Goal: Information Seeking & Learning: Find specific fact

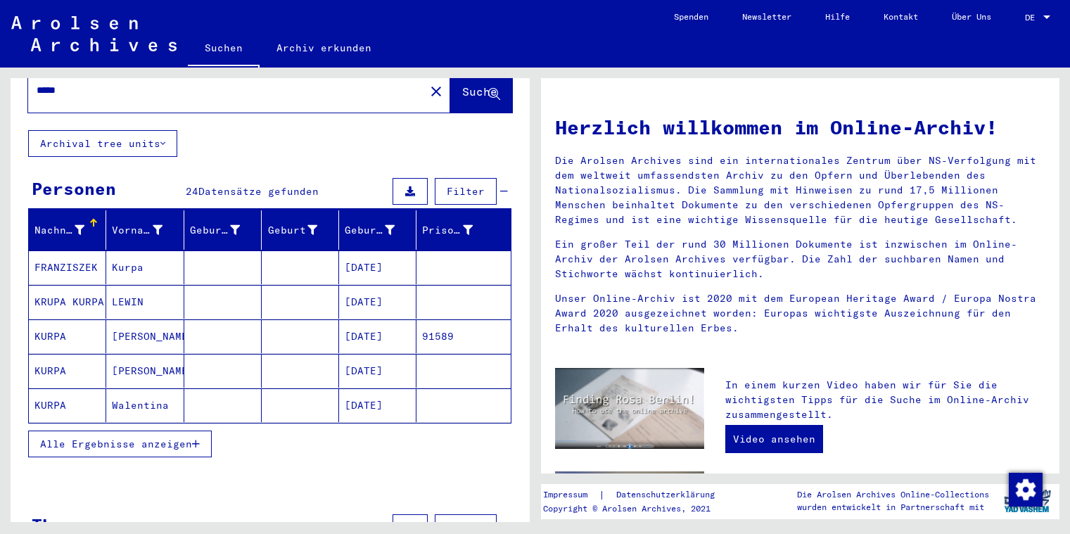
scroll to position [51, 0]
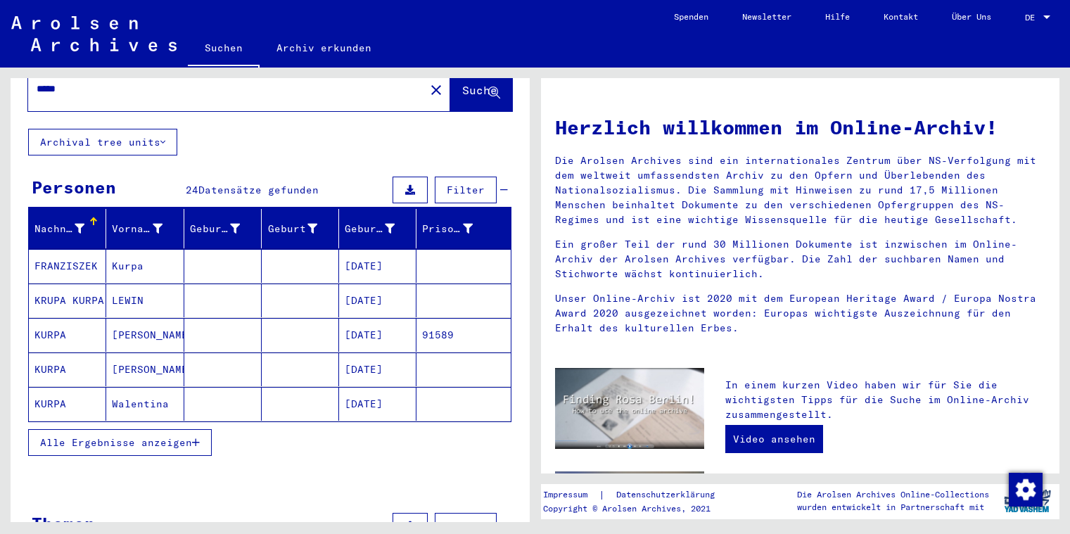
click at [198, 438] on icon "button" at bounding box center [196, 443] width 8 height 10
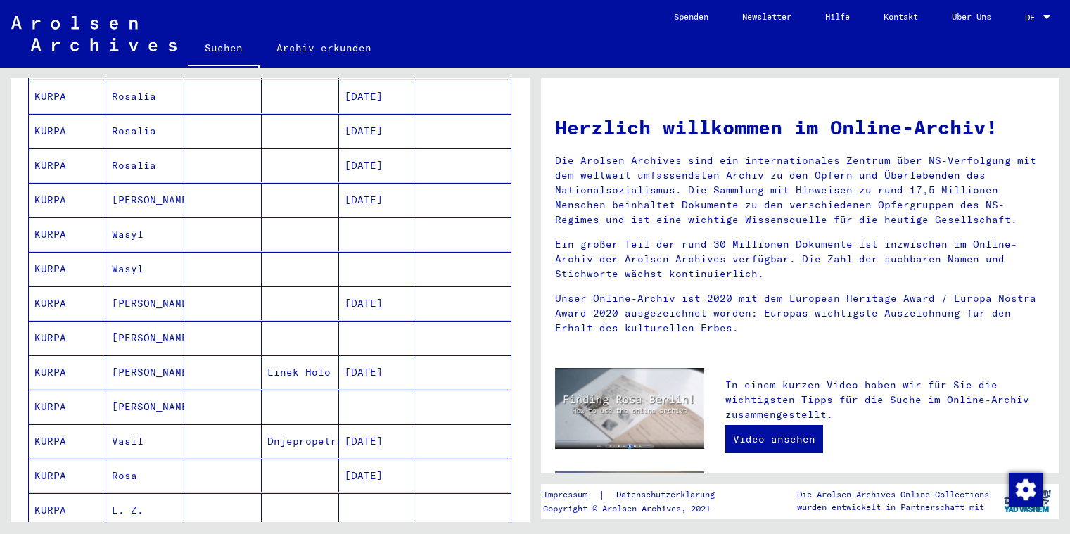
scroll to position [494, 0]
click at [54, 220] on mat-cell "KURPA" at bounding box center [67, 236] width 77 height 34
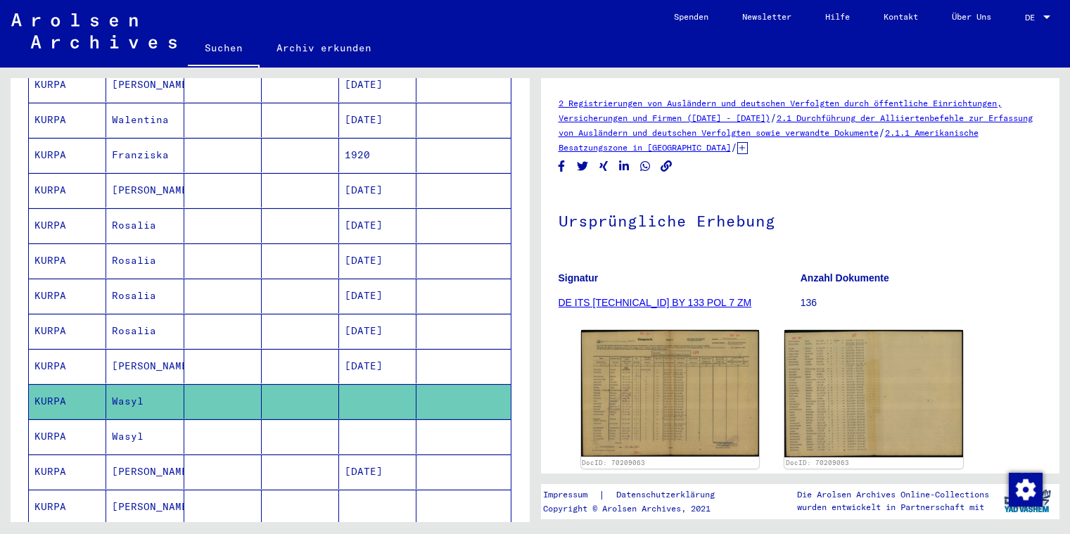
scroll to position [335, 0]
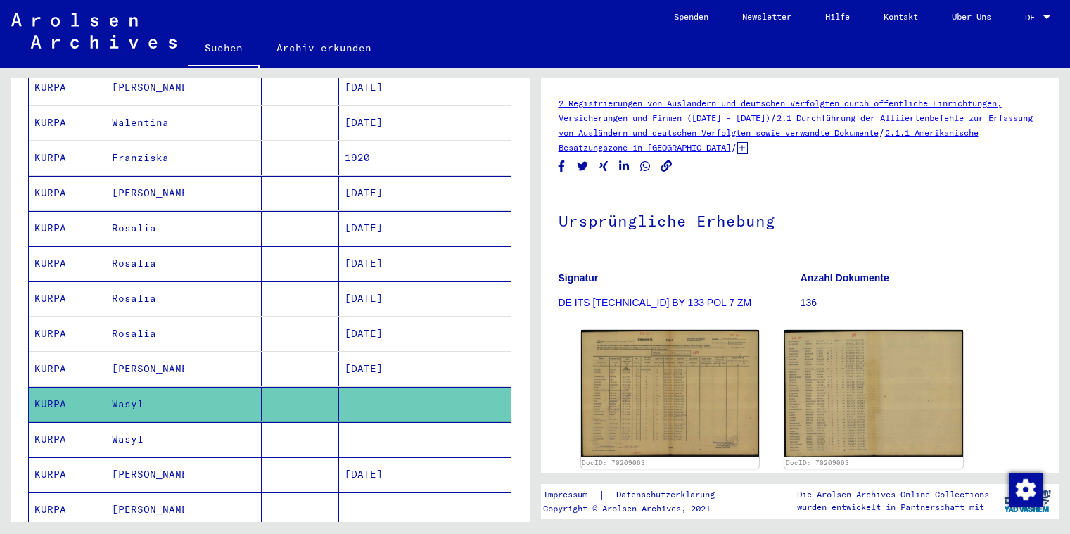
click at [47, 177] on mat-cell "KURPA" at bounding box center [67, 193] width 77 height 34
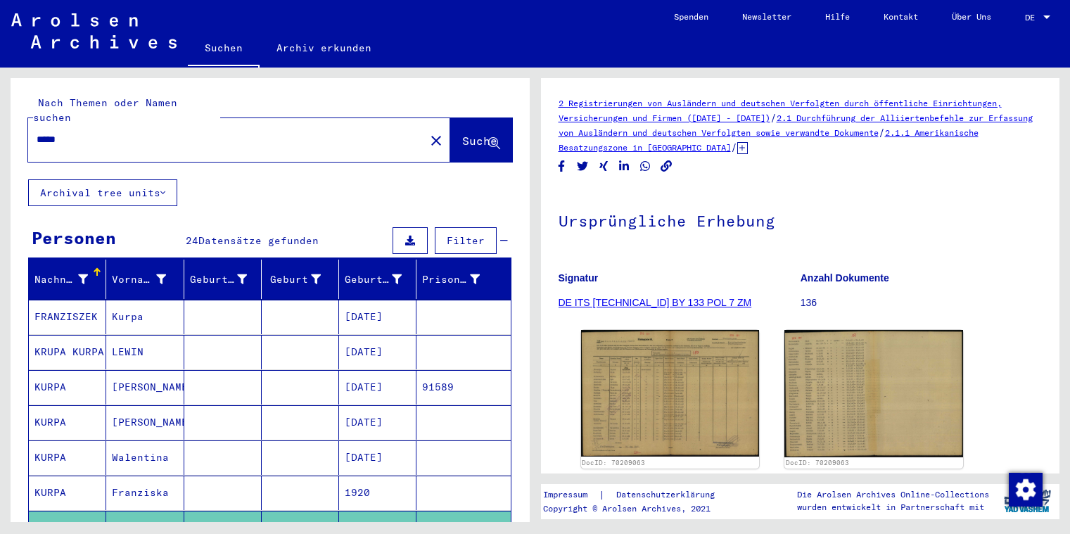
click at [106, 132] on input "*****" at bounding box center [227, 139] width 380 height 15
type input "*"
type input "*******"
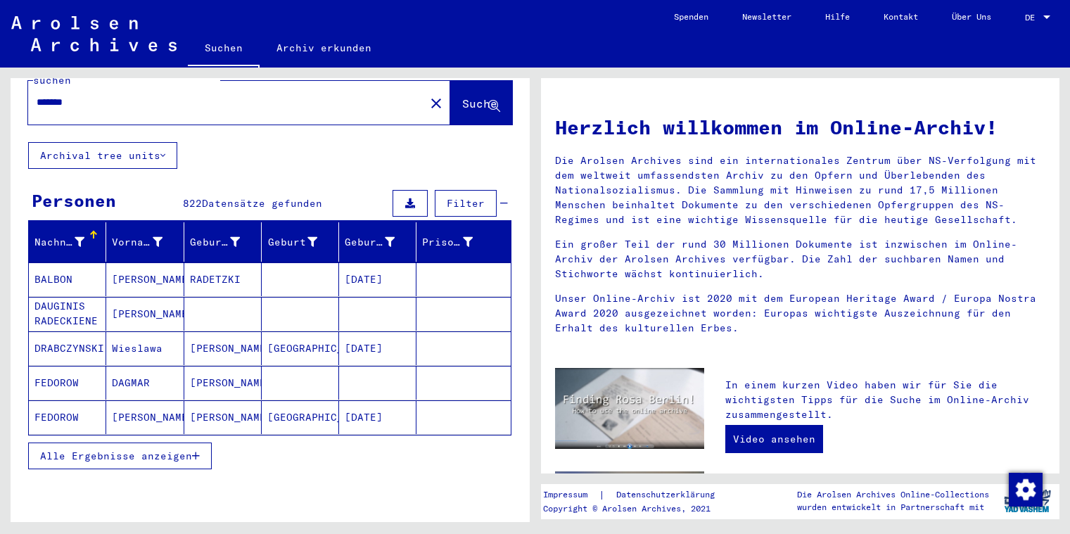
scroll to position [38, 0]
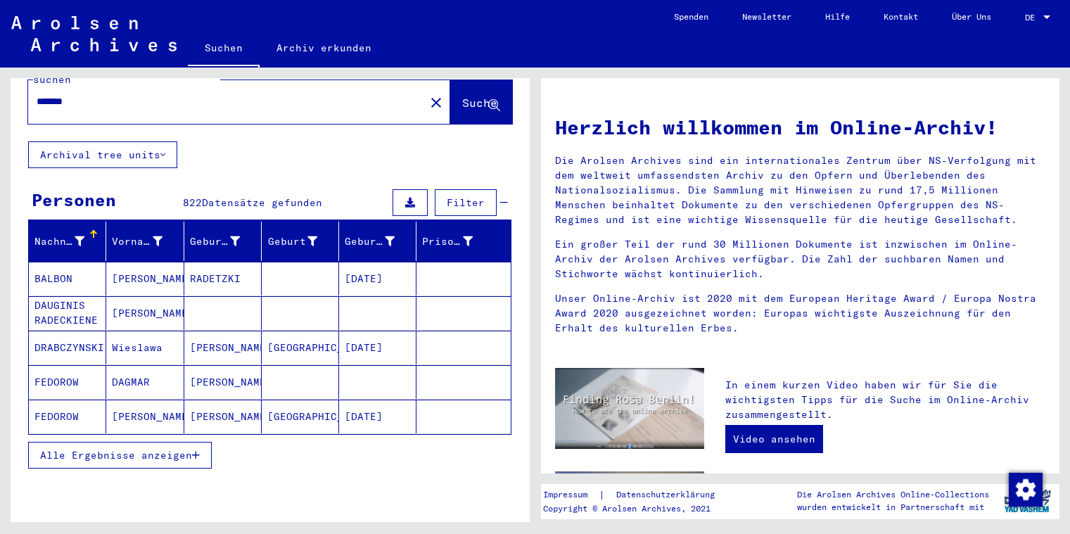
click at [198, 450] on icon "button" at bounding box center [196, 455] width 8 height 10
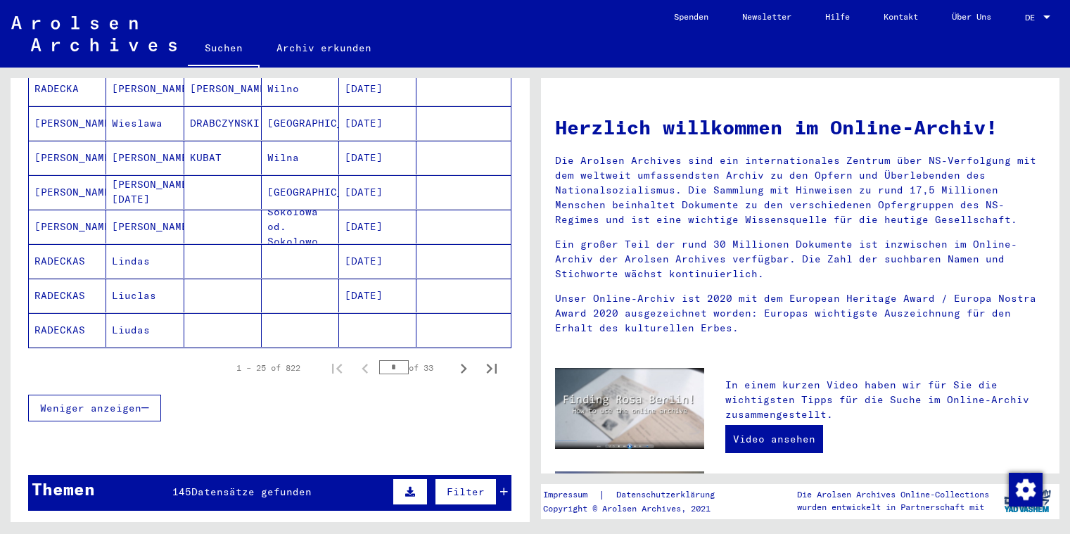
scroll to position [848, 0]
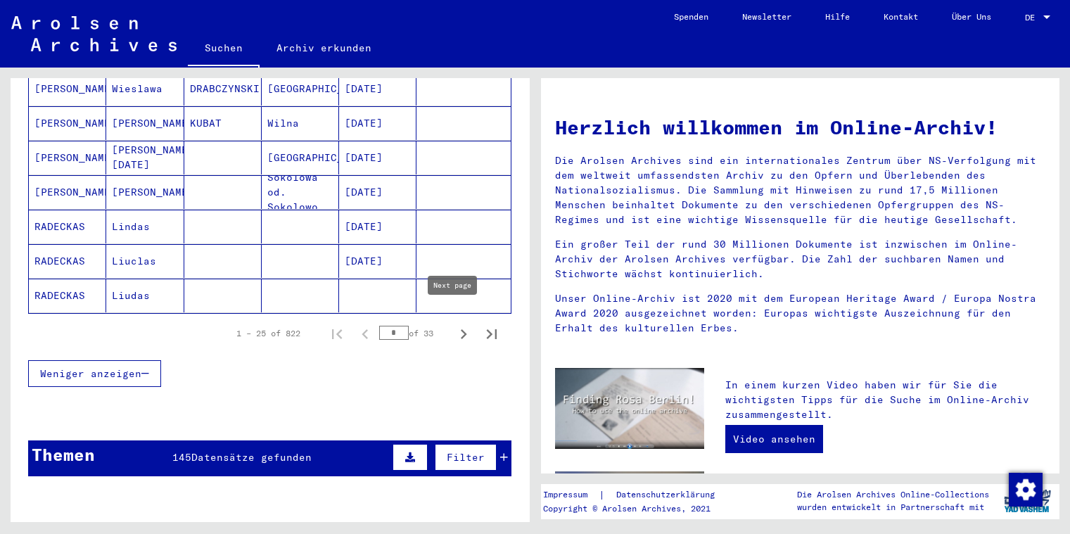
click at [454, 324] on icon "Next page" at bounding box center [464, 334] width 20 height 20
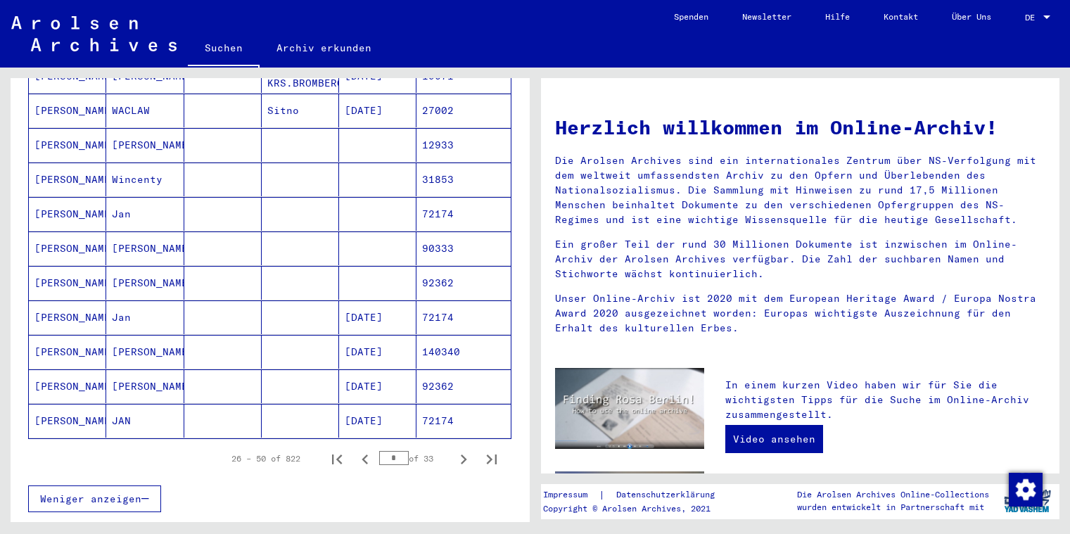
scroll to position [836, 0]
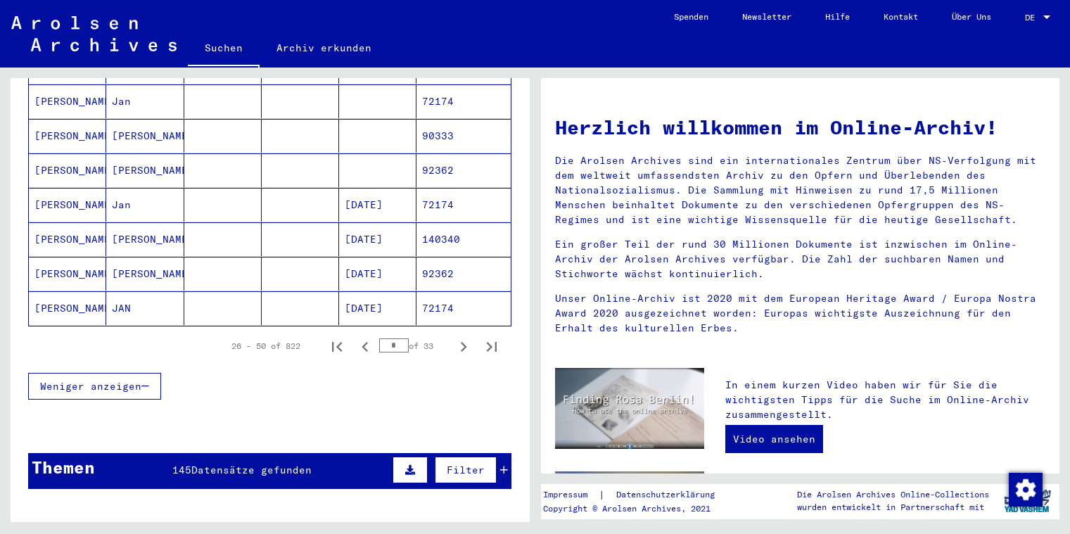
click at [75, 296] on mat-cell "[PERSON_NAME]" at bounding box center [67, 308] width 77 height 34
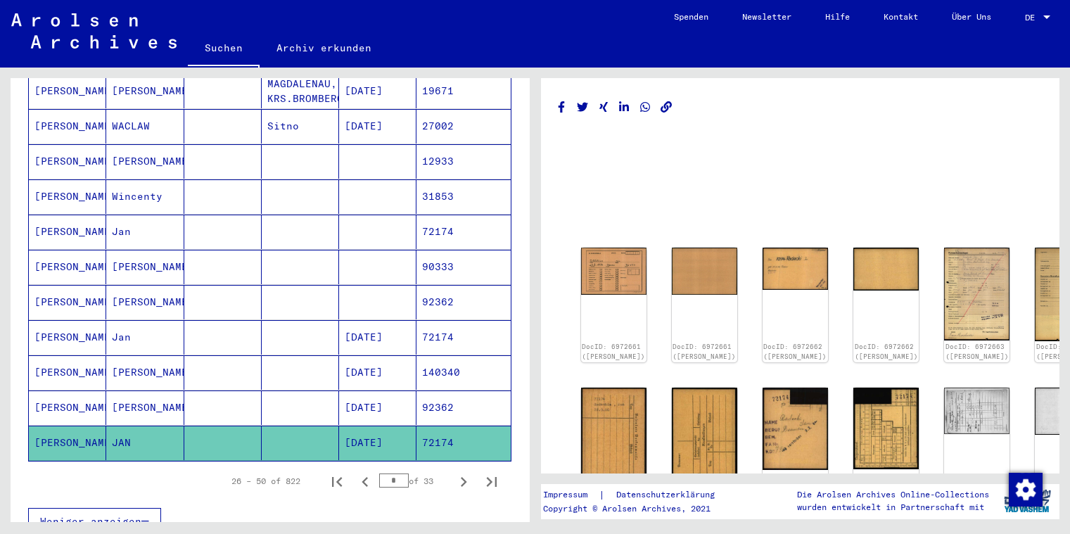
scroll to position [709, 0]
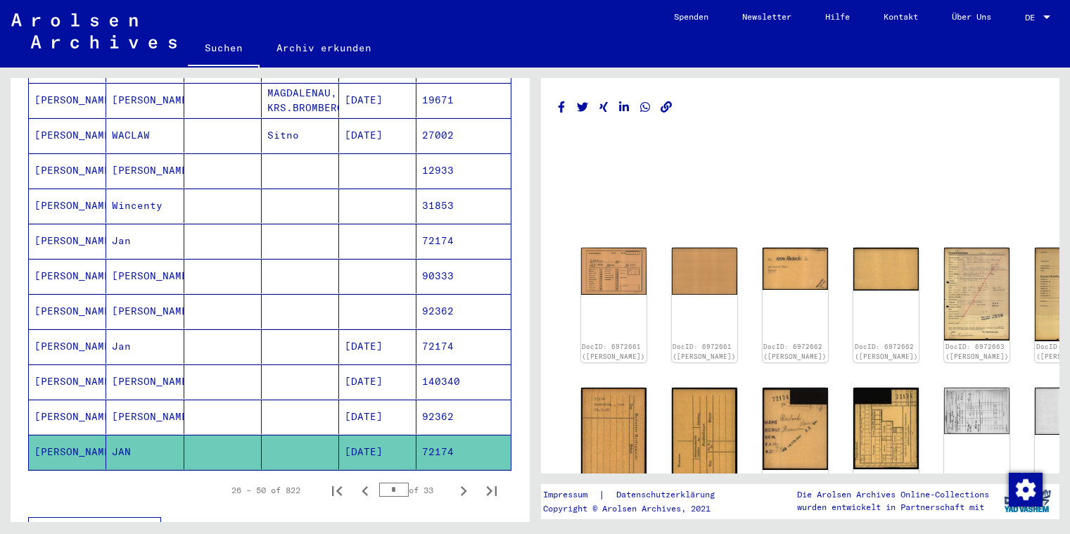
click at [56, 230] on mat-cell "[PERSON_NAME]" at bounding box center [67, 241] width 77 height 34
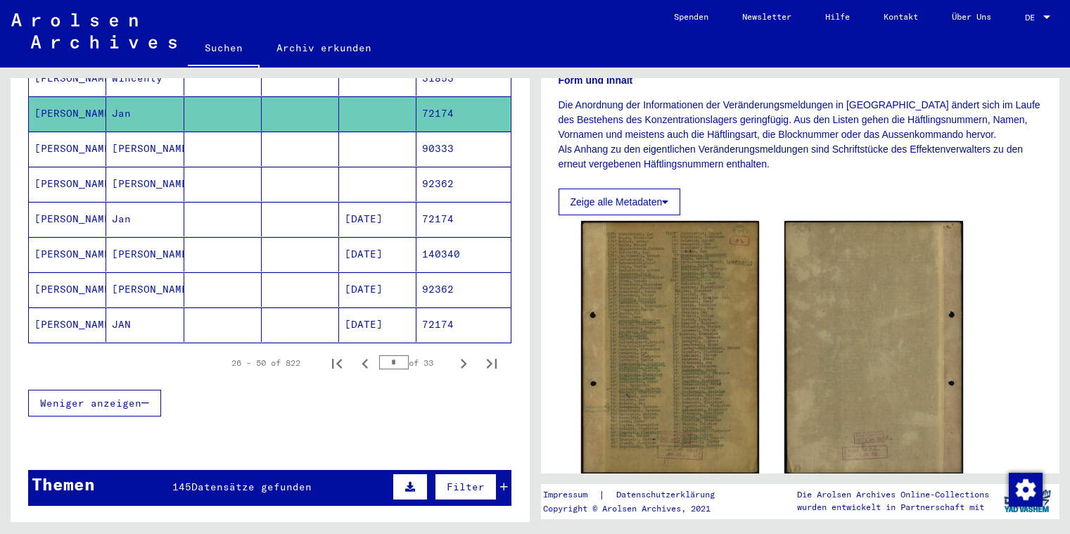
scroll to position [228, 0]
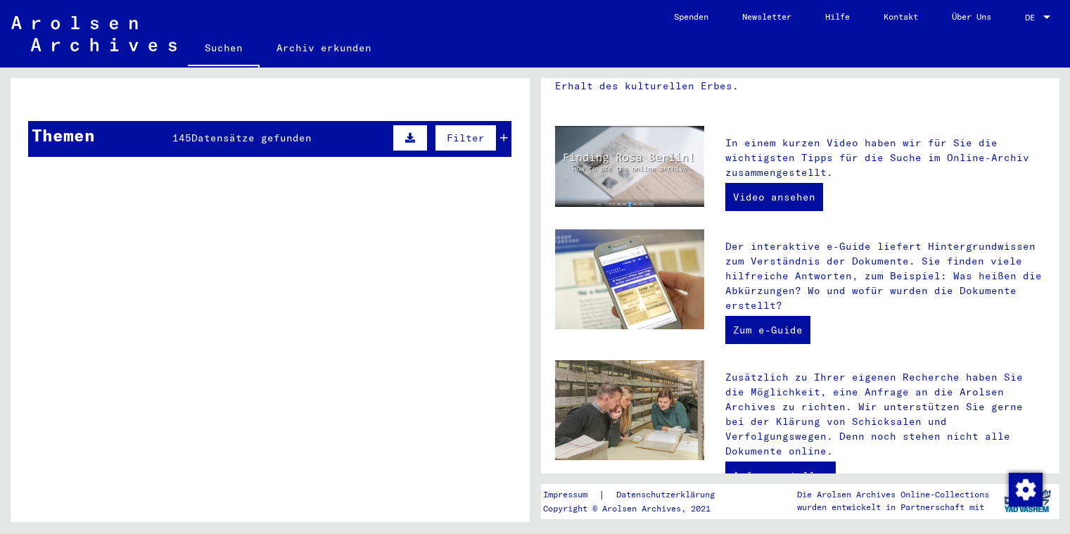
scroll to position [712, 0]
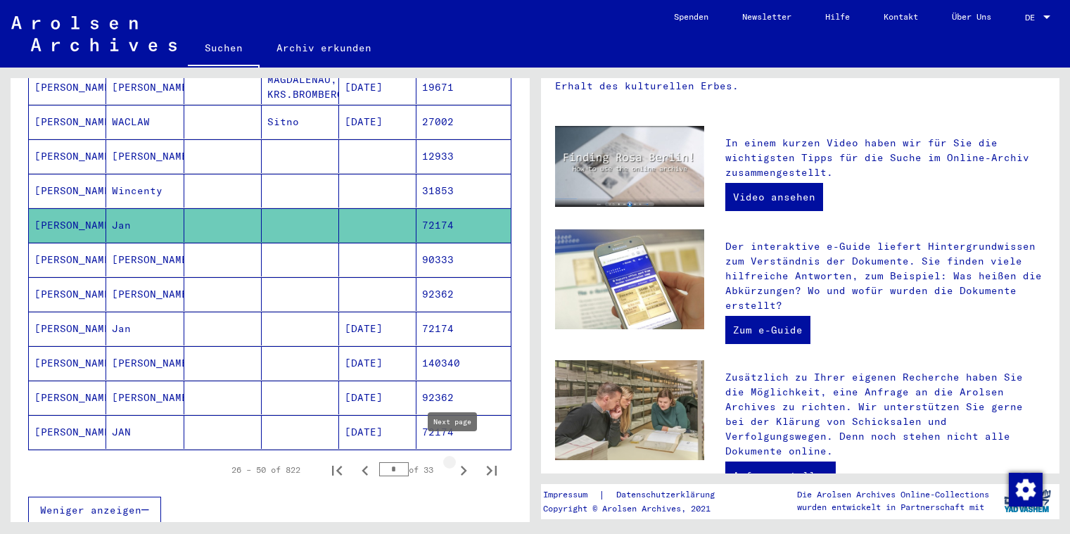
click at [454, 461] on icon "Next page" at bounding box center [464, 471] width 20 height 20
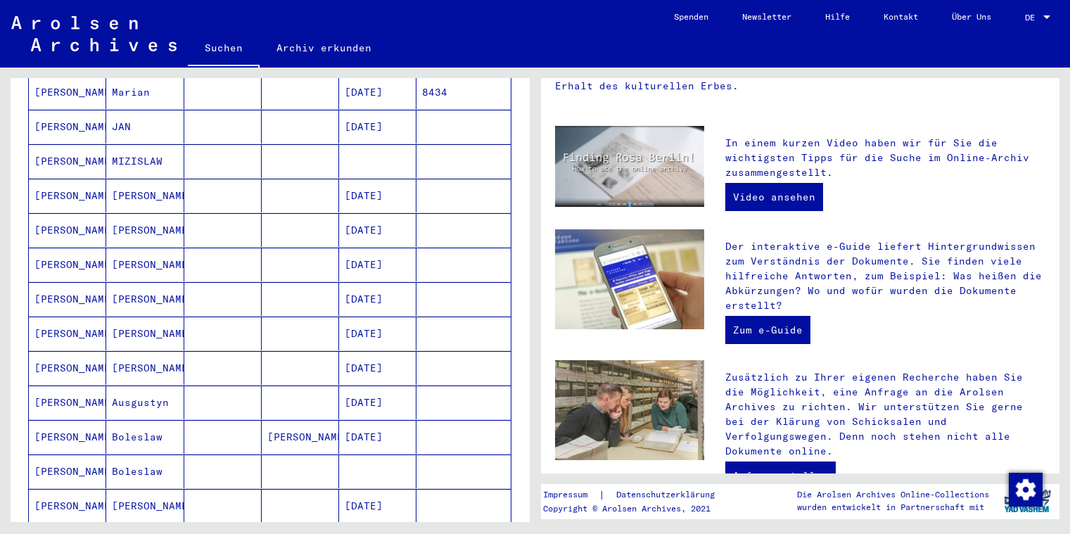
scroll to position [522, 0]
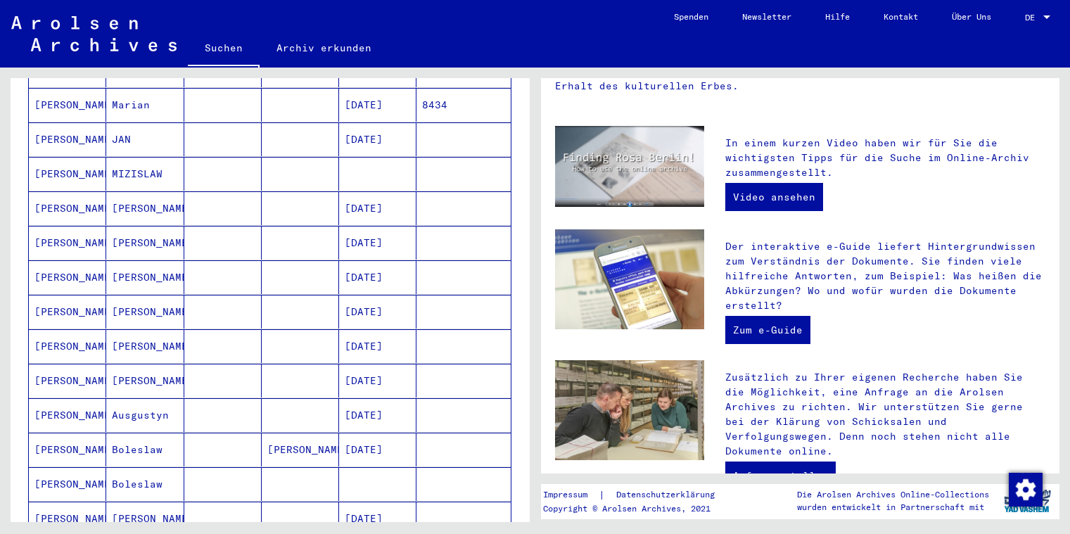
click at [64, 122] on mat-cell "[PERSON_NAME]" at bounding box center [67, 139] width 77 height 34
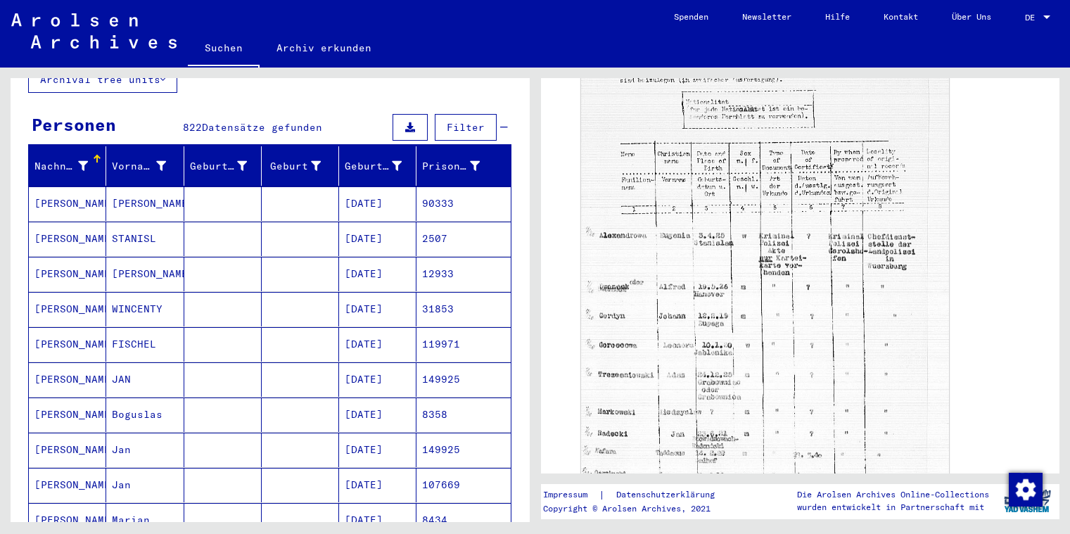
scroll to position [85, 0]
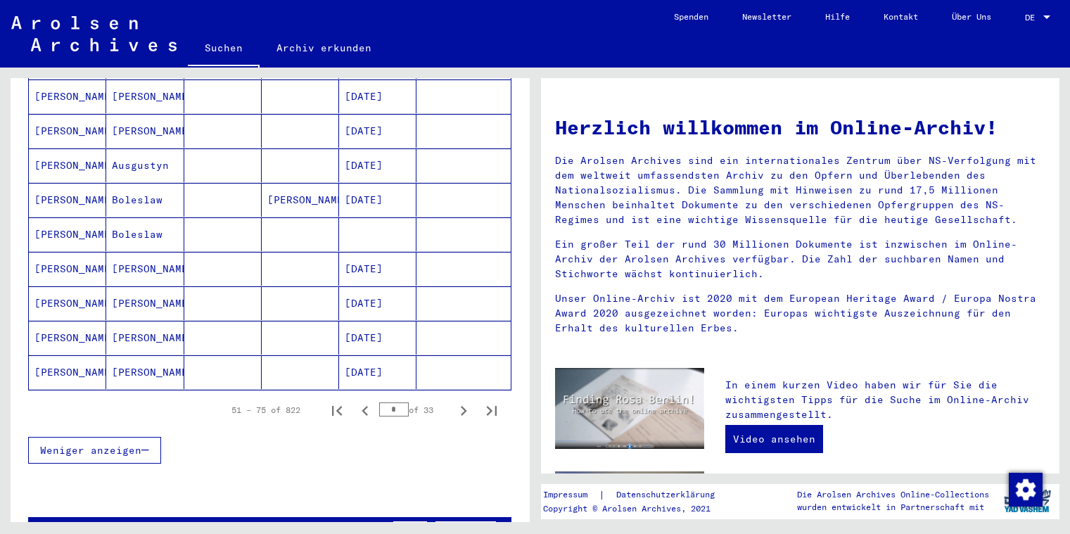
scroll to position [744, 0]
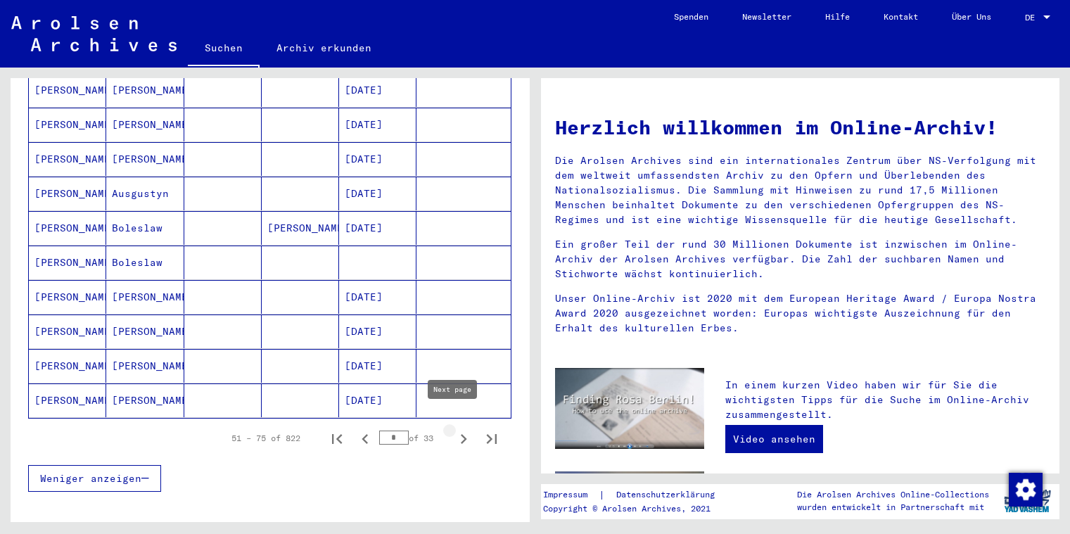
click at [454, 430] on icon "Next page" at bounding box center [464, 439] width 20 height 20
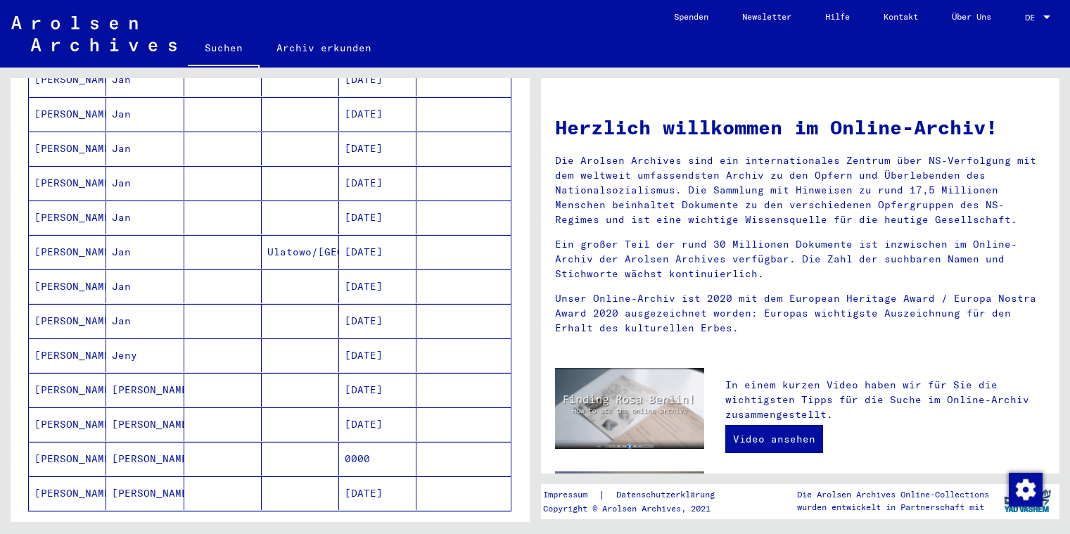
scroll to position [642, 0]
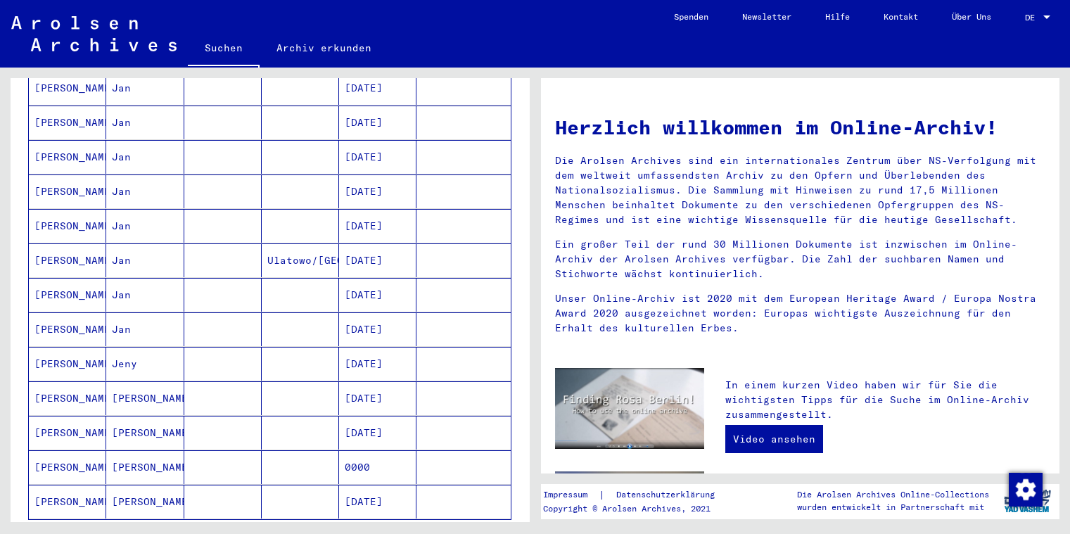
click at [117, 144] on mat-cell "Jan" at bounding box center [144, 157] width 77 height 34
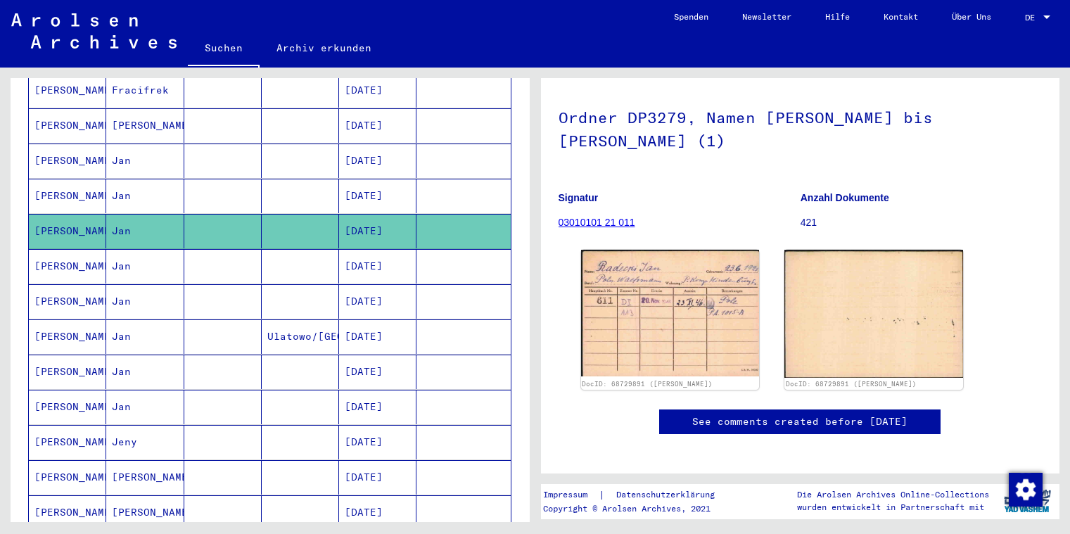
scroll to position [563, 0]
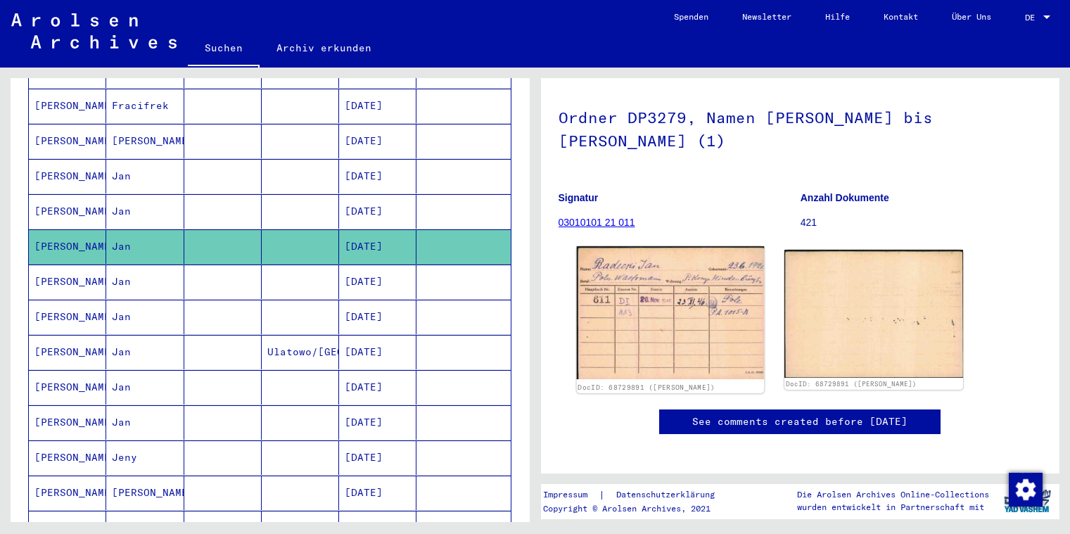
click at [667, 319] on img at bounding box center [669, 312] width 187 height 133
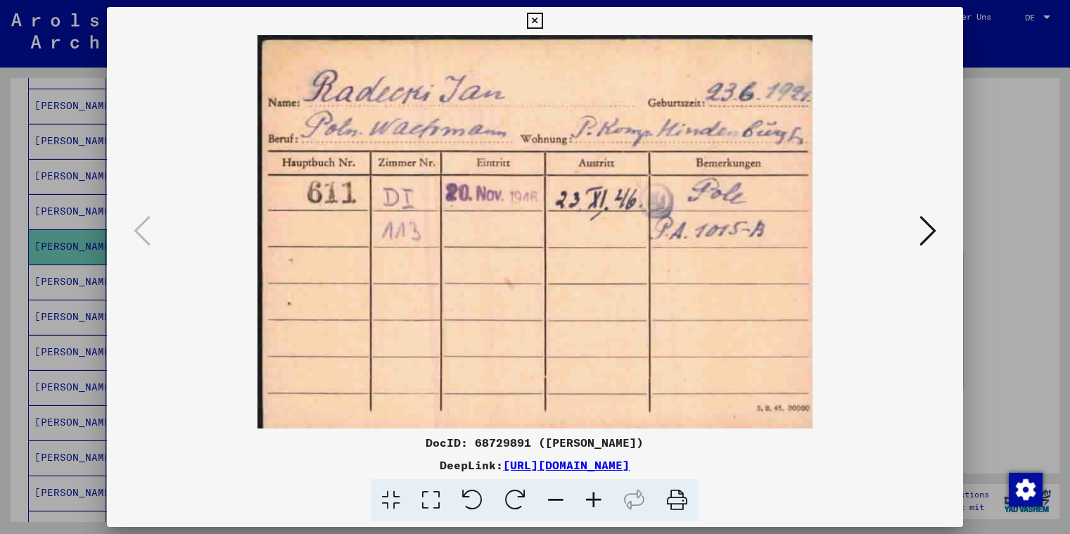
click at [543, 21] on icon at bounding box center [535, 21] width 16 height 17
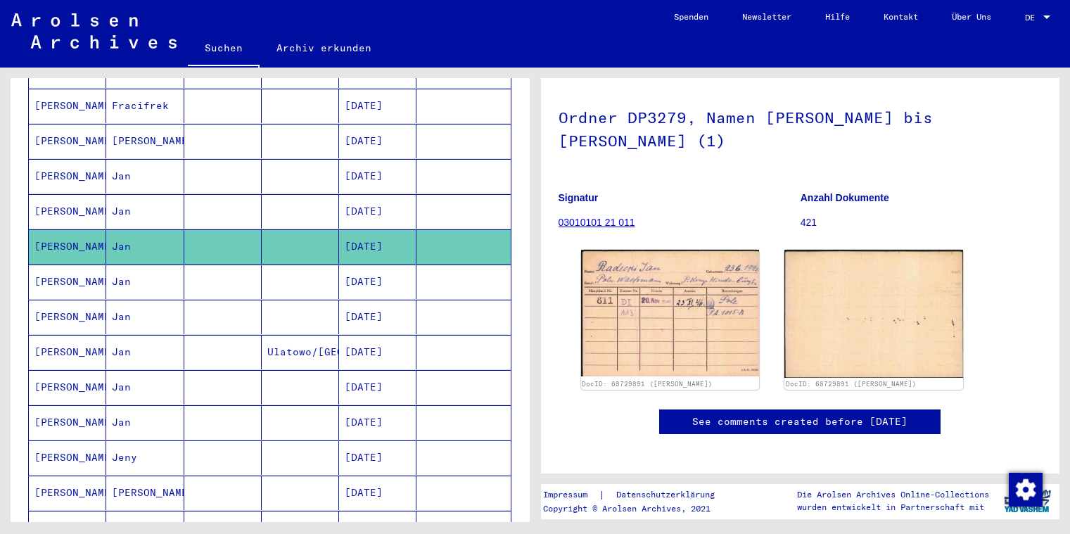
click at [60, 198] on mat-cell "[PERSON_NAME]" at bounding box center [67, 211] width 77 height 34
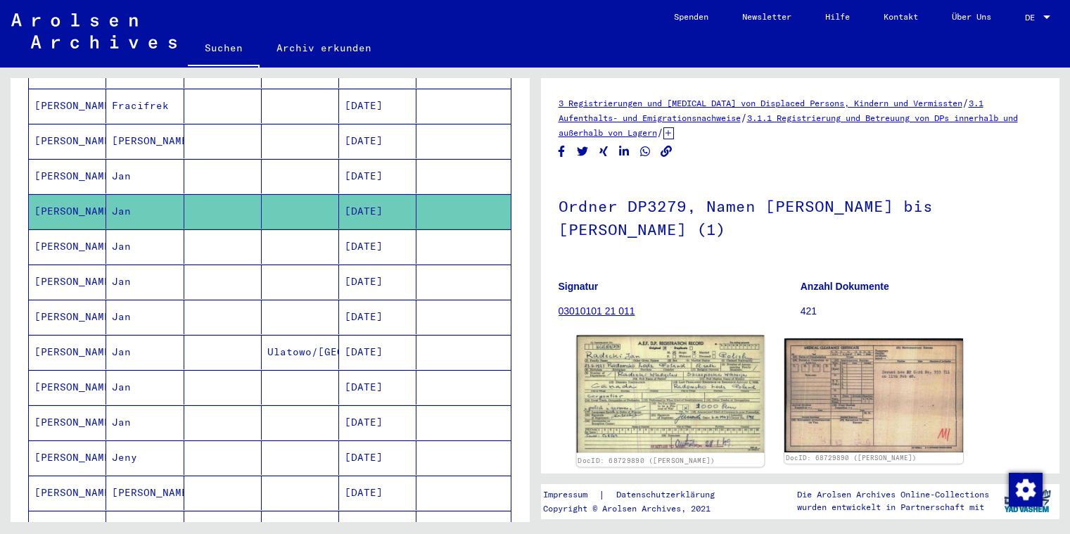
click at [662, 378] on img at bounding box center [669, 394] width 187 height 117
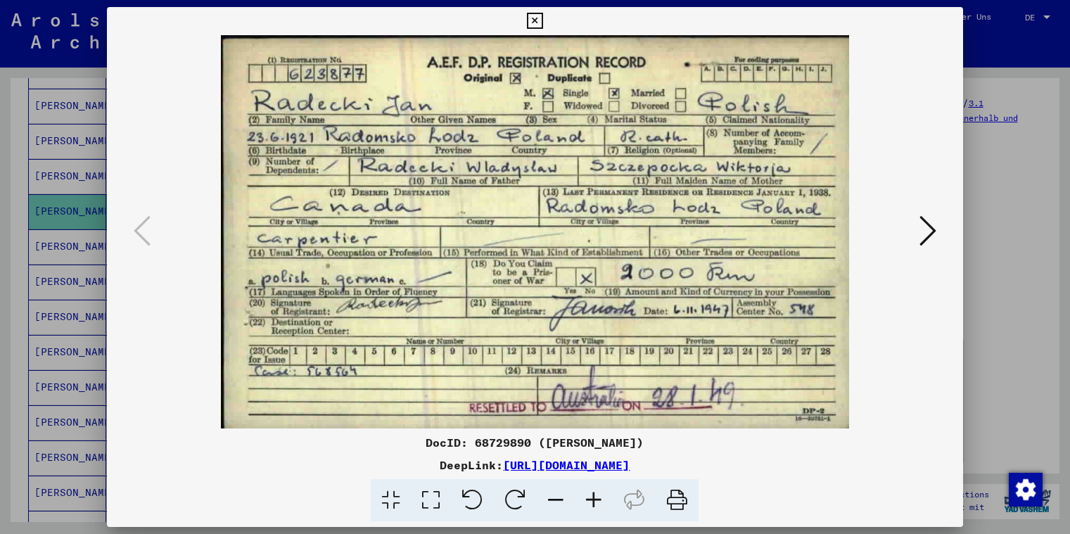
click at [543, 20] on icon at bounding box center [535, 21] width 16 height 17
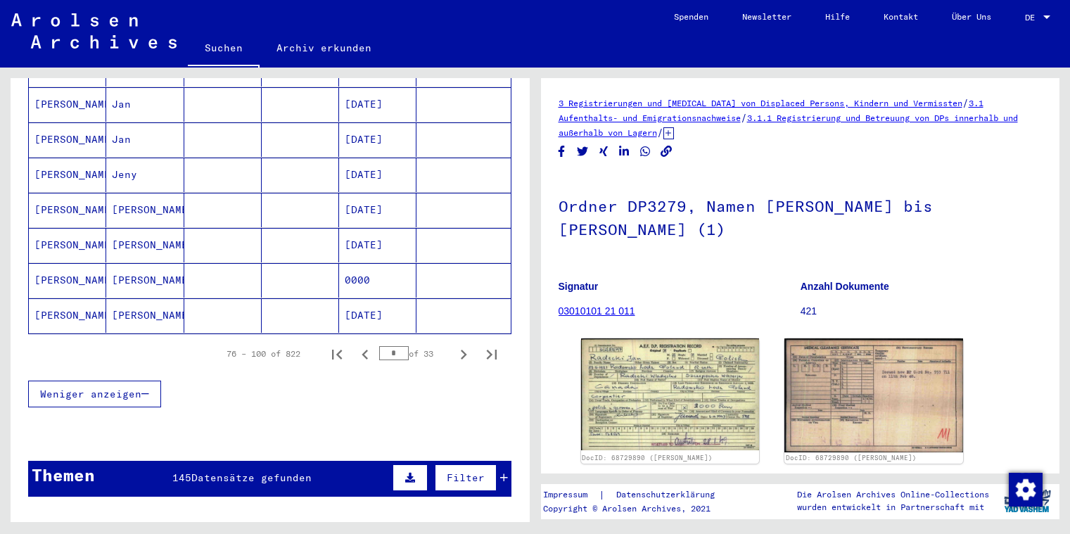
scroll to position [930, 0]
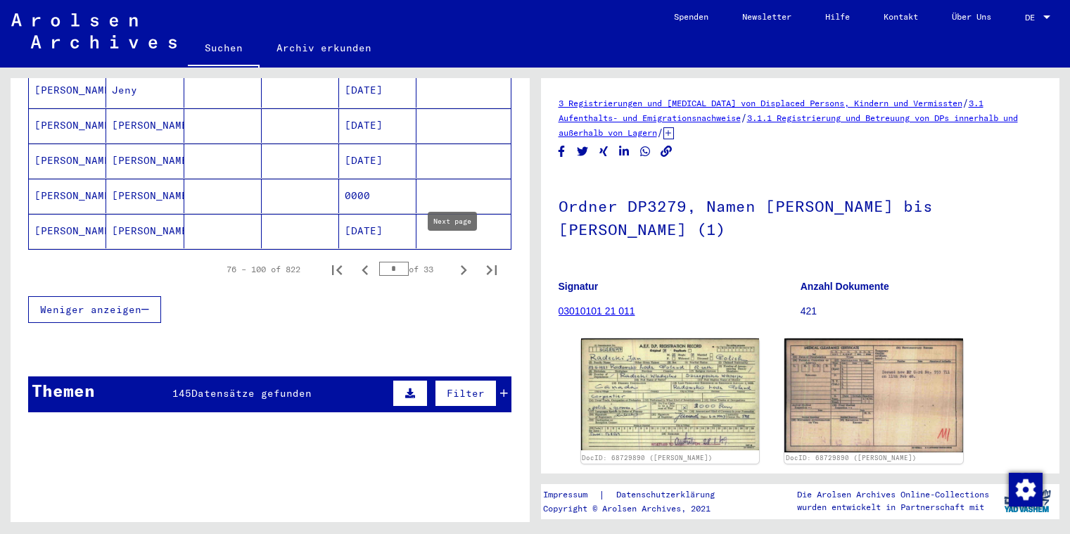
click at [454, 260] on icon "Next page" at bounding box center [464, 270] width 20 height 20
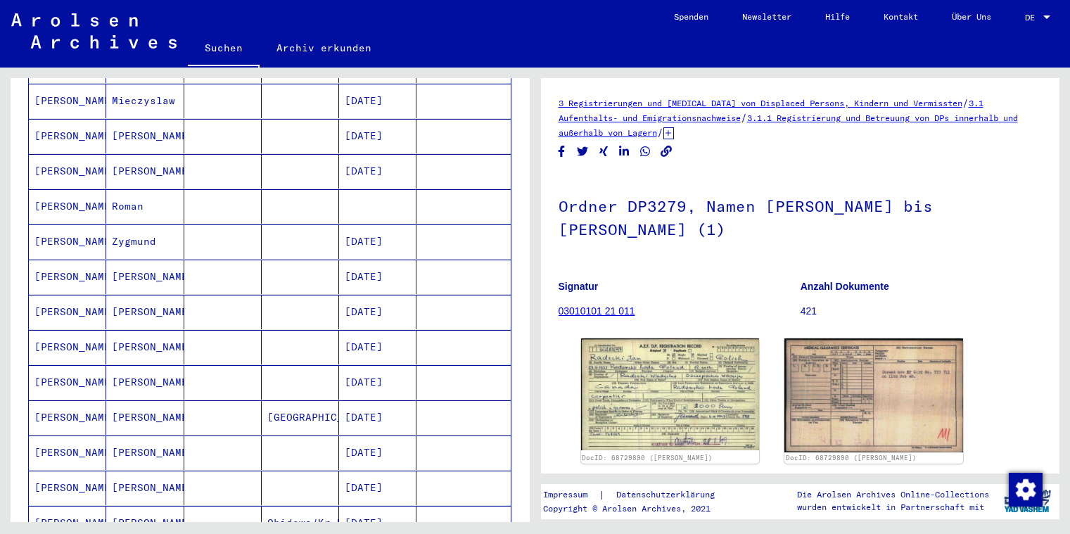
scroll to position [727, 0]
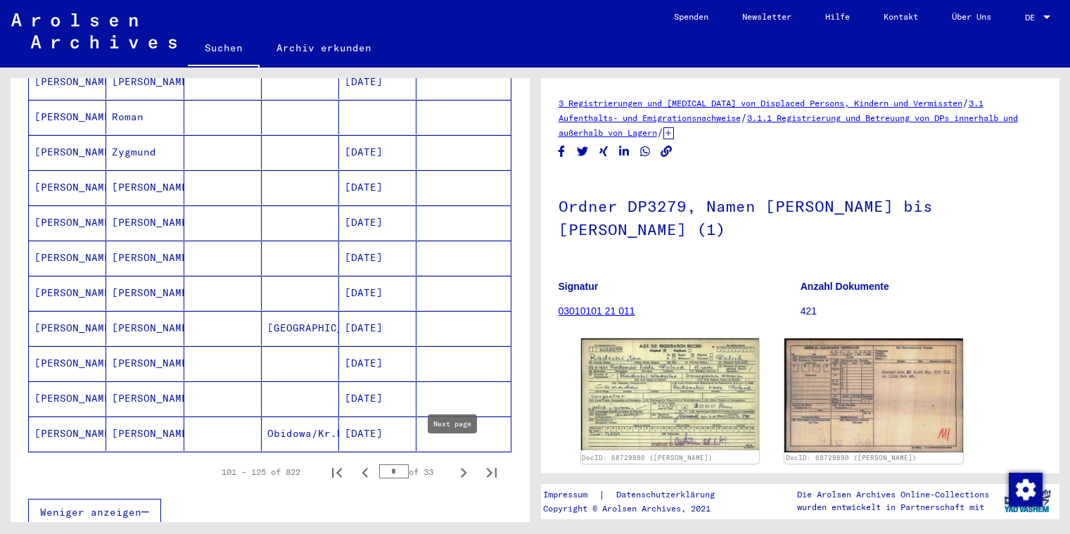
click at [454, 463] on icon "Next page" at bounding box center [464, 473] width 20 height 20
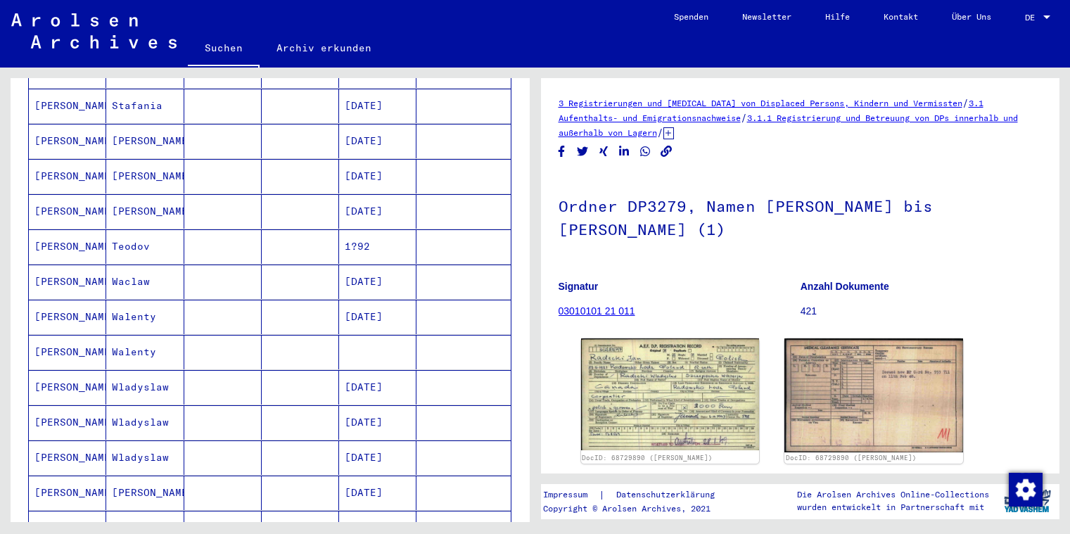
scroll to position [107, 0]
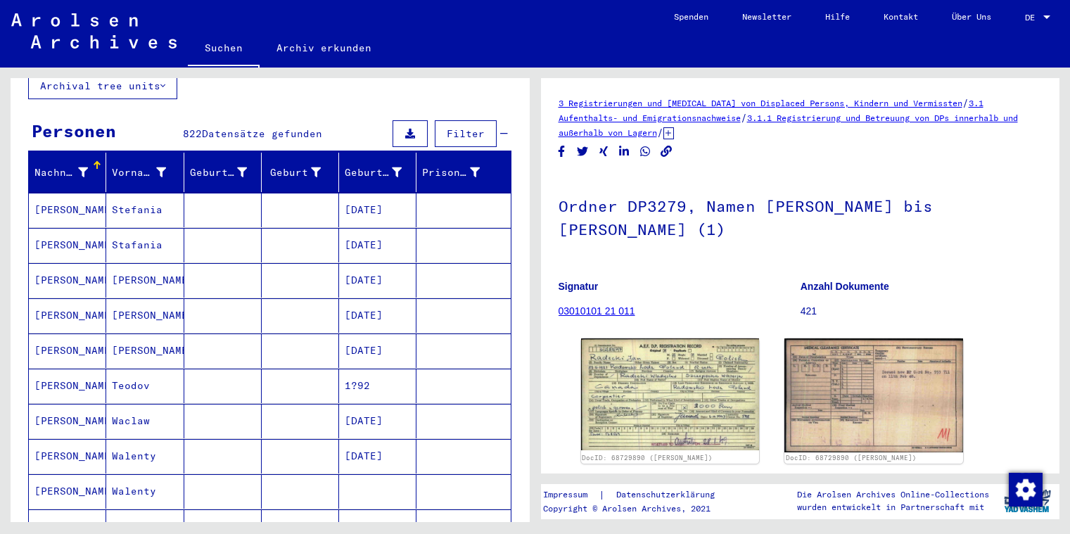
click at [154, 197] on mat-cell "Stefania" at bounding box center [144, 210] width 77 height 34
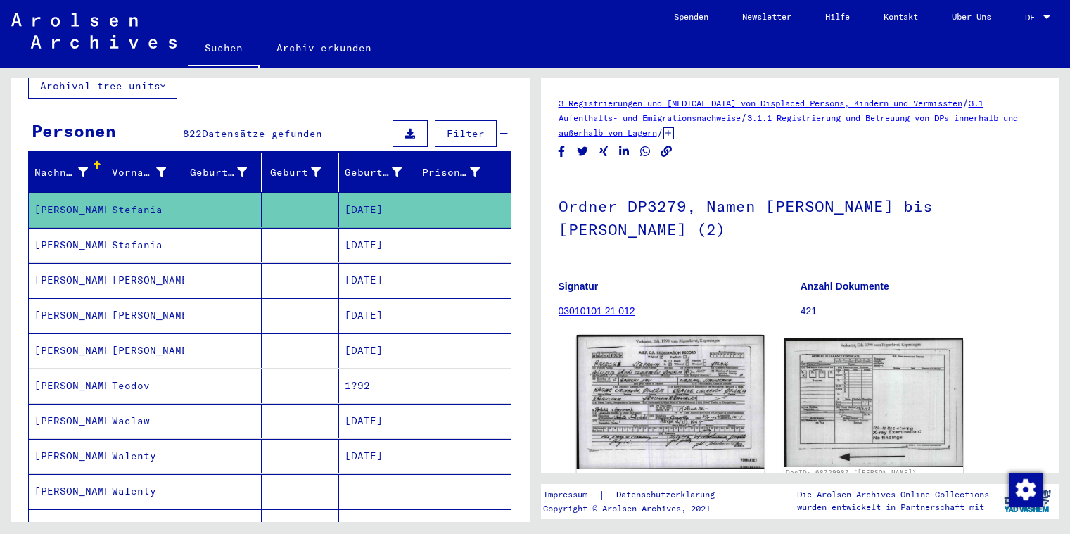
click at [658, 385] on img at bounding box center [669, 402] width 187 height 134
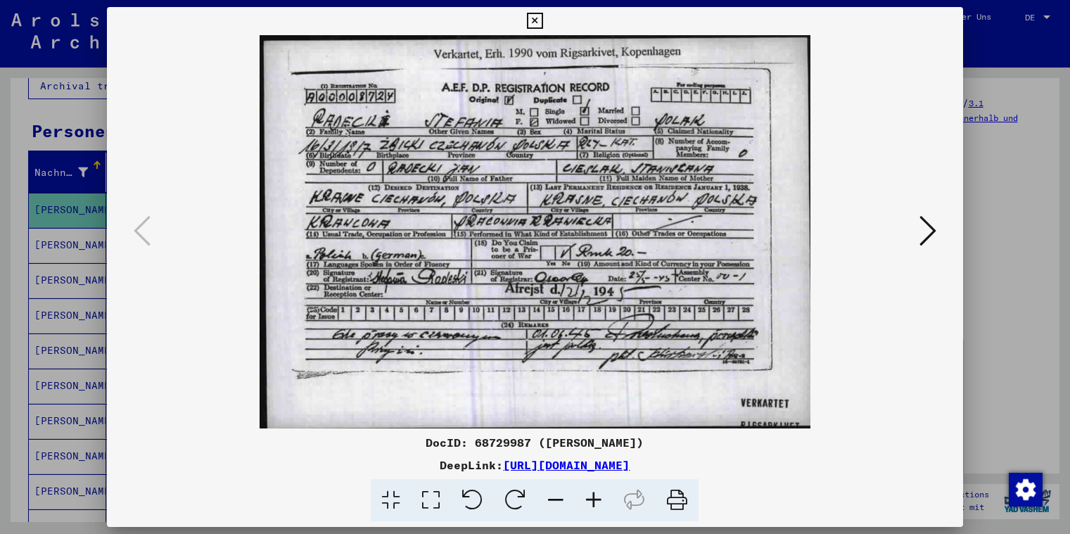
click at [543, 21] on icon at bounding box center [535, 21] width 16 height 17
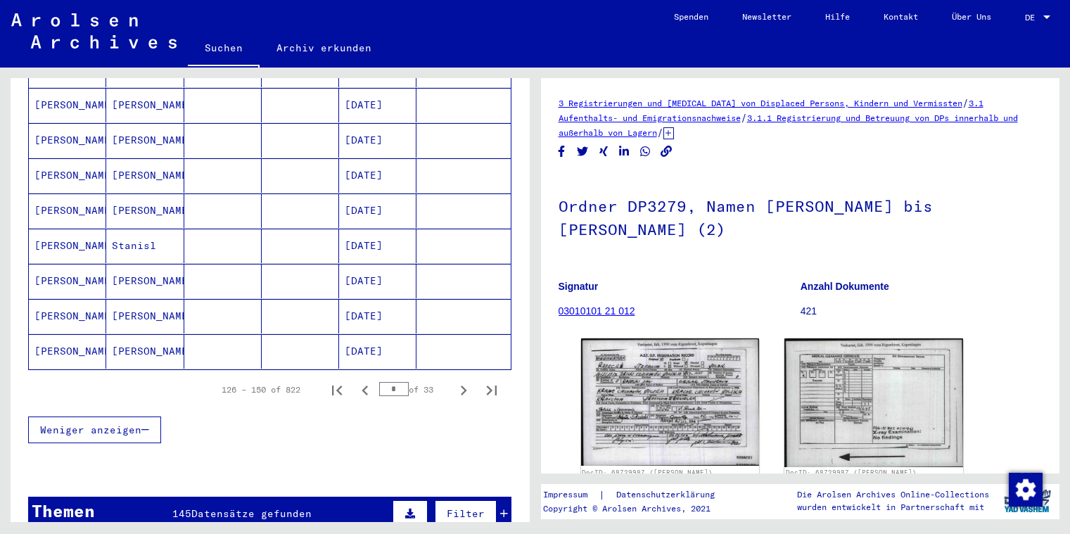
scroll to position [930, 0]
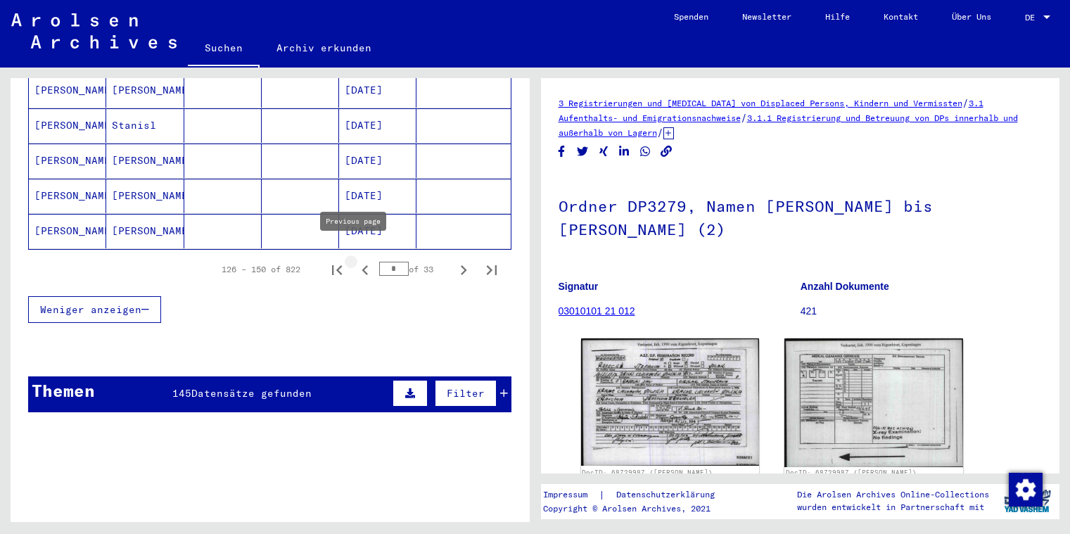
click at [356, 260] on icon "Previous page" at bounding box center [365, 270] width 20 height 20
click at [454, 260] on icon "Next page" at bounding box center [464, 270] width 20 height 20
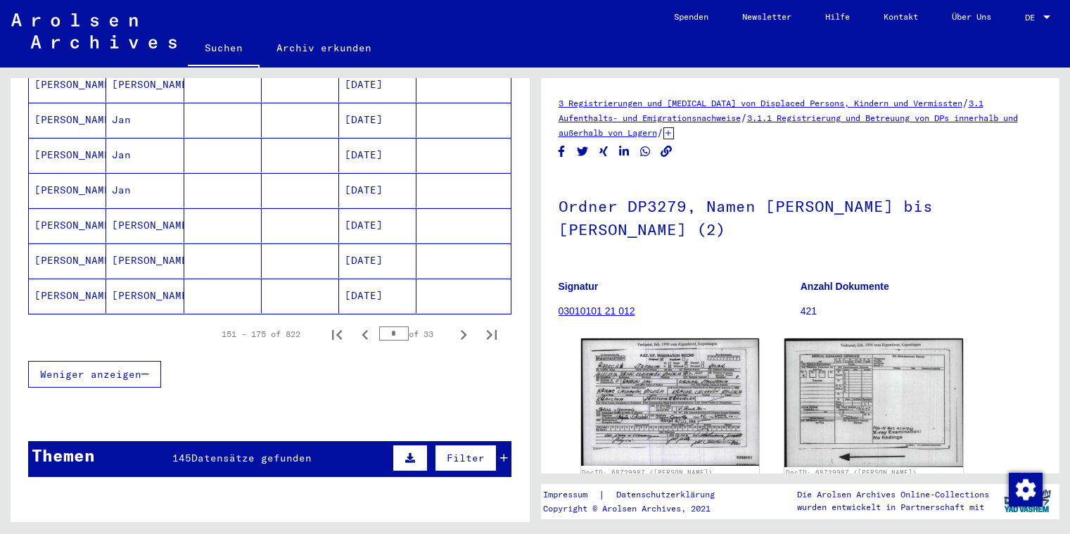
scroll to position [981, 0]
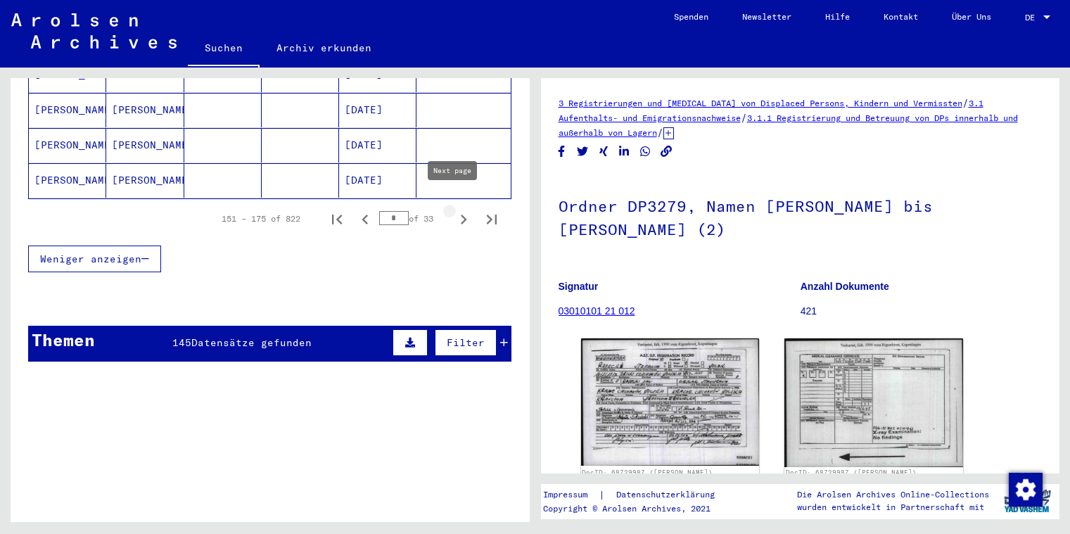
click at [461, 215] on icon "Next page" at bounding box center [464, 220] width 6 height 10
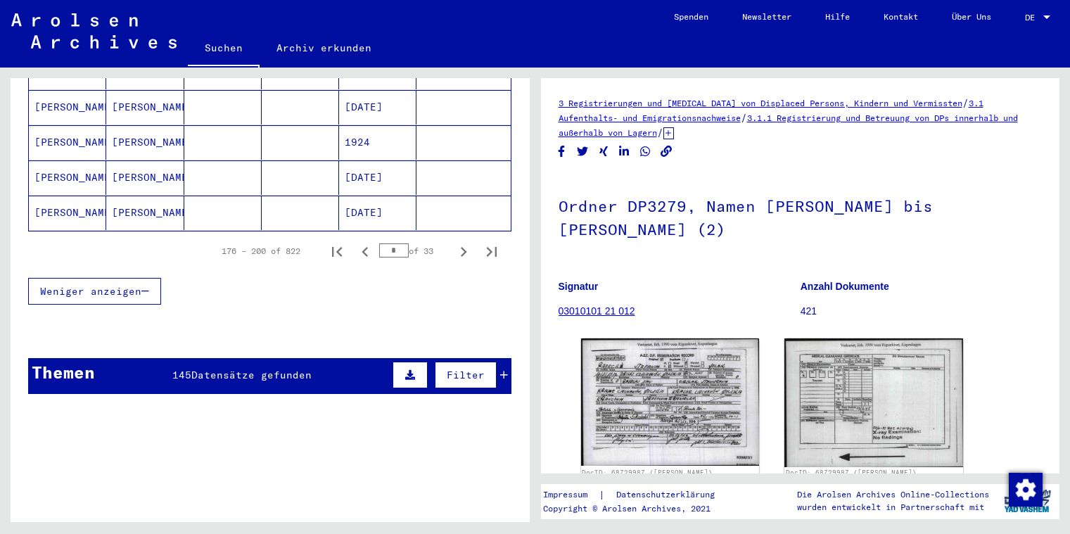
scroll to position [919, 0]
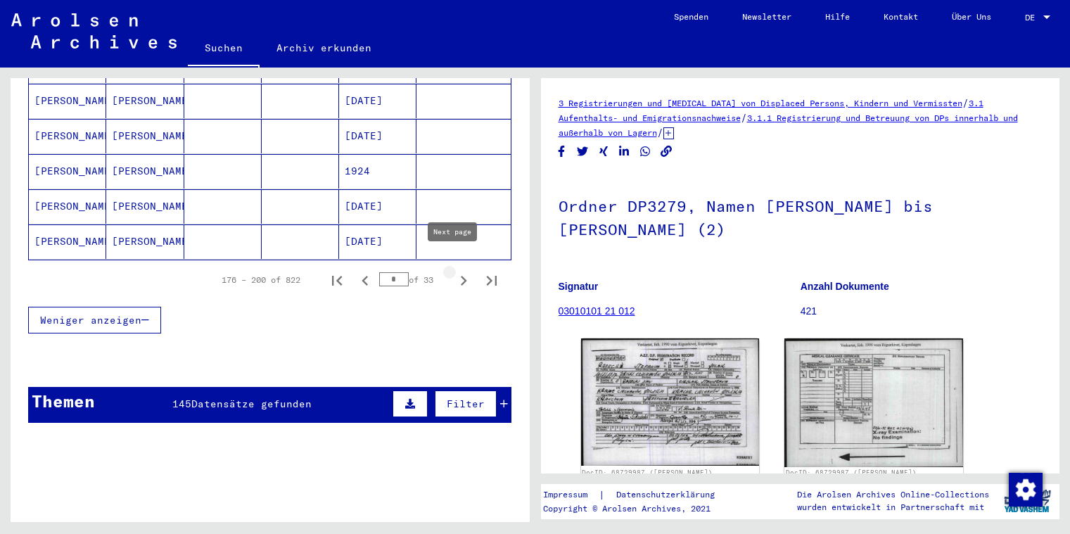
click at [461, 276] on icon "Next page" at bounding box center [464, 281] width 6 height 10
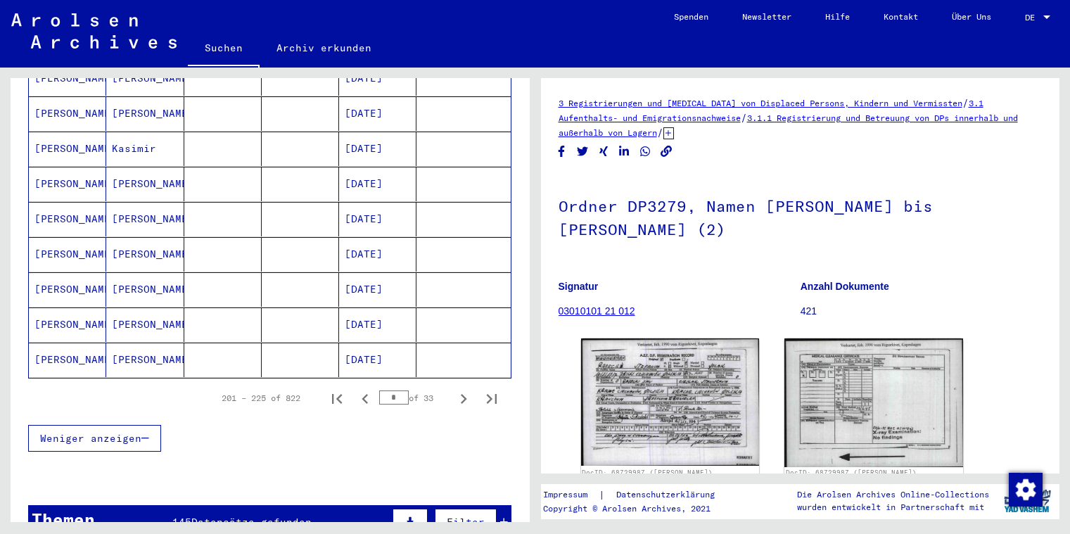
scroll to position [805, 0]
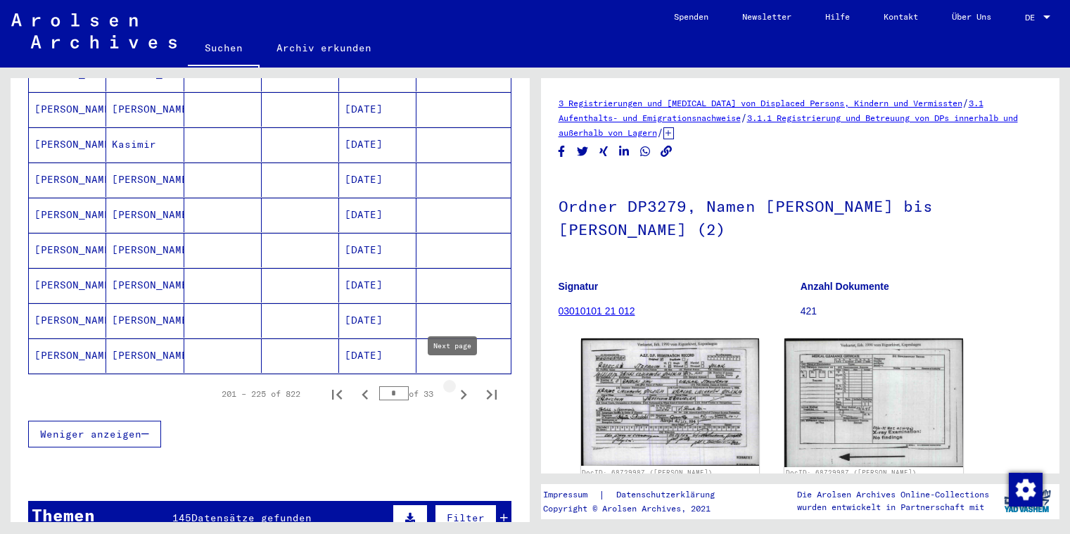
click at [454, 385] on icon "Next page" at bounding box center [464, 395] width 20 height 20
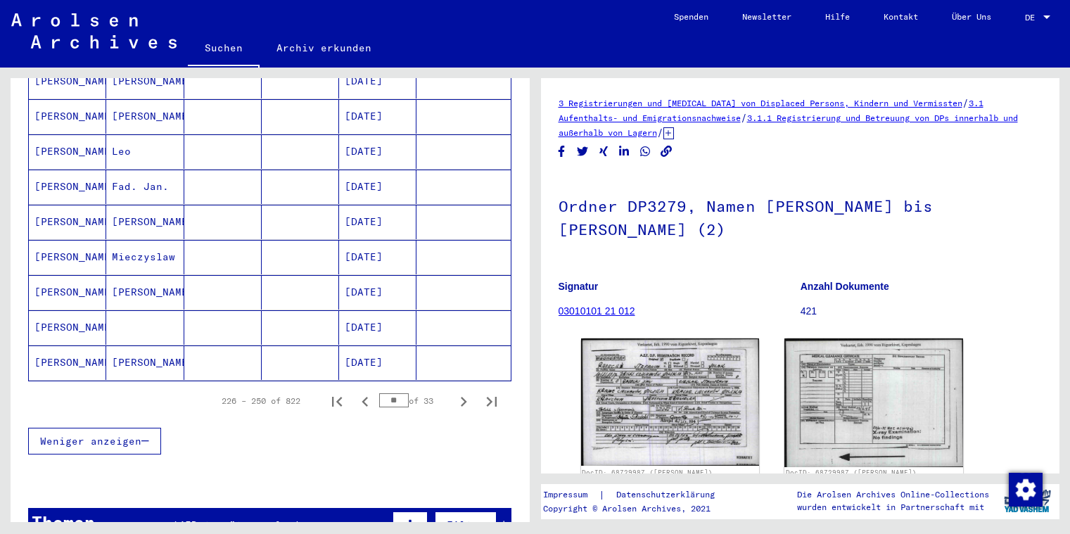
scroll to position [793, 0]
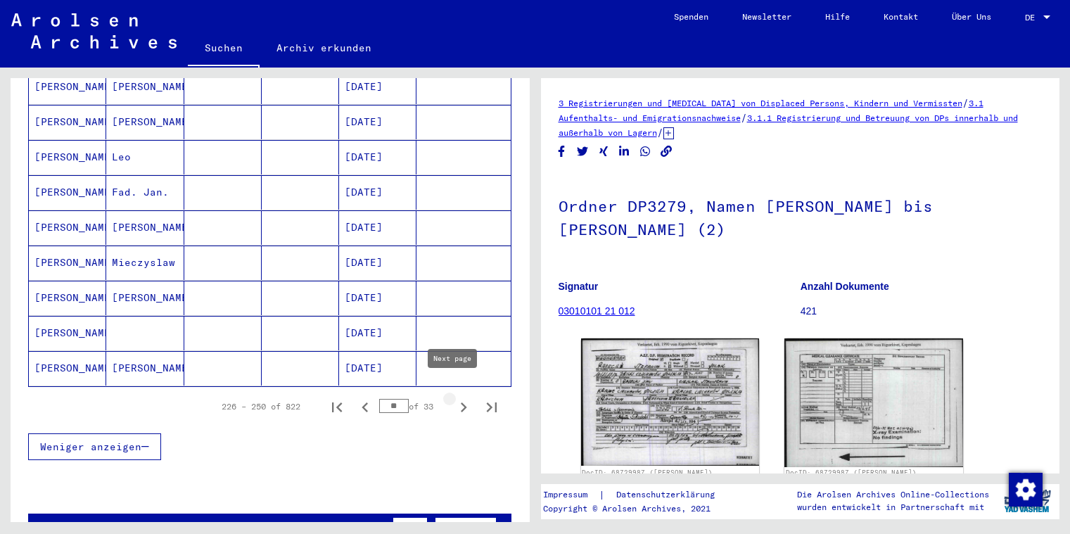
click at [454, 397] on icon "Next page" at bounding box center [464, 407] width 20 height 20
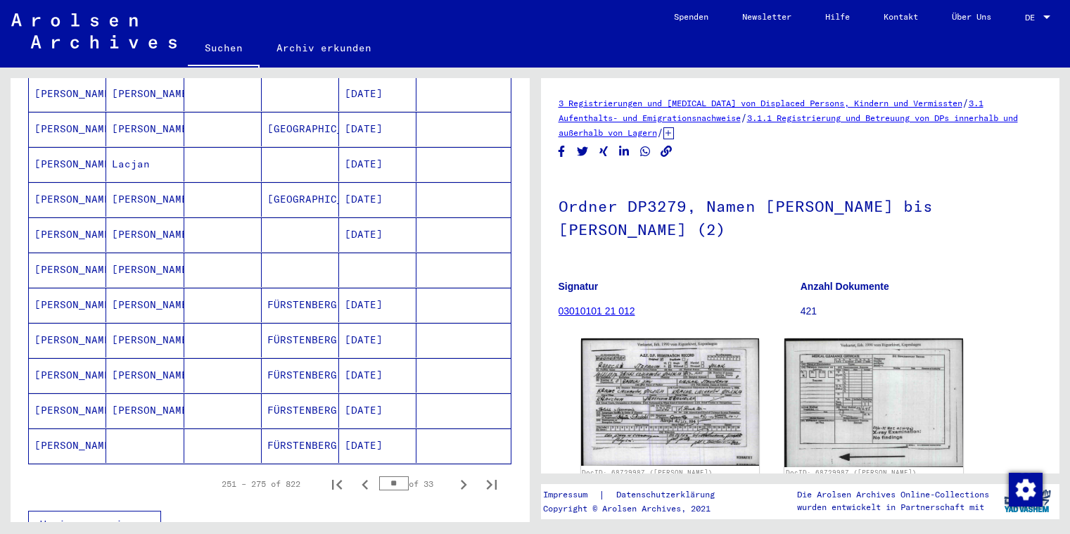
scroll to position [742, 0]
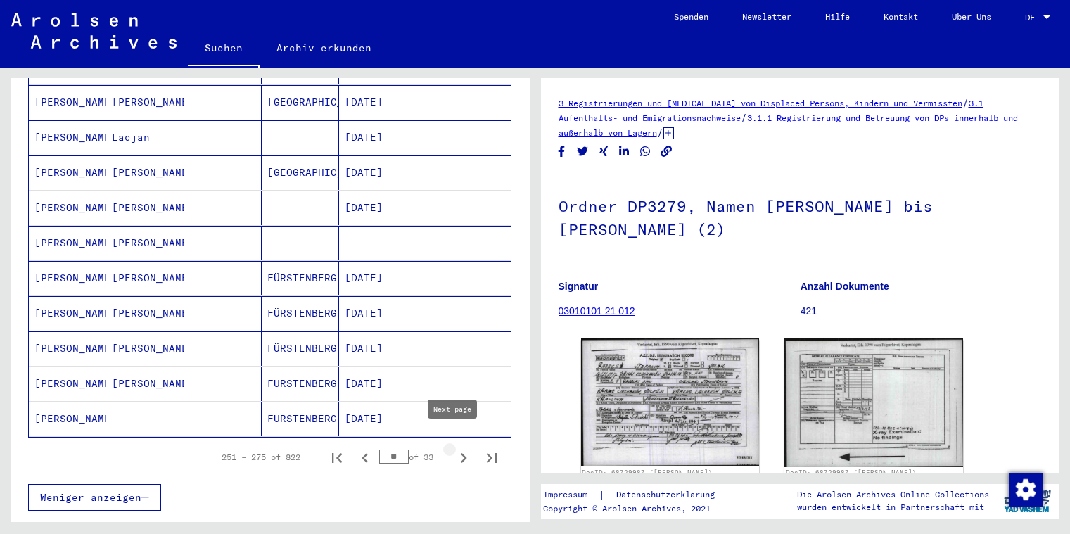
click at [454, 448] on icon "Next page" at bounding box center [464, 458] width 20 height 20
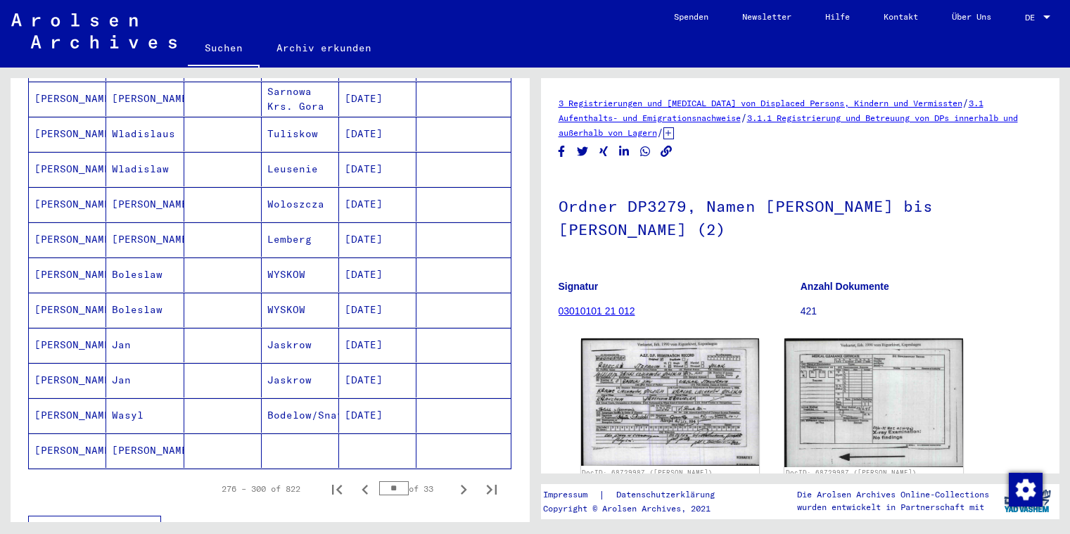
scroll to position [704, 0]
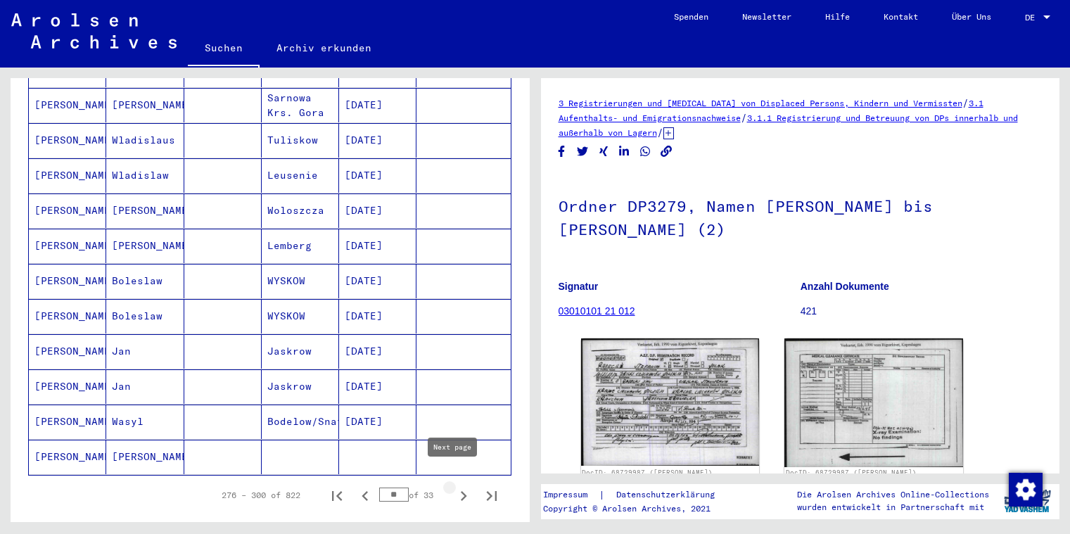
click at [454, 486] on icon "Next page" at bounding box center [464, 496] width 20 height 20
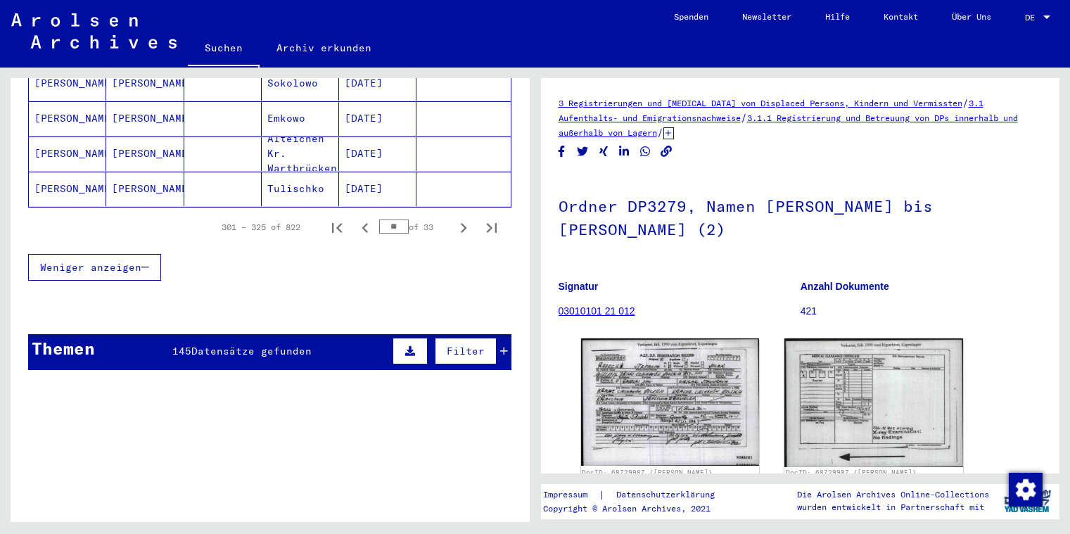
scroll to position [1038, 0]
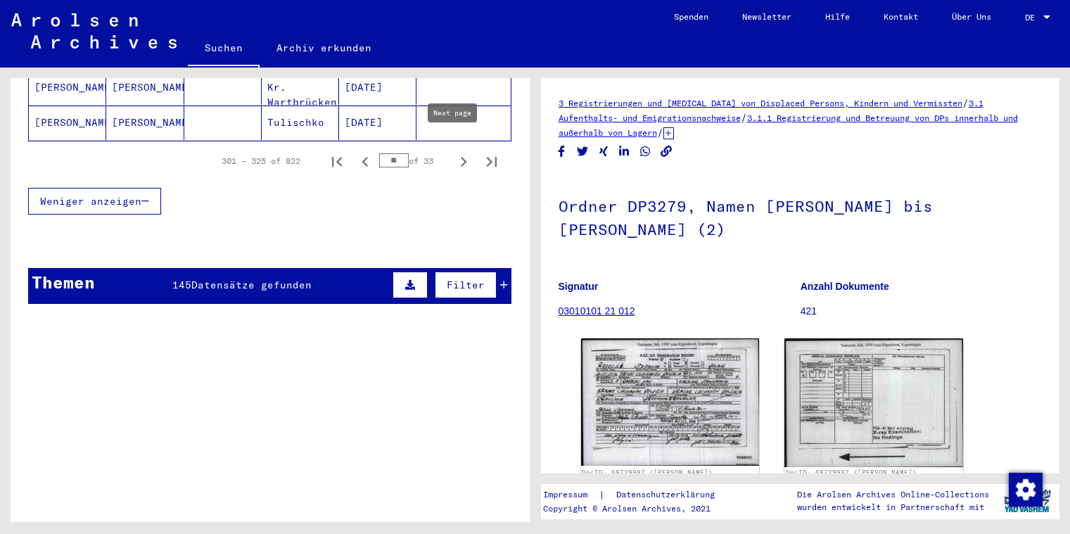
click at [461, 157] on icon "Next page" at bounding box center [464, 162] width 6 height 10
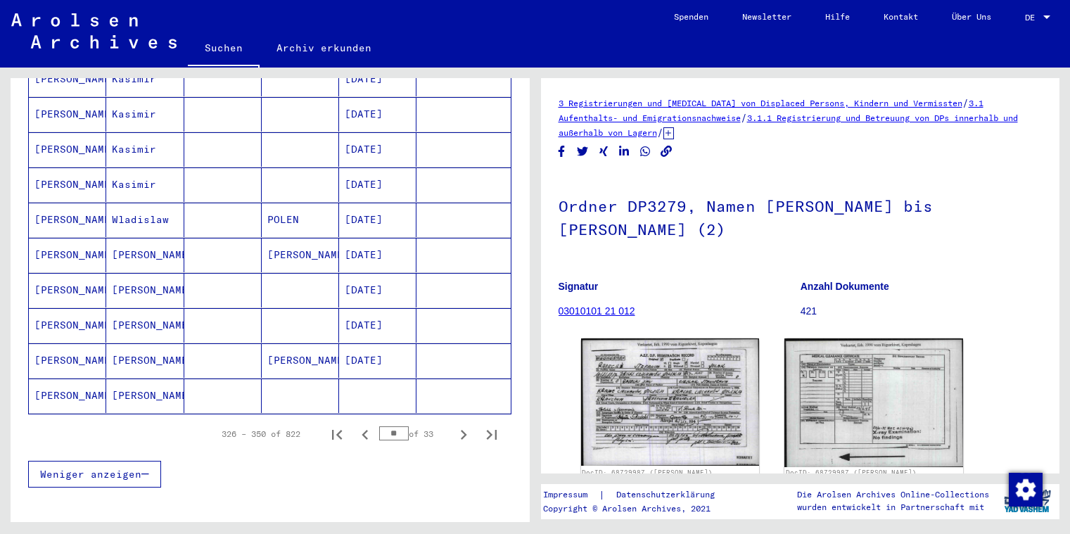
scroll to position [899, 0]
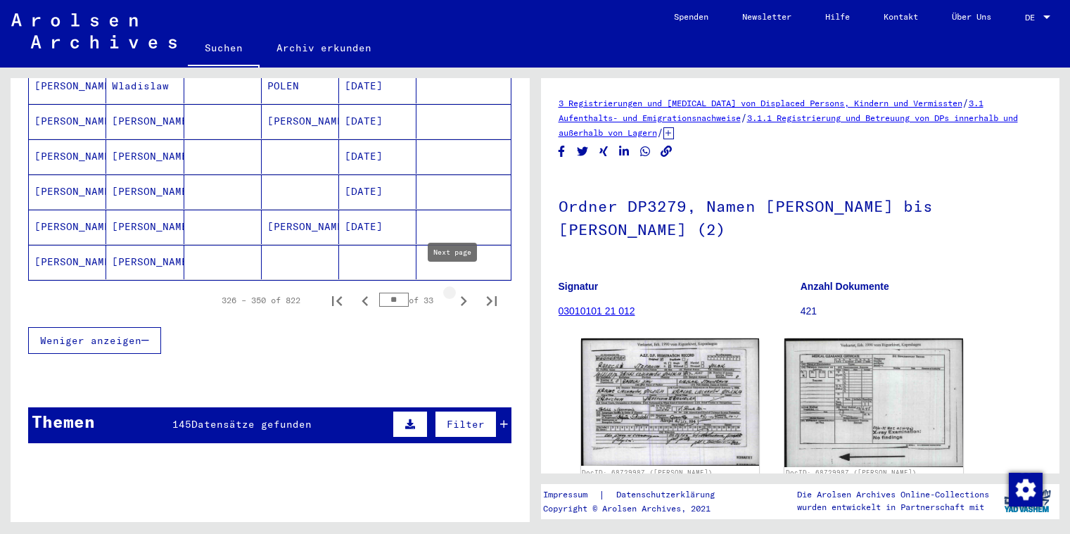
click at [454, 291] on icon "Next page" at bounding box center [464, 301] width 20 height 20
type input "**"
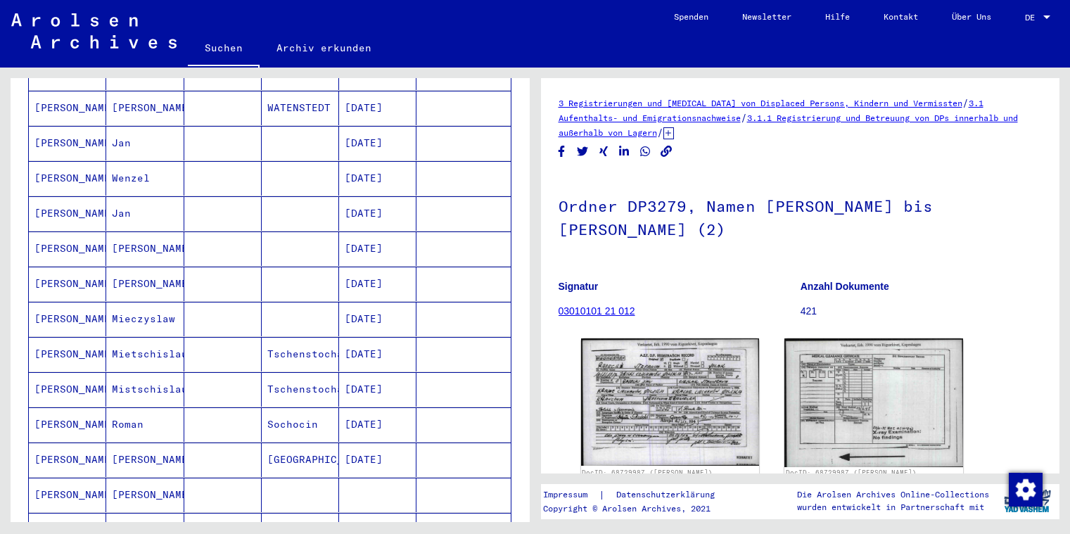
scroll to position [557, 0]
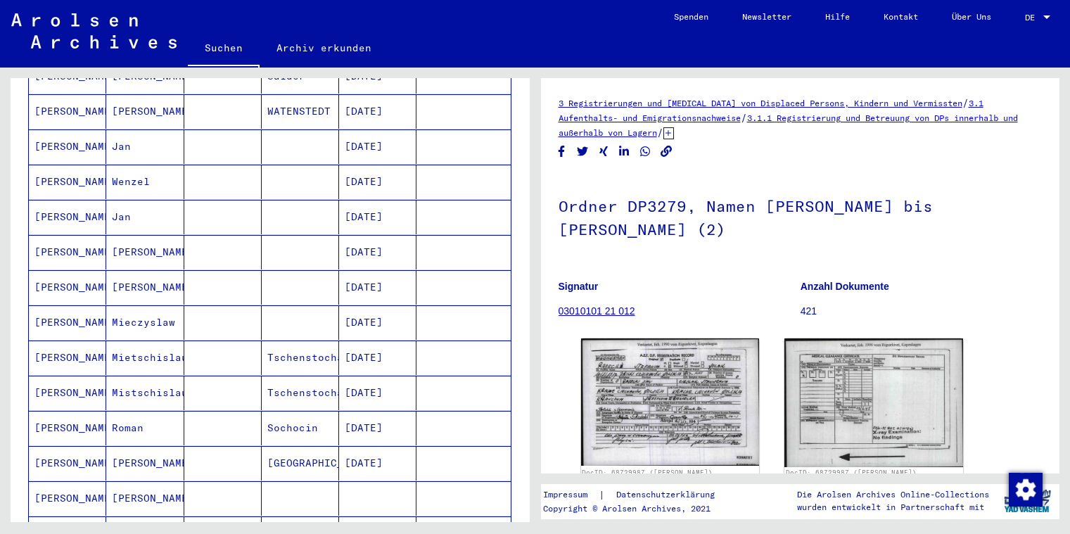
click at [67, 200] on mat-cell "[PERSON_NAME]" at bounding box center [67, 217] width 77 height 34
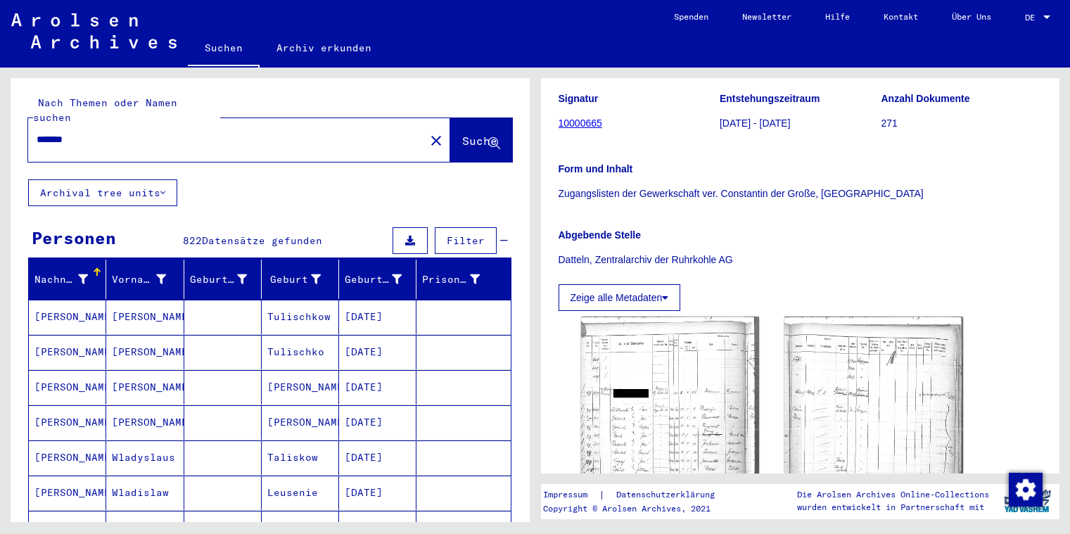
click at [106, 132] on input "*******" at bounding box center [227, 139] width 380 height 15
type input "*"
type input "*********"
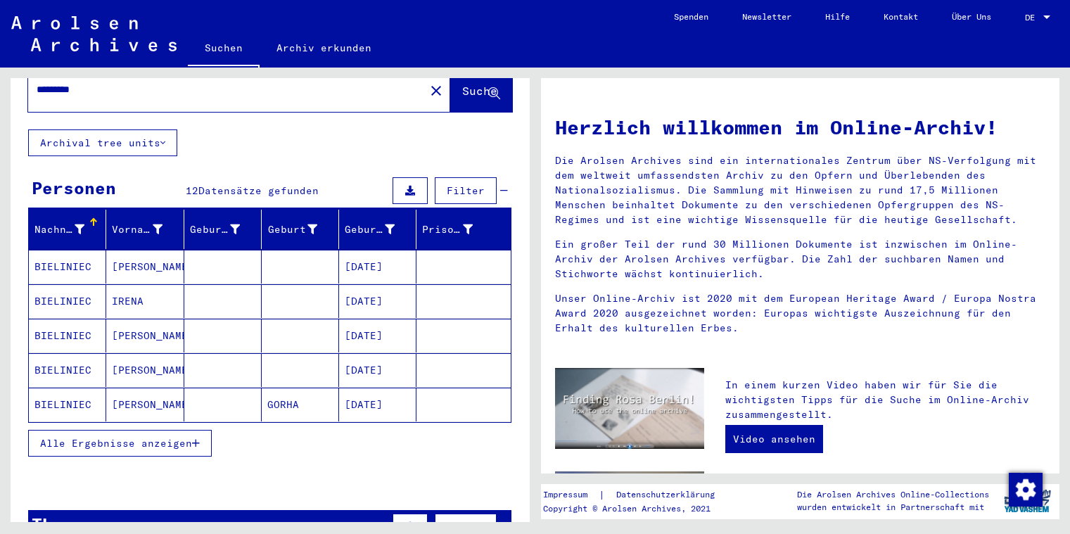
scroll to position [114, 0]
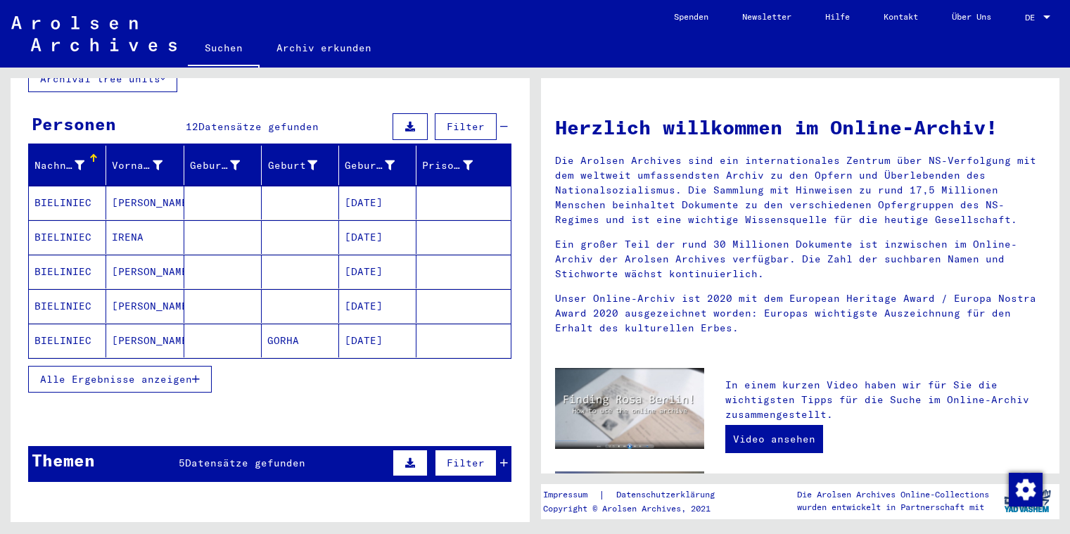
click at [198, 374] on icon "button" at bounding box center [196, 379] width 8 height 10
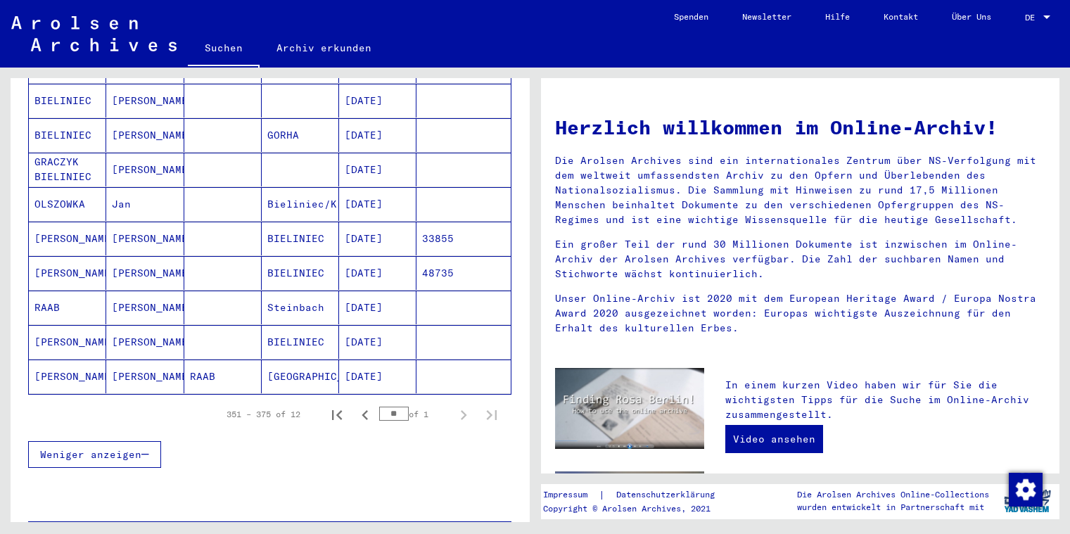
scroll to position [342, 0]
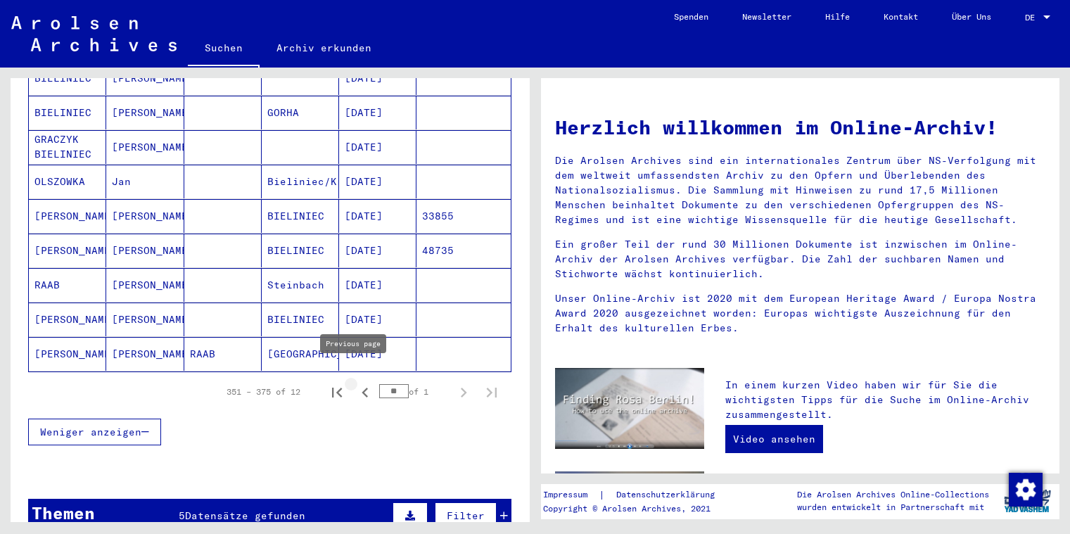
click at [362, 388] on icon "Previous page" at bounding box center [365, 393] width 6 height 10
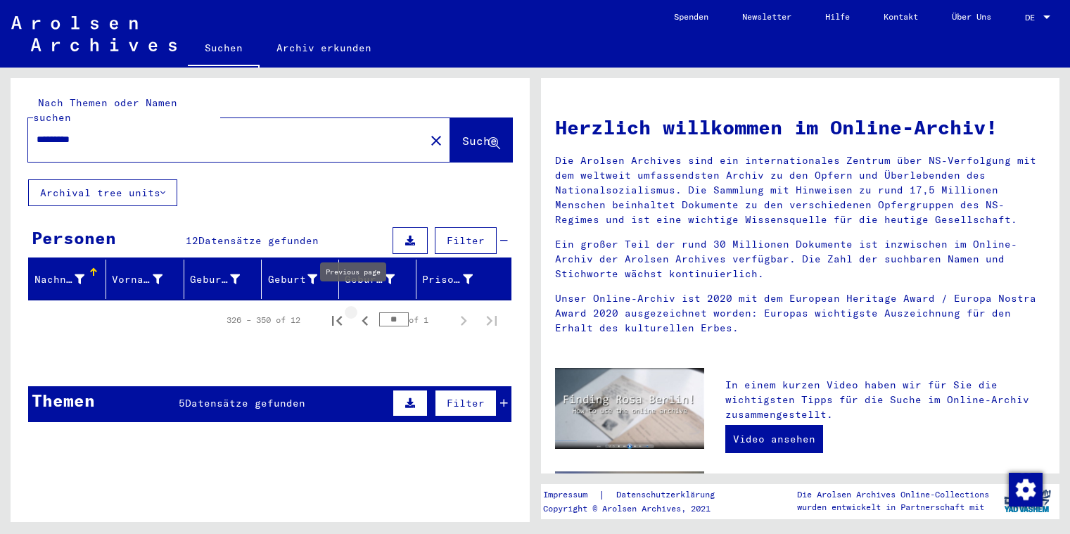
click at [359, 311] on icon "Previous page" at bounding box center [365, 321] width 20 height 20
type input "**"
click at [68, 132] on input "*********" at bounding box center [222, 139] width 371 height 15
type input "*********"
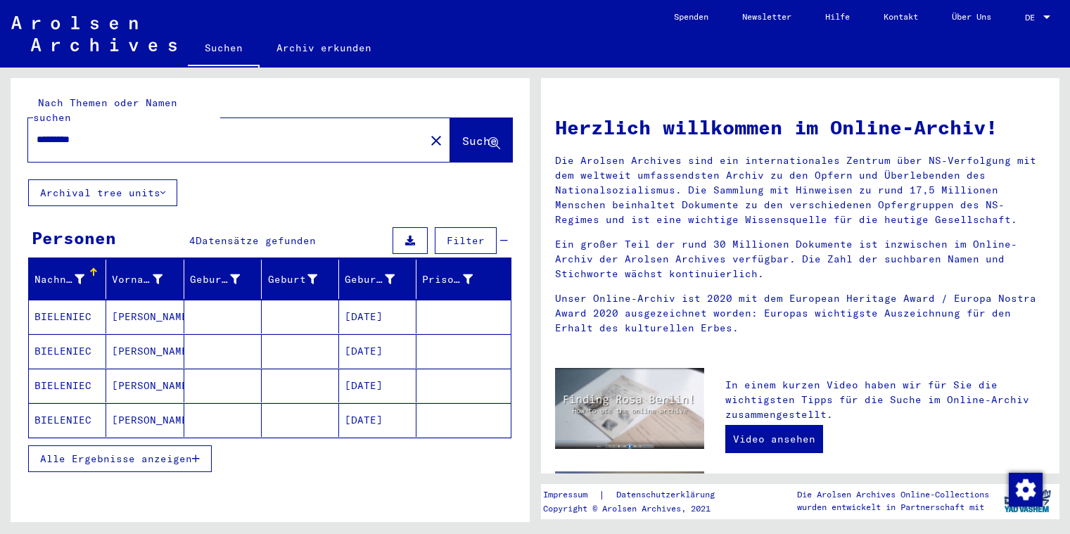
click at [199, 454] on icon "button" at bounding box center [196, 459] width 8 height 10
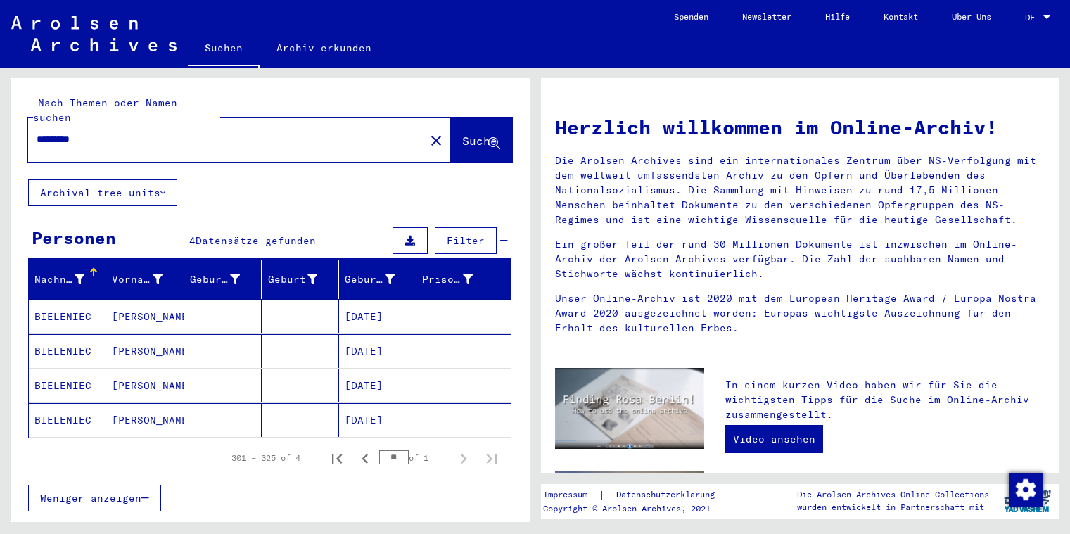
click at [56, 302] on mat-cell "BIELENIEC" at bounding box center [67, 317] width 77 height 34
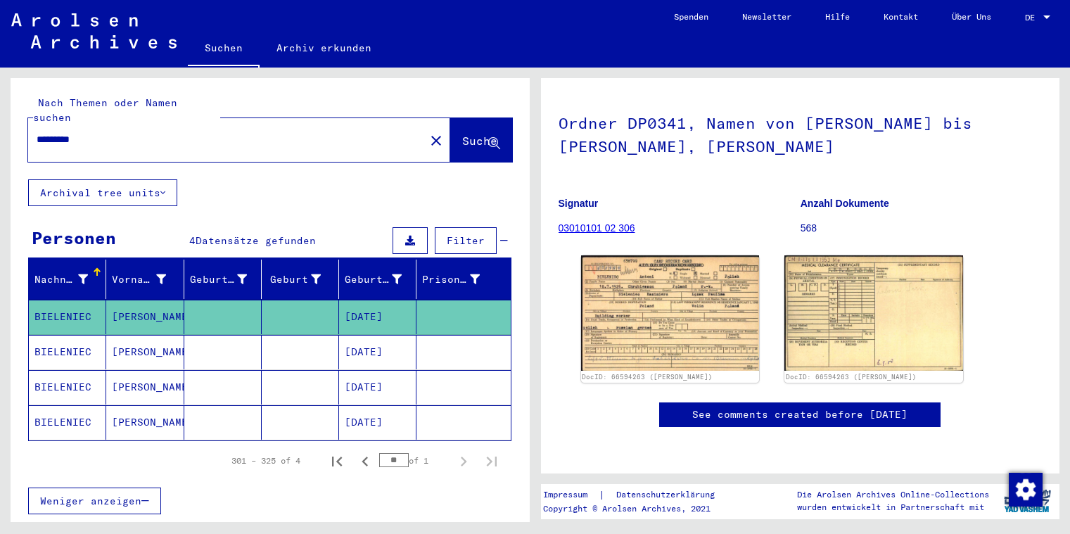
scroll to position [228, 0]
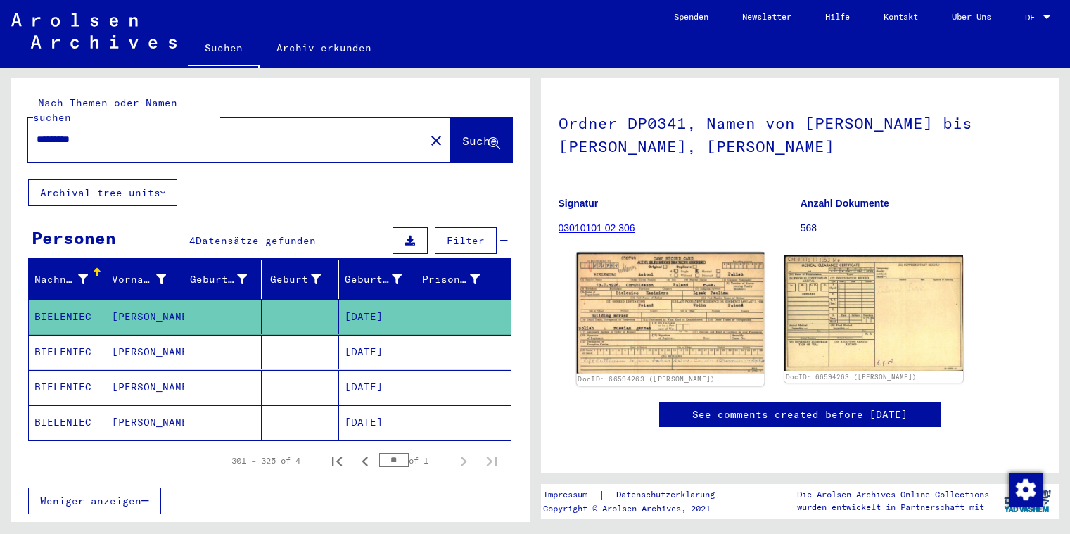
click at [661, 253] on img at bounding box center [669, 313] width 187 height 121
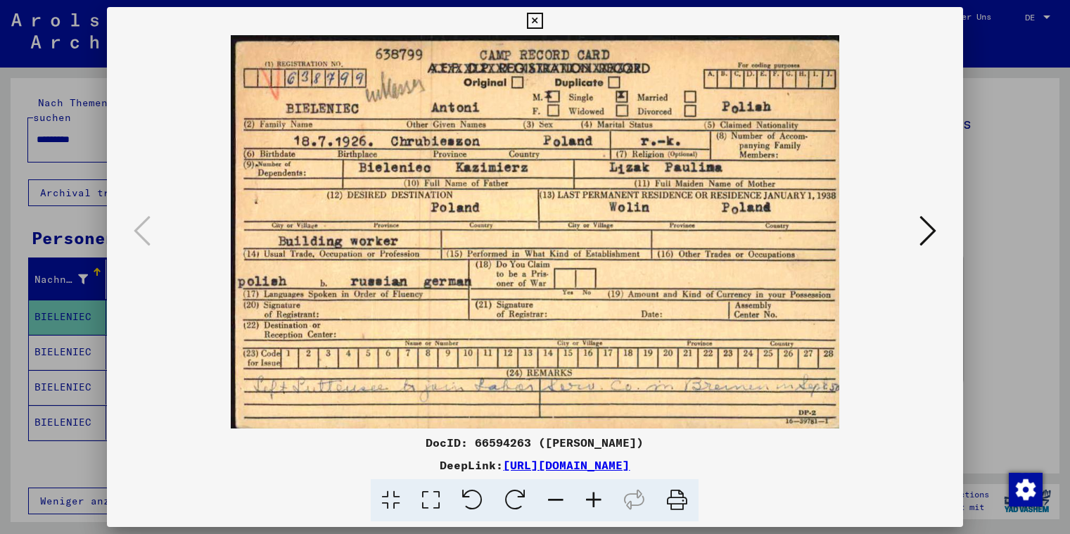
click at [931, 234] on icon at bounding box center [927, 231] width 17 height 34
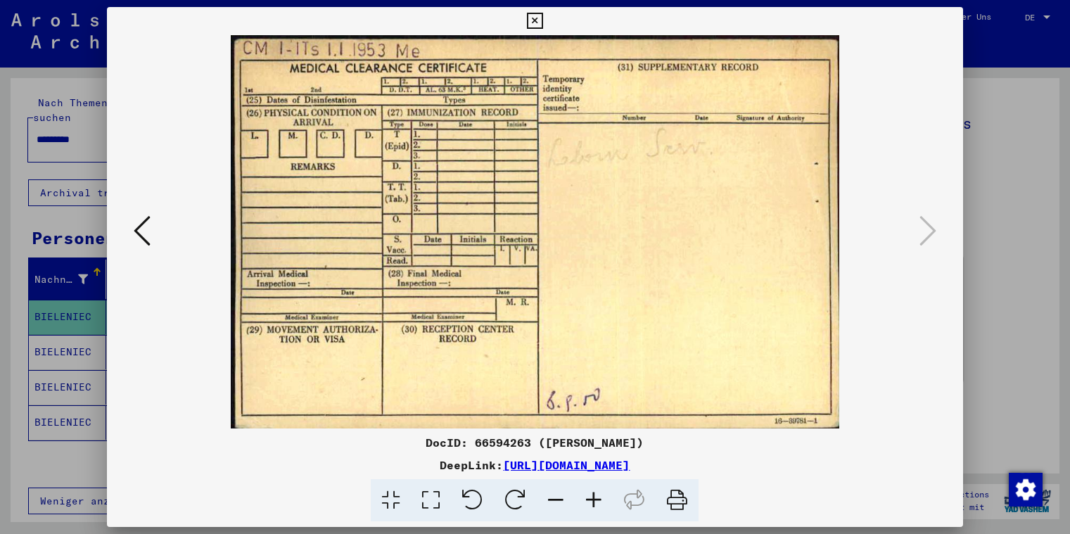
click at [543, 20] on icon at bounding box center [535, 21] width 16 height 17
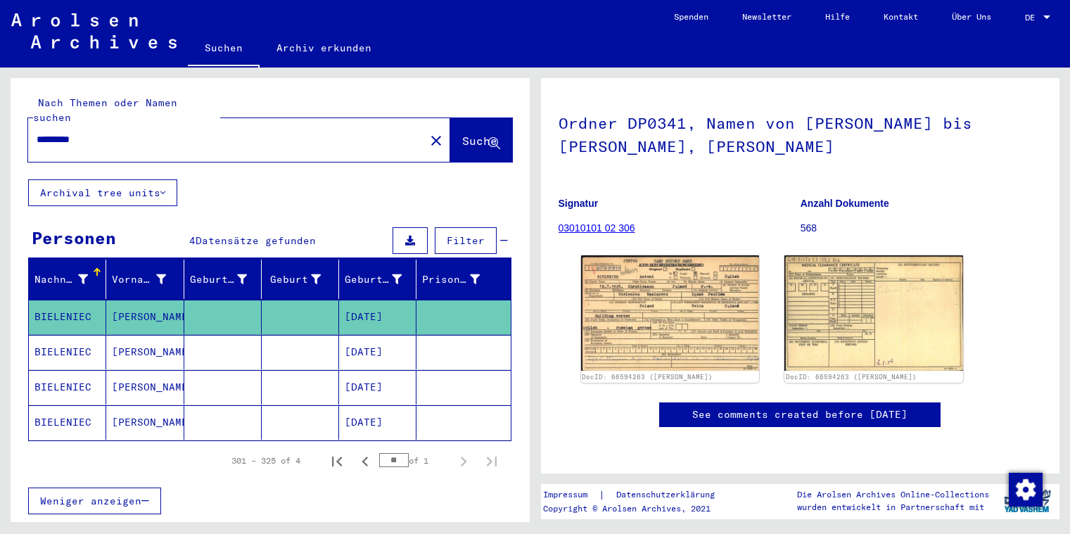
click at [58, 338] on mat-cell "BIELENIEC" at bounding box center [67, 352] width 77 height 34
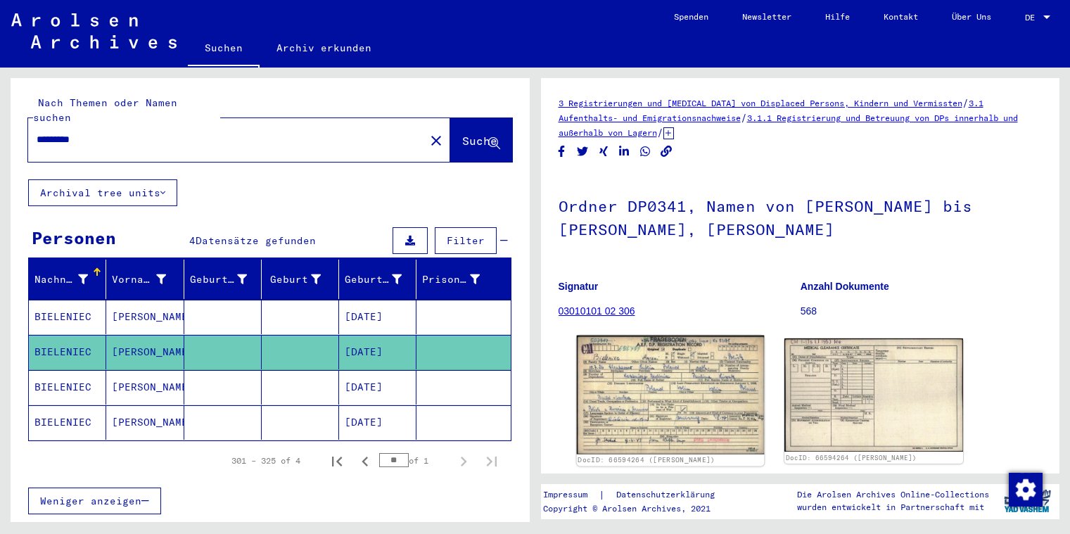
click at [661, 393] on img at bounding box center [669, 395] width 187 height 119
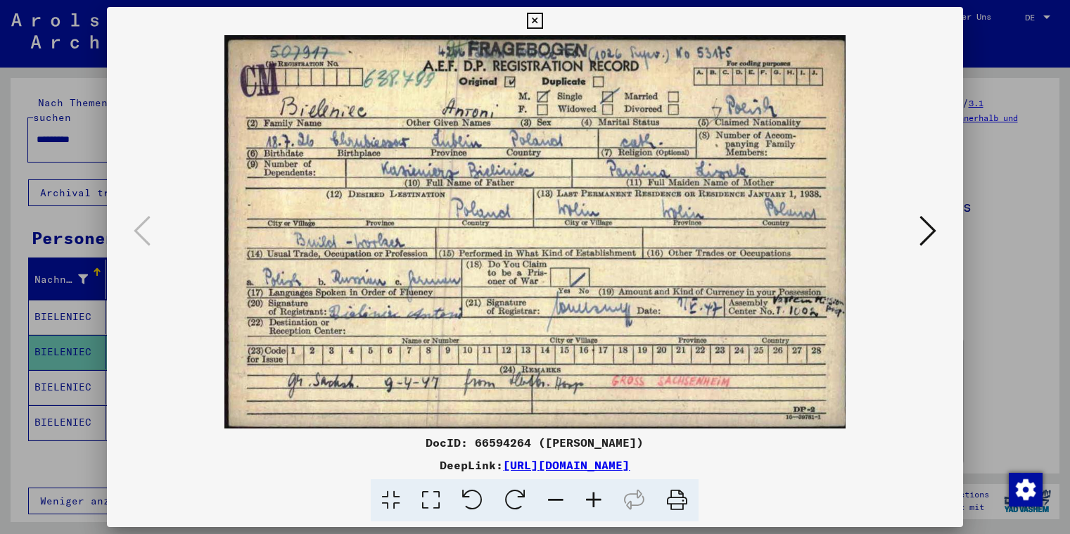
click at [930, 223] on icon at bounding box center [927, 231] width 17 height 34
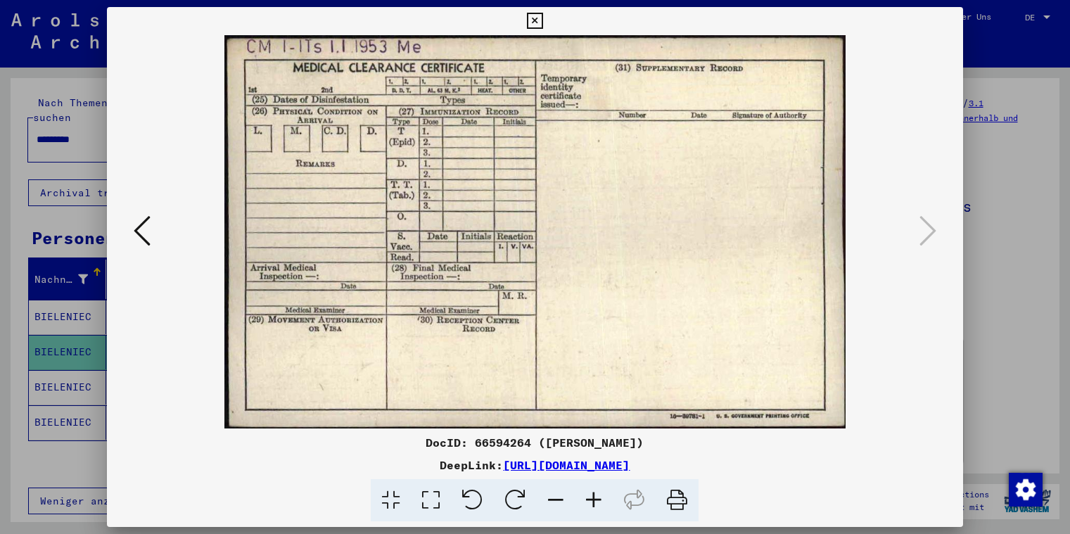
click at [543, 22] on icon at bounding box center [535, 21] width 16 height 17
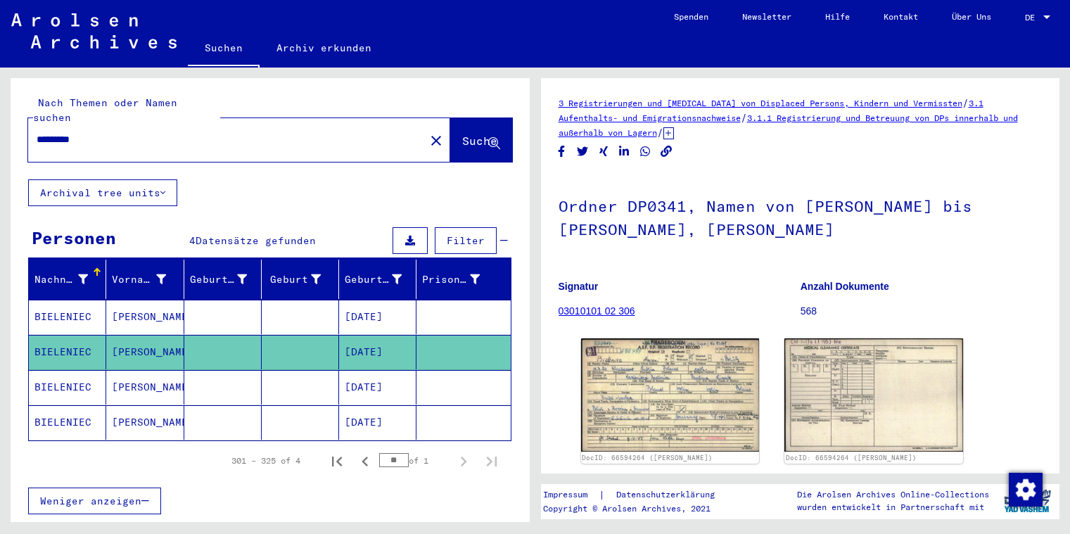
click at [79, 374] on mat-cell "BIELENIEC" at bounding box center [67, 387] width 77 height 34
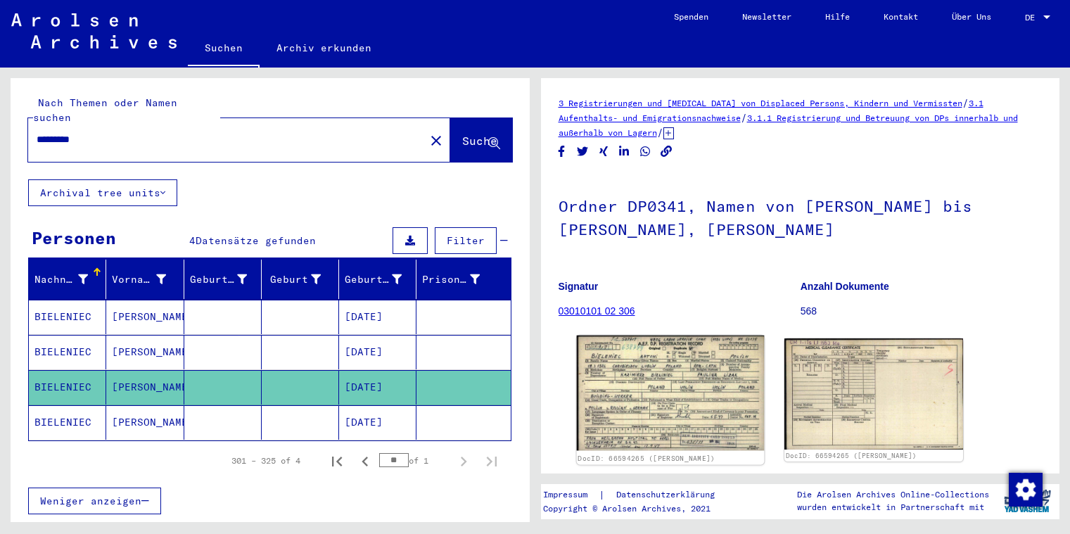
click at [651, 371] on img at bounding box center [669, 393] width 187 height 115
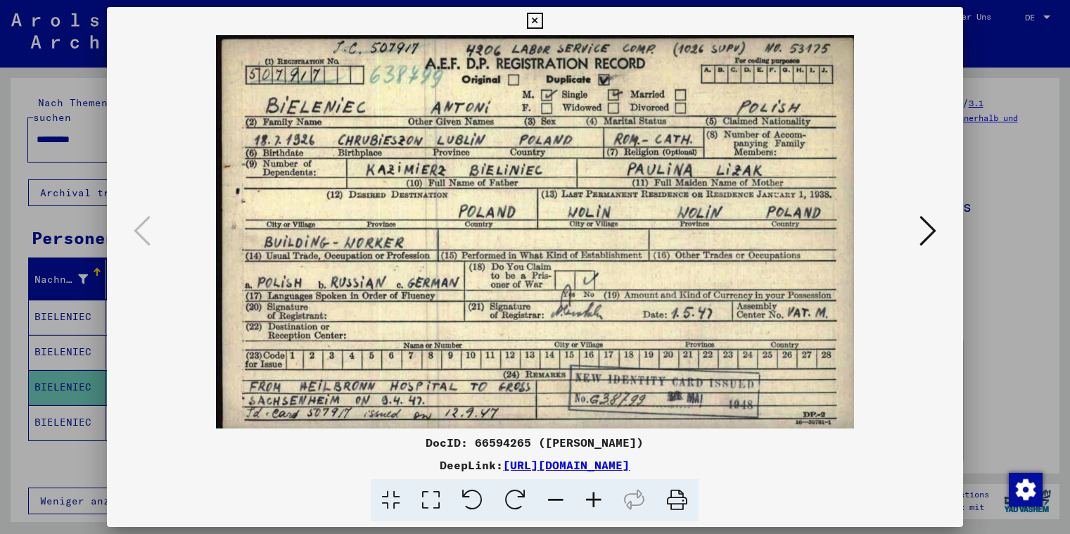
click at [925, 224] on icon at bounding box center [927, 231] width 17 height 34
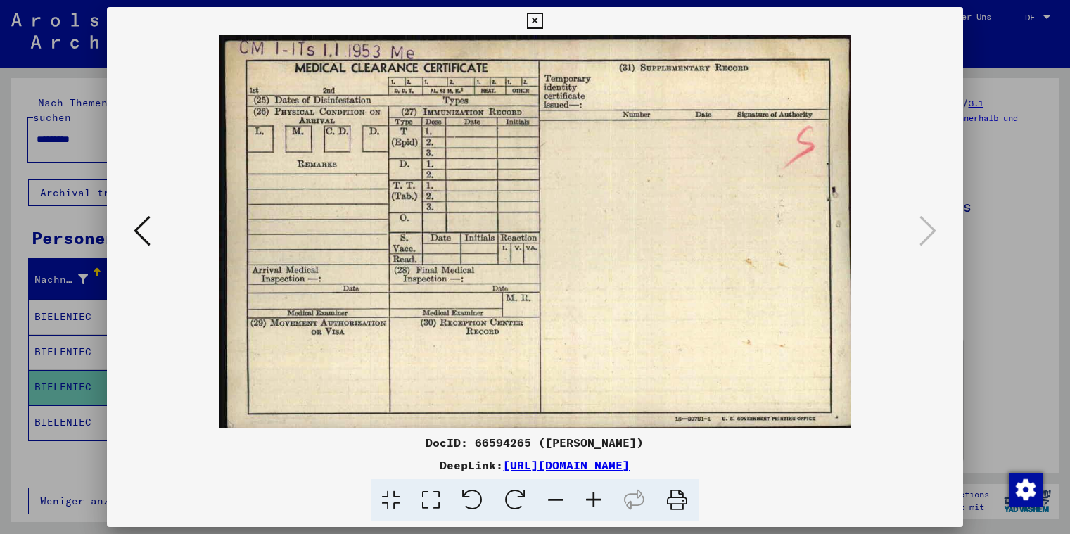
click at [543, 19] on icon at bounding box center [535, 21] width 16 height 17
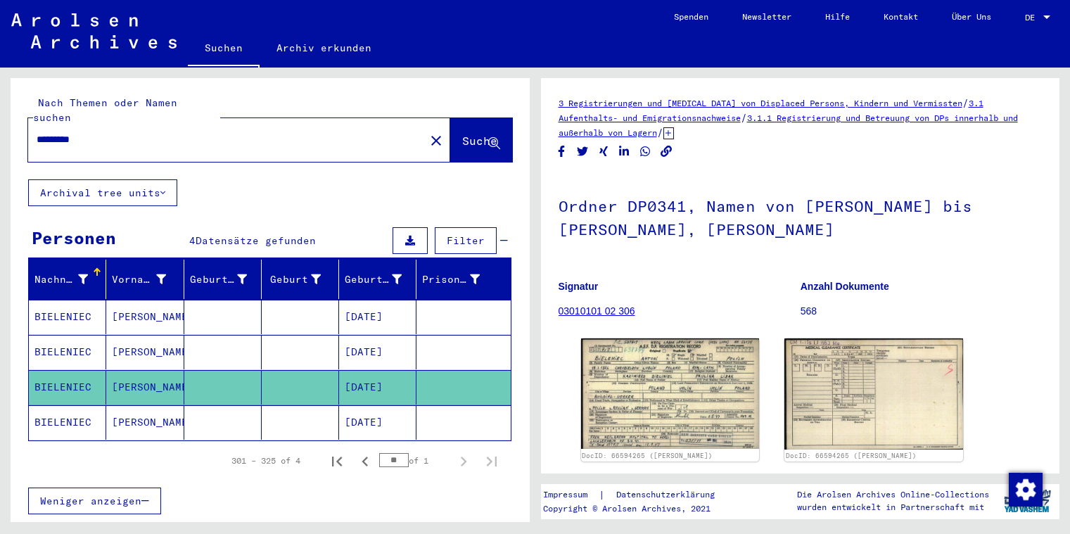
click at [65, 408] on mat-cell "BIELENIEC" at bounding box center [67, 422] width 77 height 34
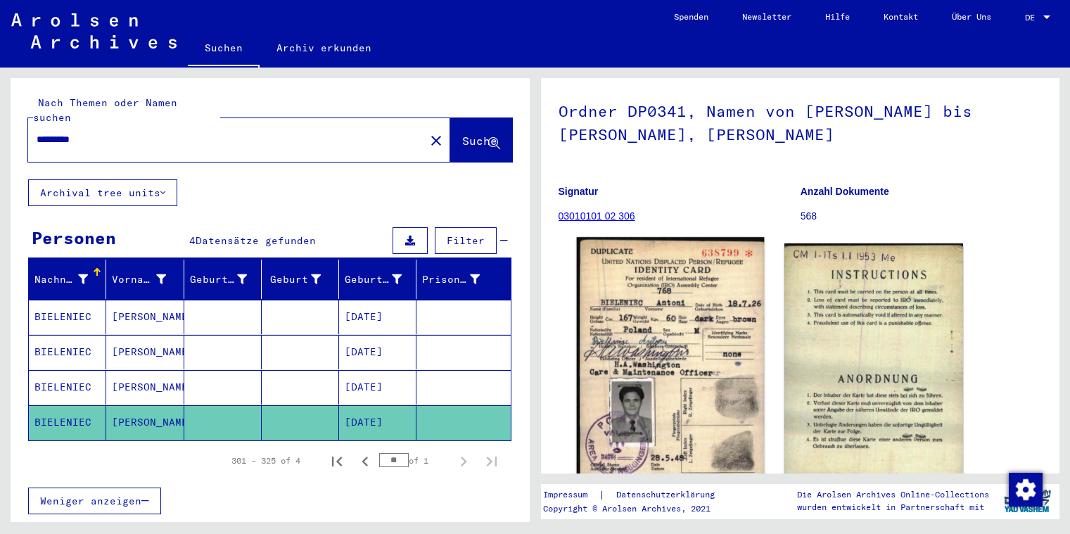
scroll to position [114, 0]
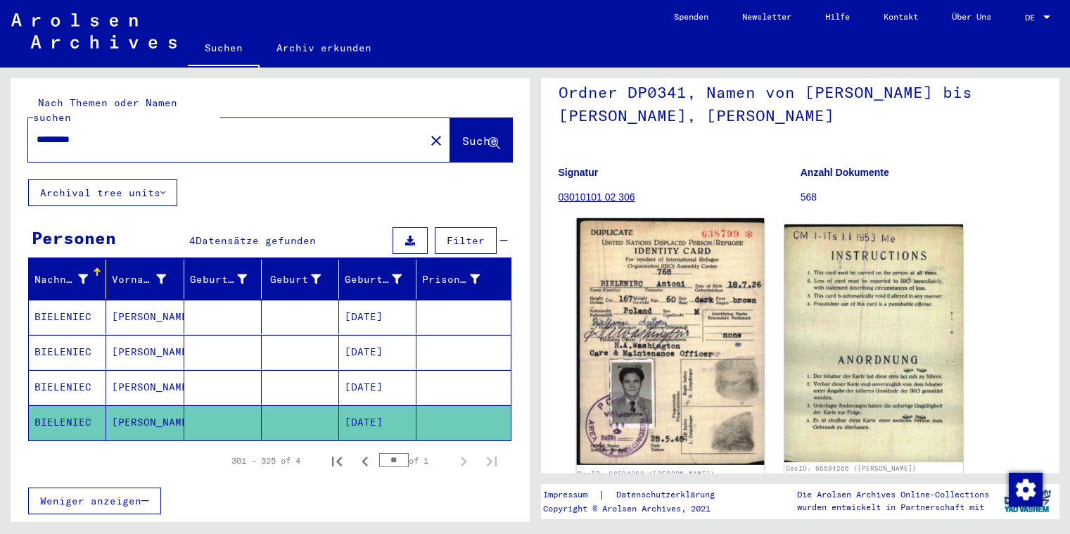
click at [669, 298] on img at bounding box center [669, 341] width 187 height 247
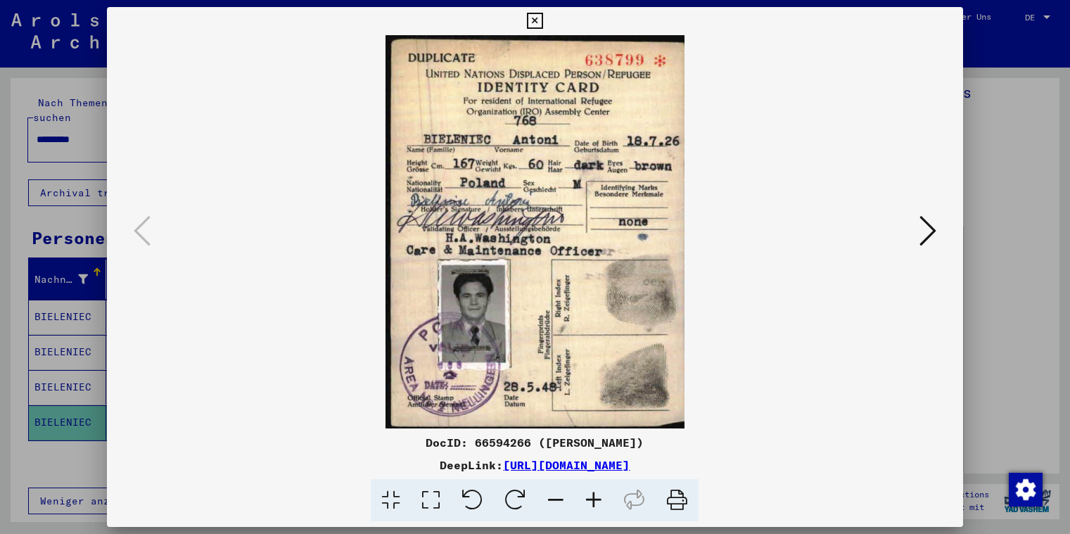
click at [543, 18] on icon at bounding box center [535, 21] width 16 height 17
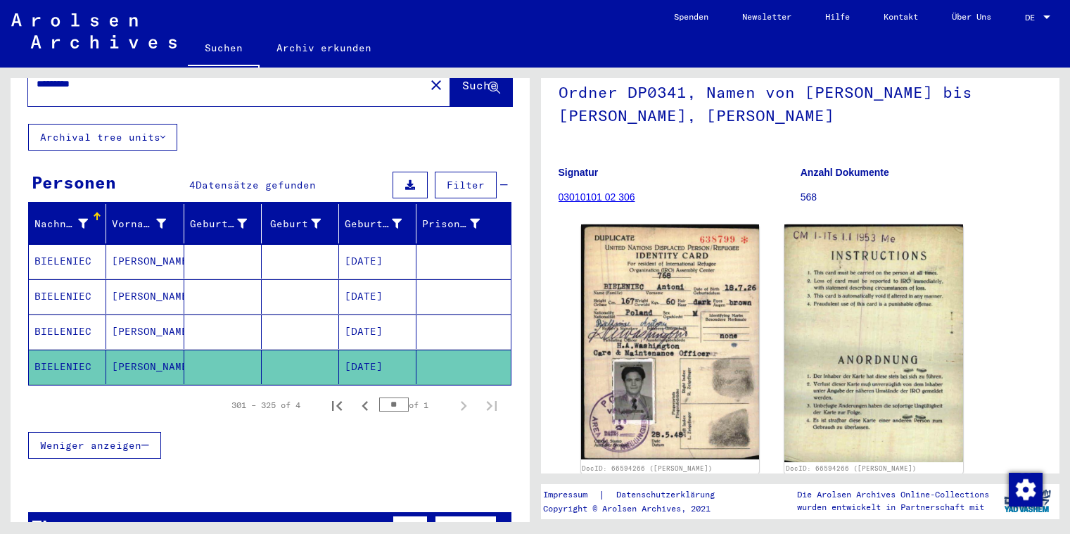
scroll to position [63, 0]
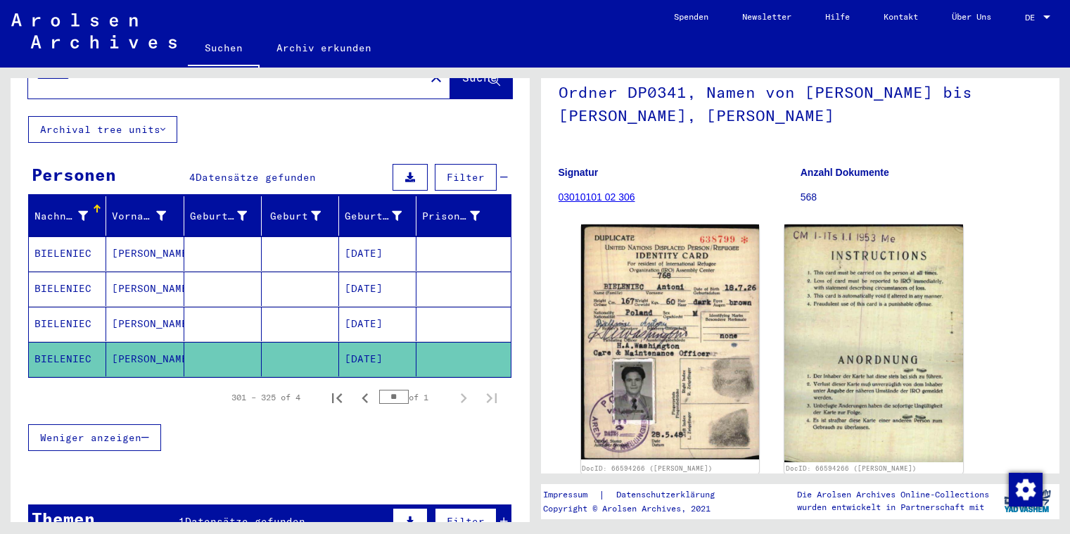
click at [61, 236] on mat-cell "BIELENIEC" at bounding box center [67, 253] width 77 height 34
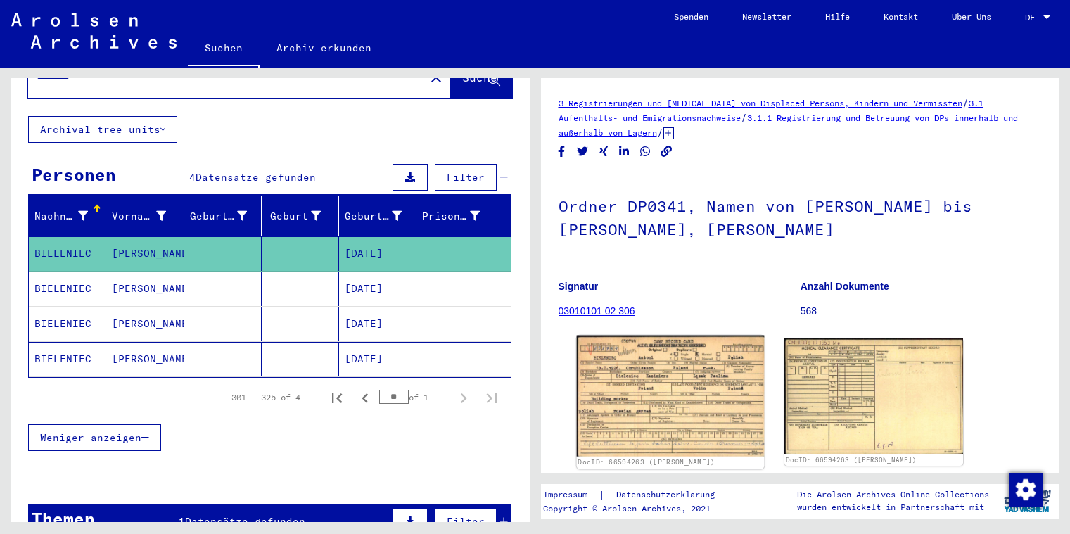
click at [648, 379] on img at bounding box center [669, 396] width 187 height 121
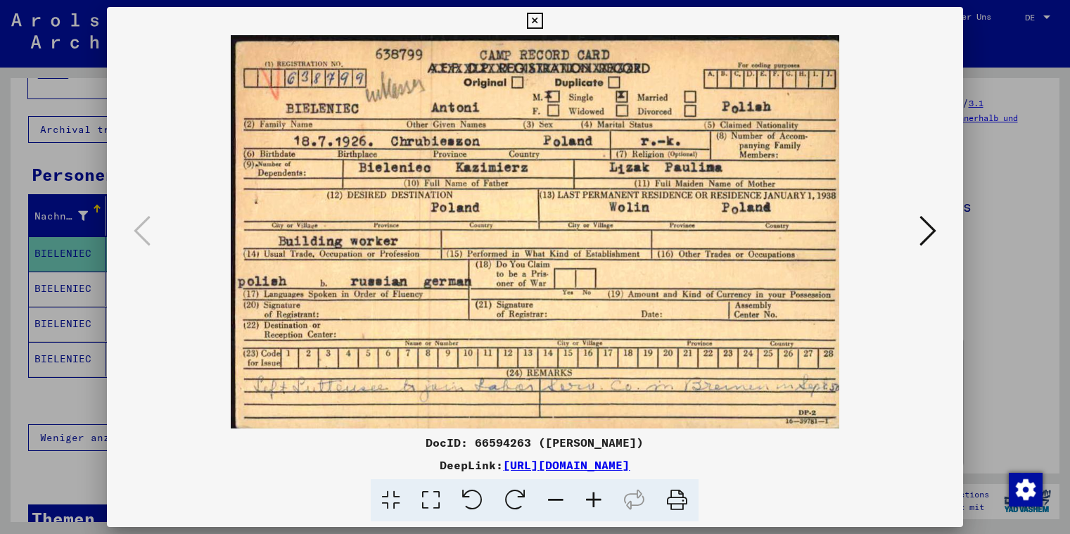
click at [543, 23] on icon at bounding box center [535, 21] width 16 height 17
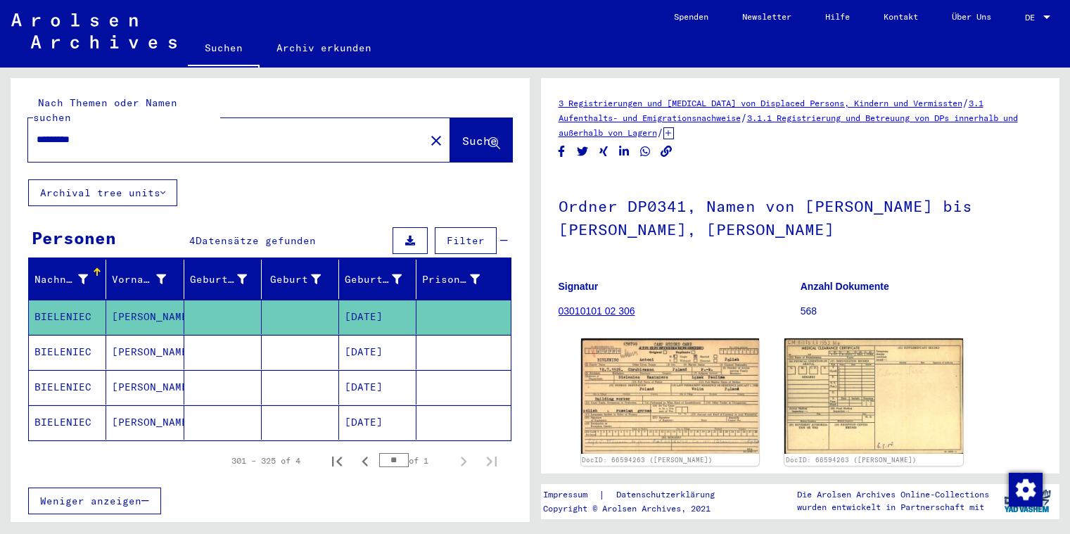
click at [68, 132] on input "*********" at bounding box center [227, 139] width 380 height 15
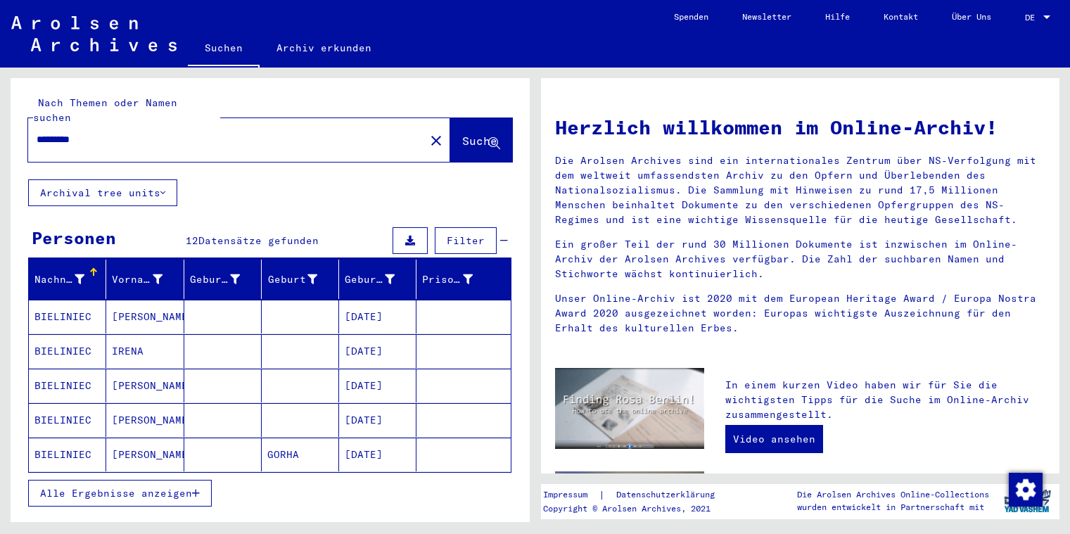
click at [46, 369] on mat-cell "BIELINIEC" at bounding box center [67, 386] width 77 height 34
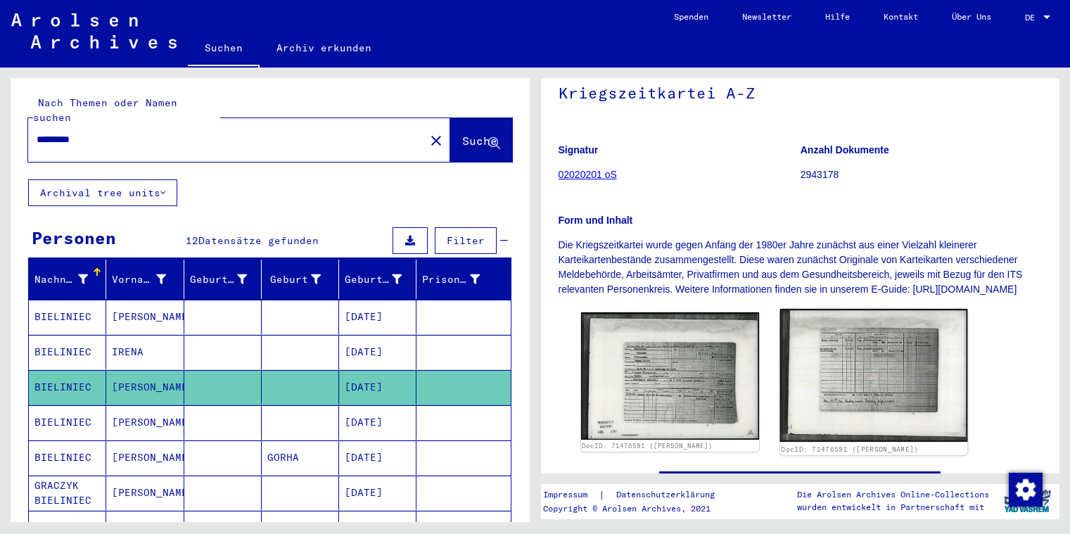
scroll to position [241, 0]
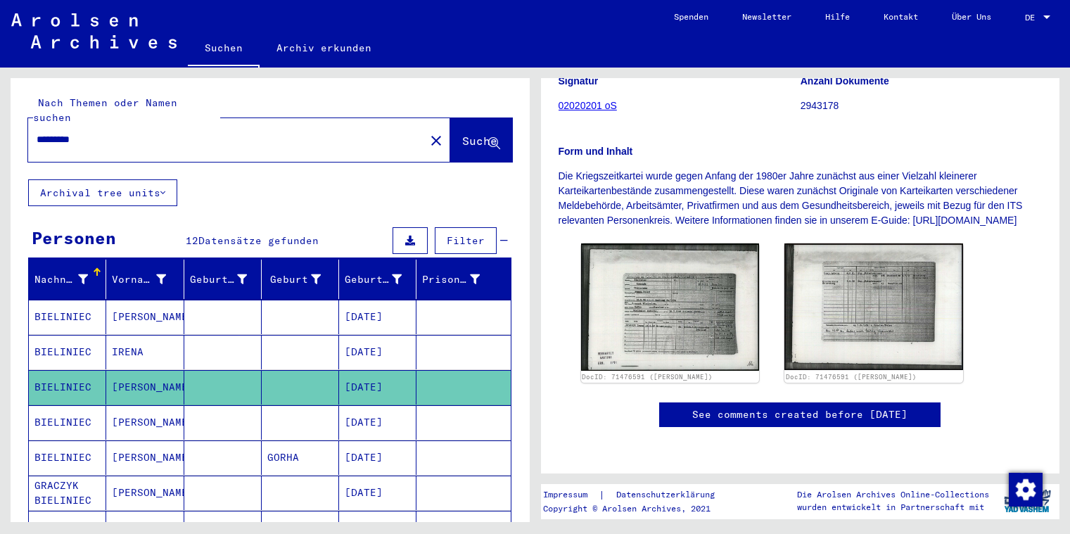
click at [60, 474] on icon at bounding box center [58, 478] width 35 height 56
click at [139, 477] on mat-cell "[PERSON_NAME]" at bounding box center [144, 493] width 77 height 34
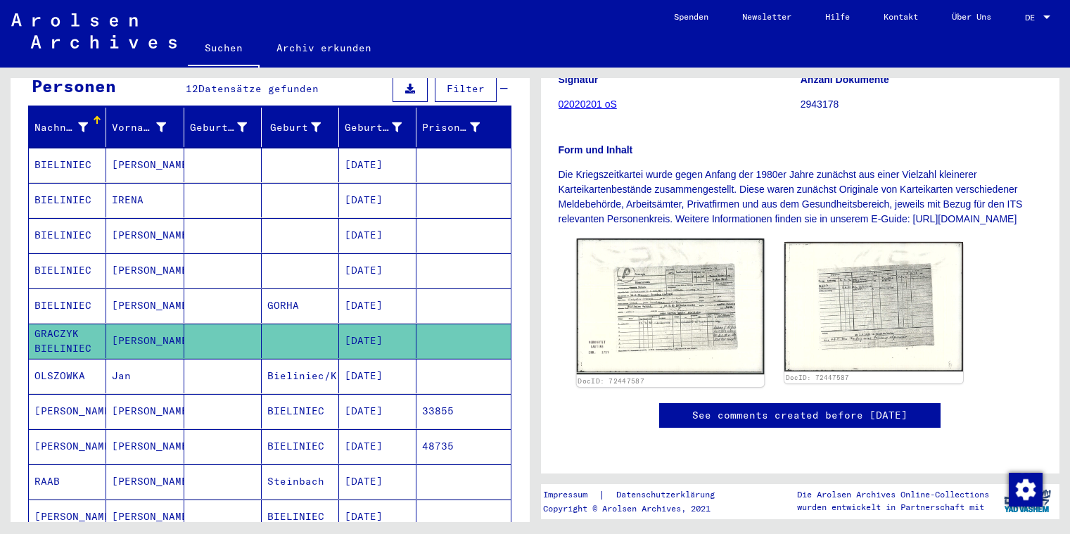
scroll to position [253, 0]
click at [664, 277] on img at bounding box center [669, 306] width 187 height 136
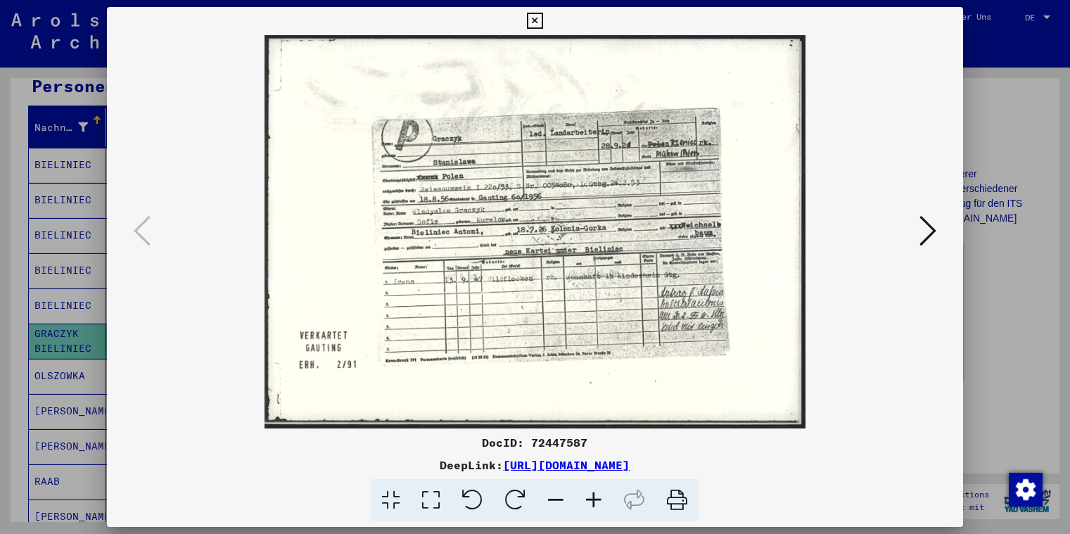
click at [618, 251] on img at bounding box center [535, 231] width 760 height 393
click at [597, 504] on icon at bounding box center [594, 500] width 38 height 43
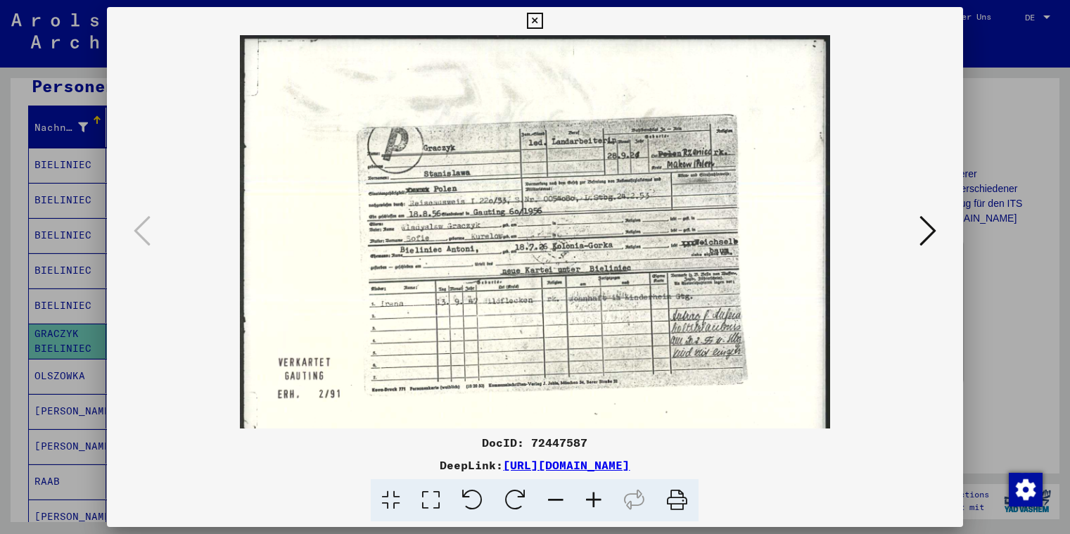
click at [597, 504] on icon at bounding box center [594, 500] width 38 height 43
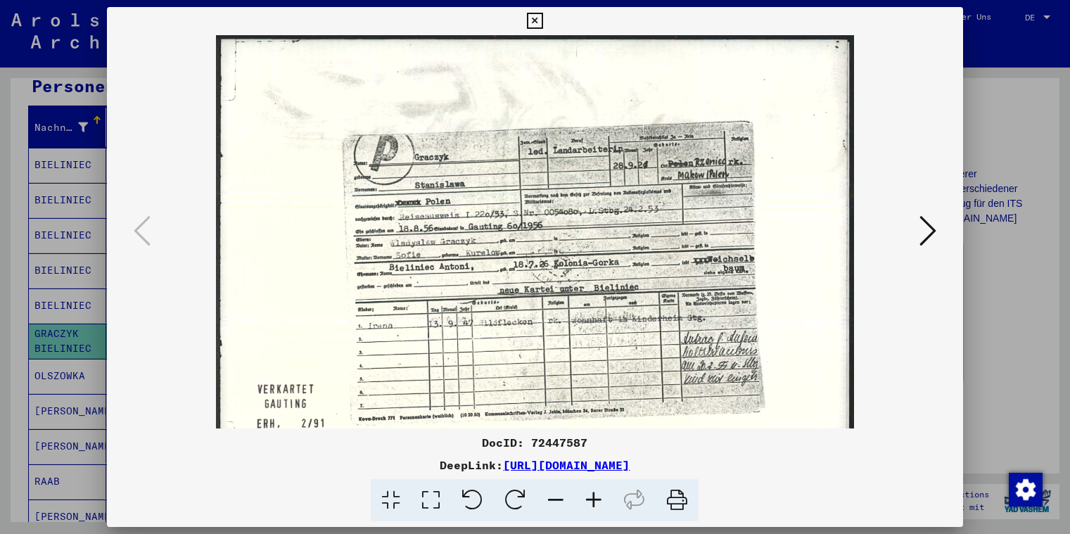
click at [596, 502] on icon at bounding box center [594, 500] width 38 height 43
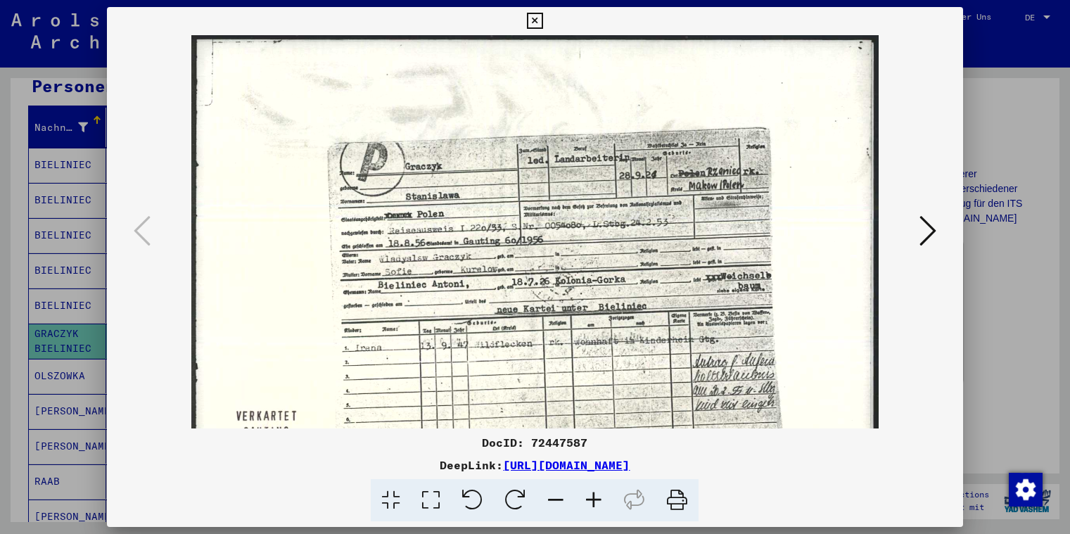
click at [596, 502] on icon at bounding box center [594, 500] width 38 height 43
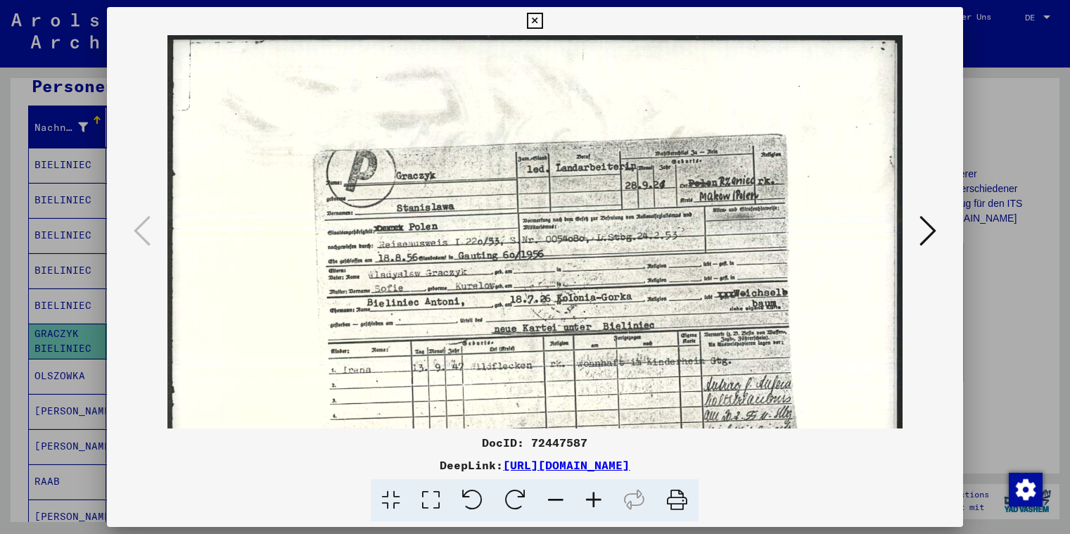
click at [596, 502] on icon at bounding box center [594, 500] width 38 height 43
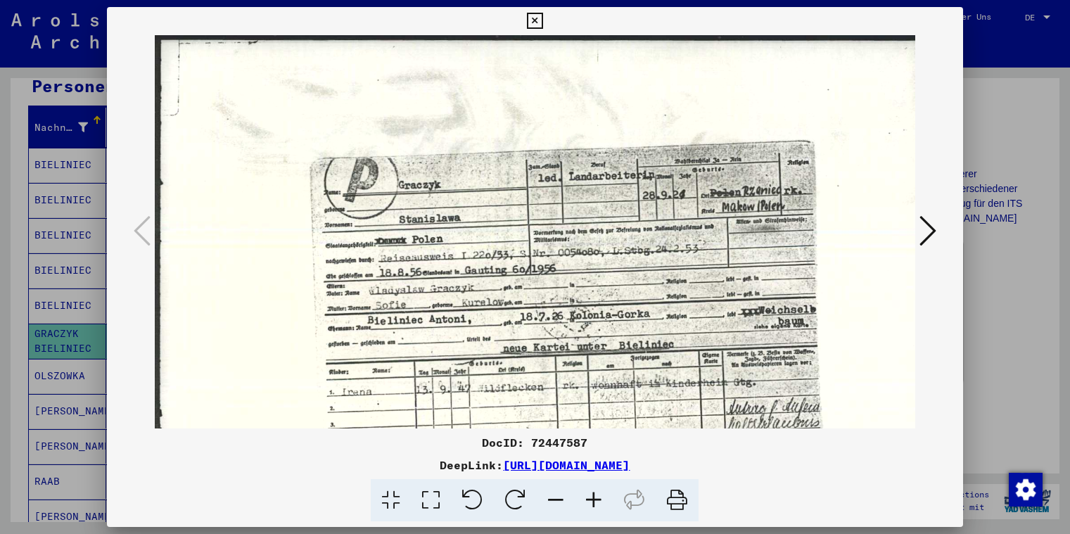
click at [596, 502] on icon at bounding box center [594, 500] width 38 height 43
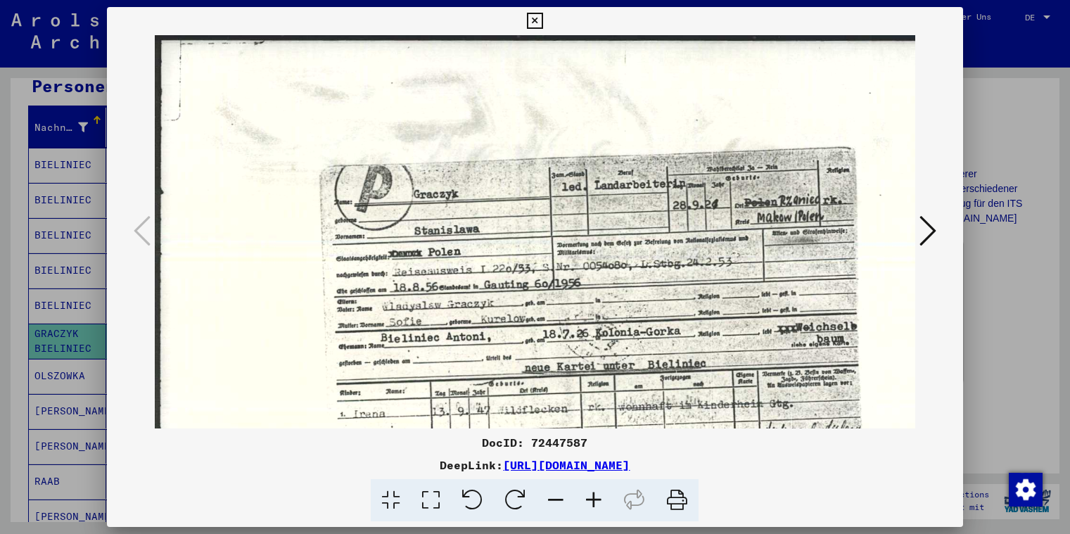
click at [596, 502] on icon at bounding box center [594, 500] width 38 height 43
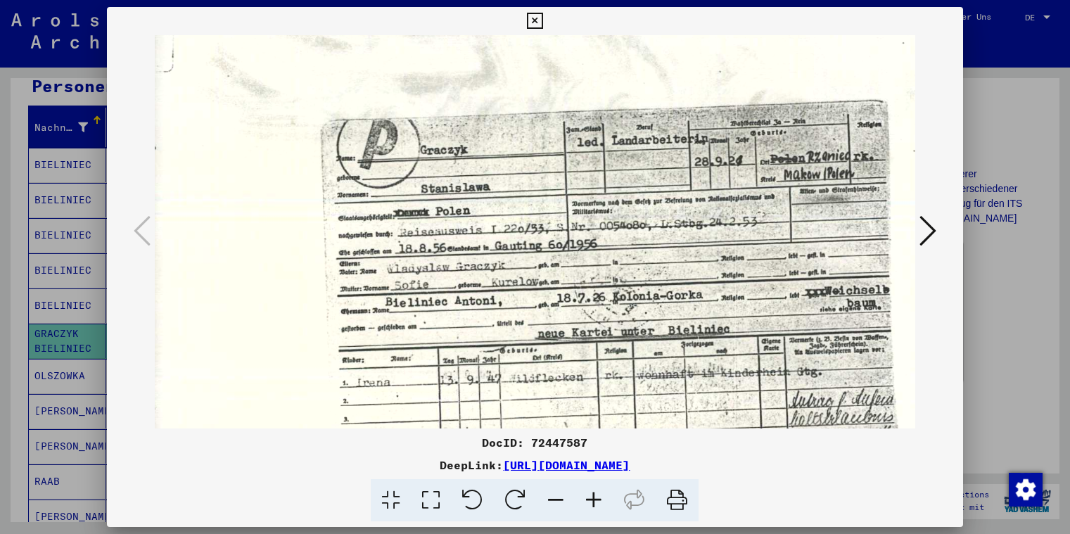
scroll to position [78, 14]
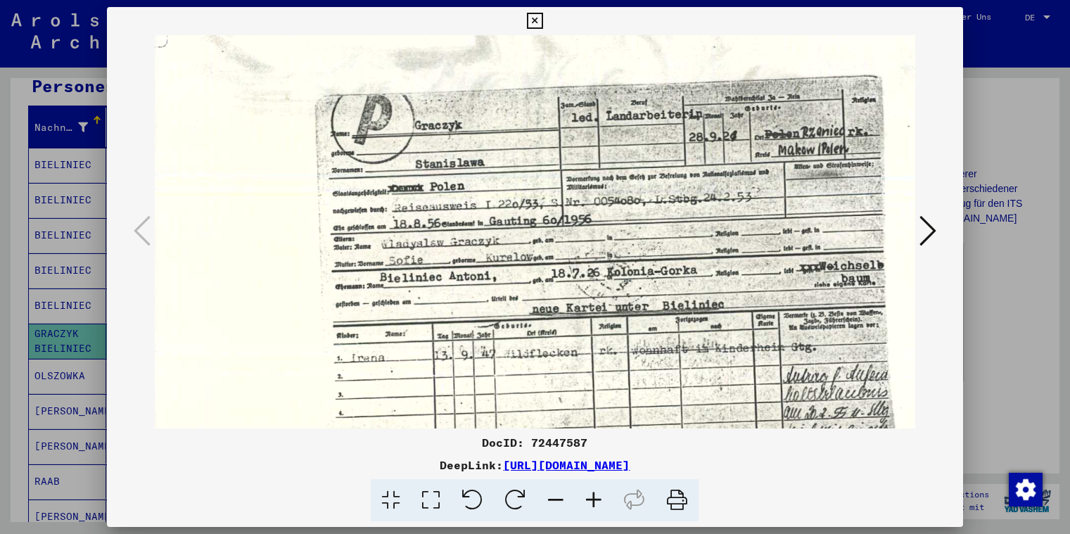
drag, startPoint x: 641, startPoint y: 333, endPoint x: 628, endPoint y: 255, distance: 79.2
click at [628, 255] on img at bounding box center [581, 276] width 881 height 639
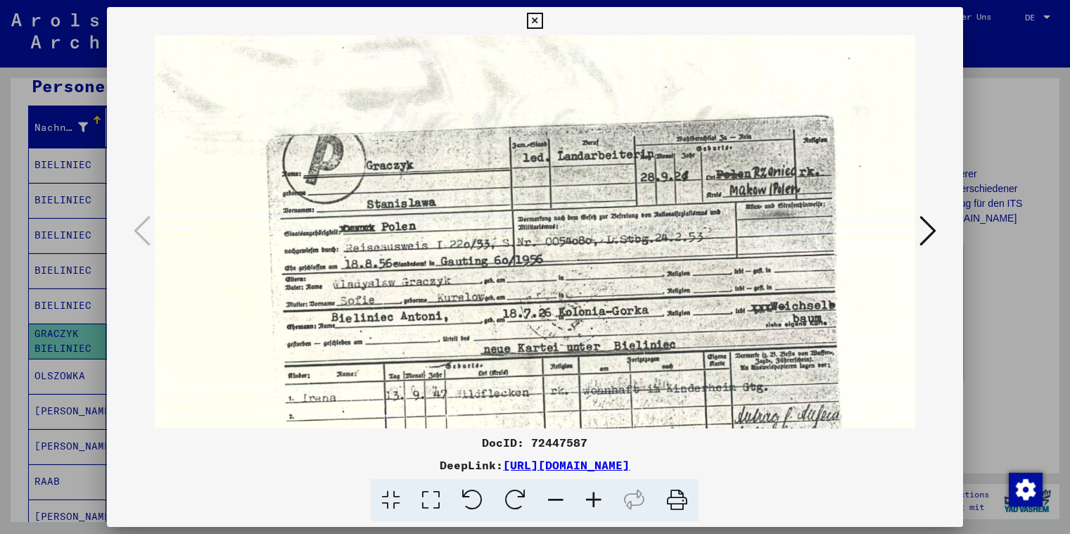
scroll to position [15, 71]
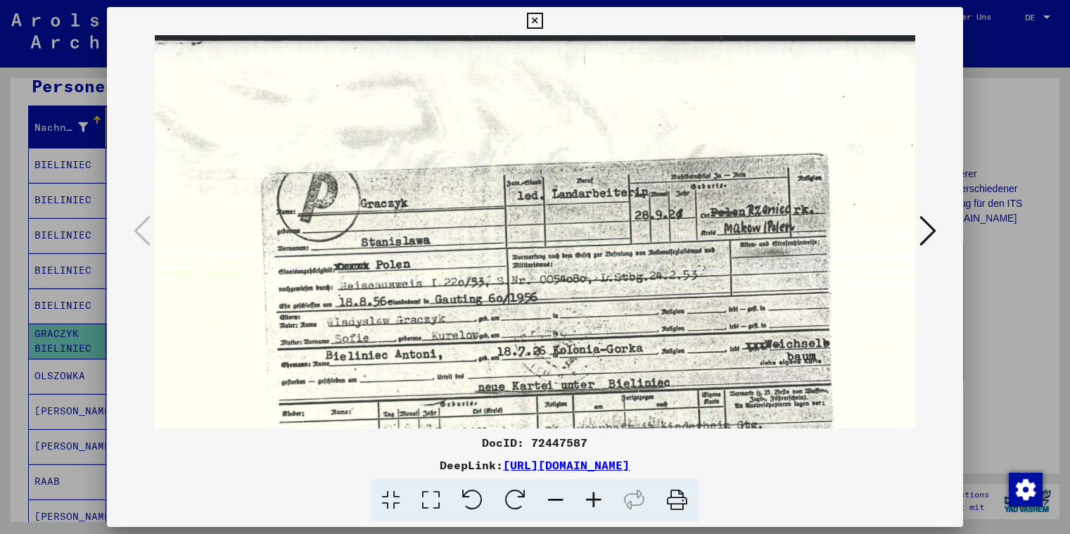
drag, startPoint x: 571, startPoint y: 222, endPoint x: 518, endPoint y: 303, distance: 97.2
click at [518, 303] on img at bounding box center [527, 354] width 881 height 639
click at [543, 18] on icon at bounding box center [535, 21] width 16 height 17
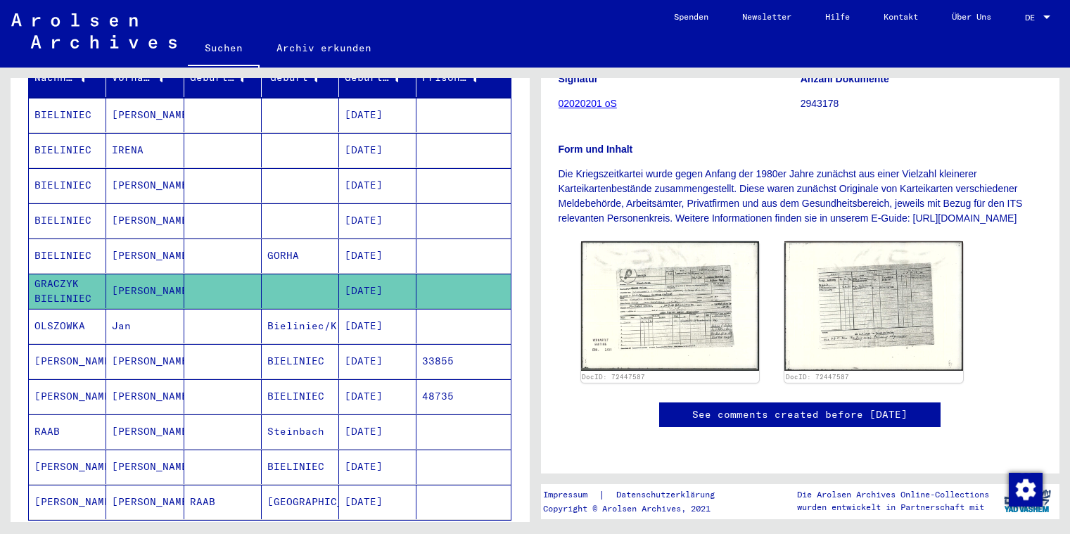
scroll to position [203, 0]
click at [132, 238] on mat-cell "[PERSON_NAME]" at bounding box center [144, 255] width 77 height 34
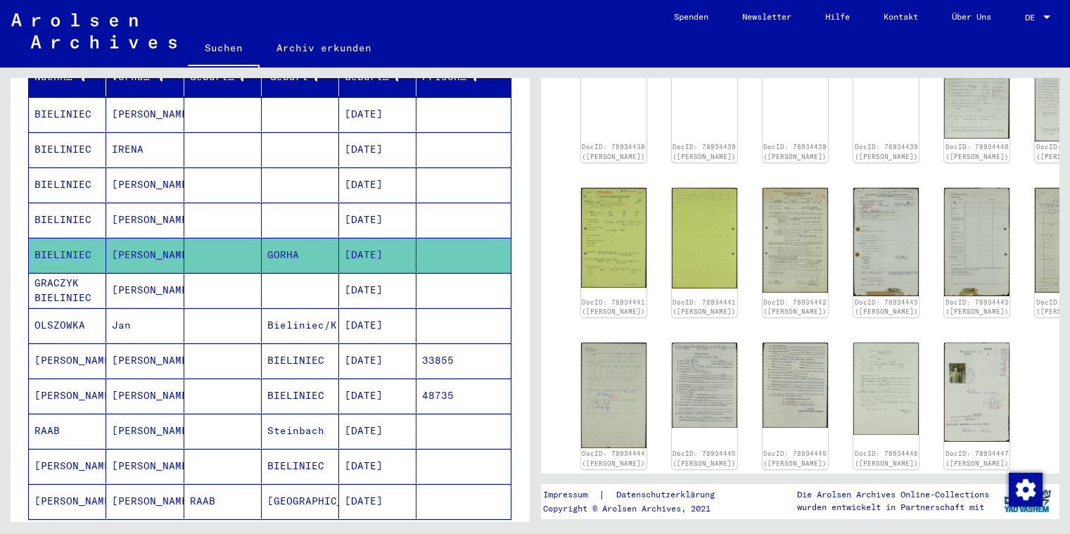
scroll to position [456, 0]
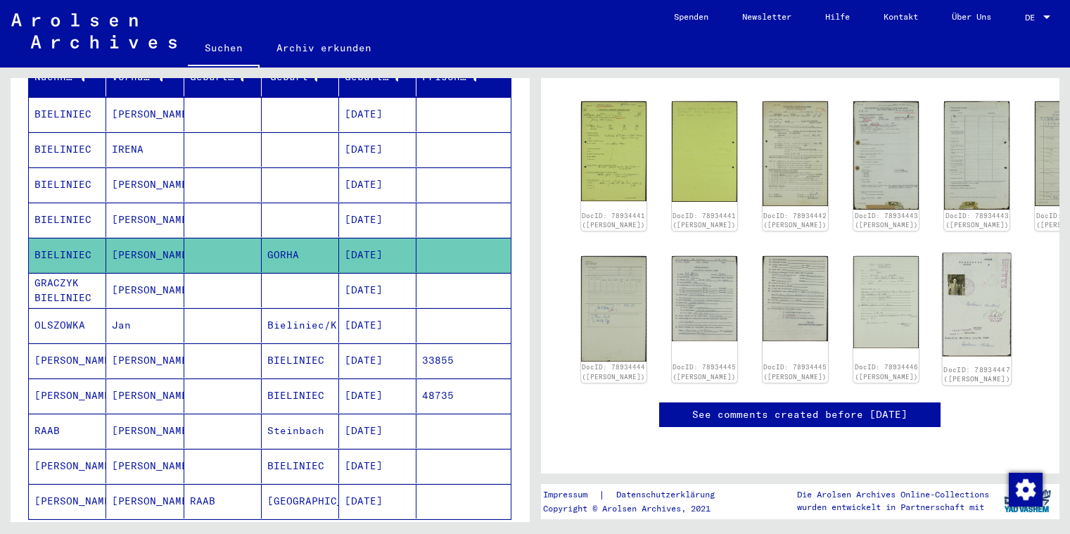
click at [943, 282] on img at bounding box center [977, 304] width 69 height 103
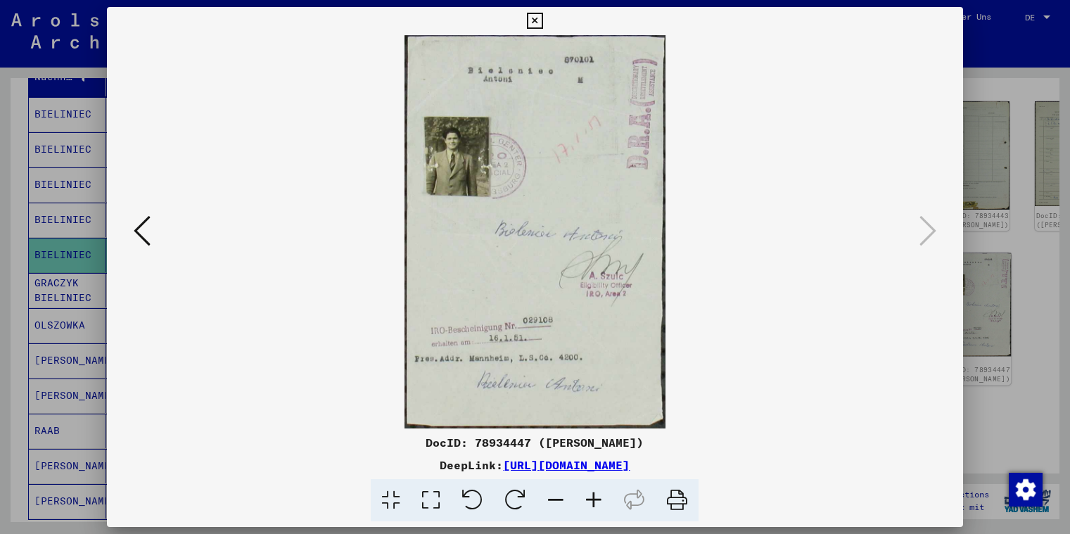
scroll to position [458, 0]
click at [597, 502] on icon at bounding box center [594, 500] width 38 height 43
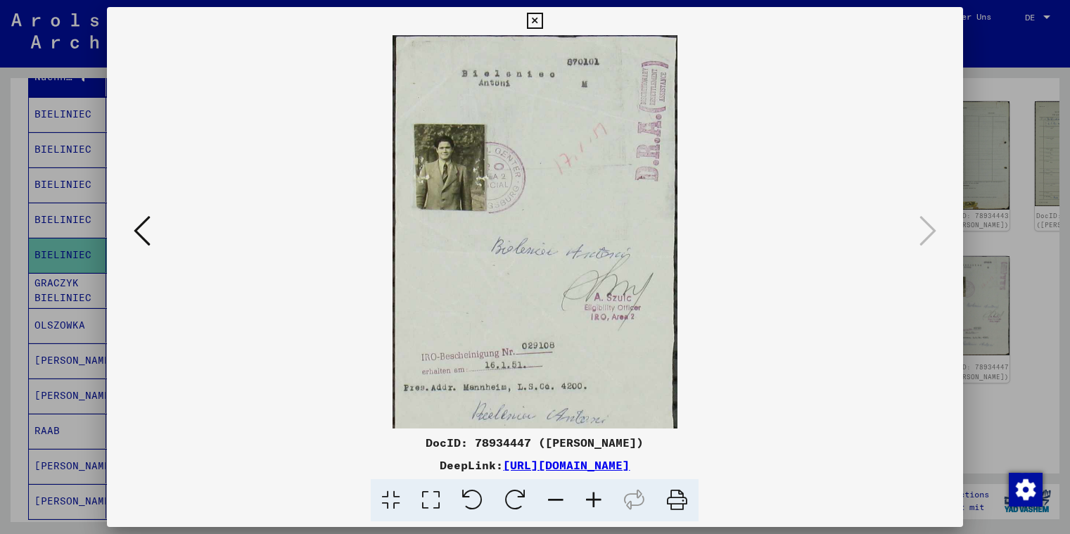
click at [597, 502] on icon at bounding box center [594, 500] width 38 height 43
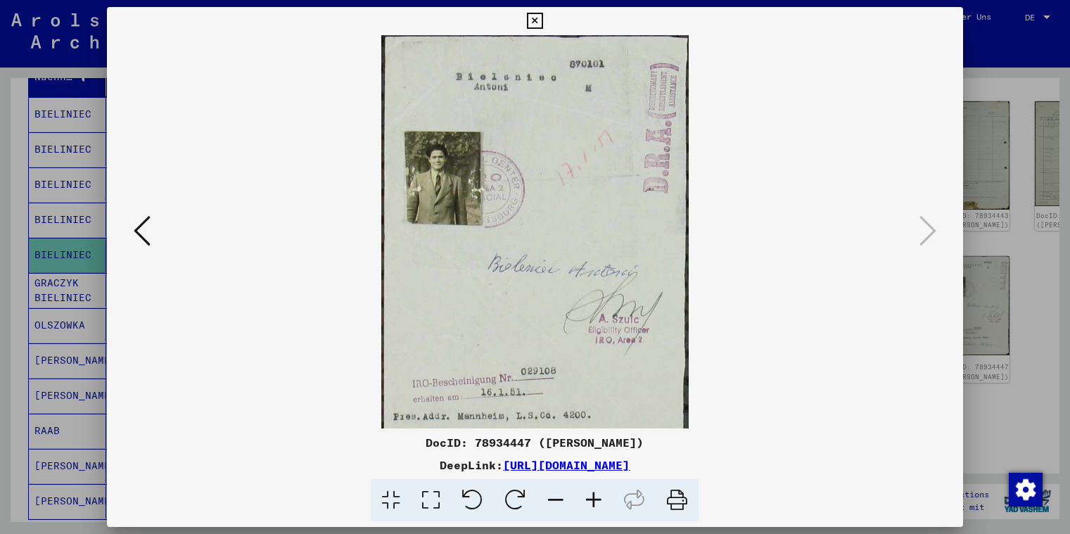
click at [597, 502] on icon at bounding box center [594, 500] width 38 height 43
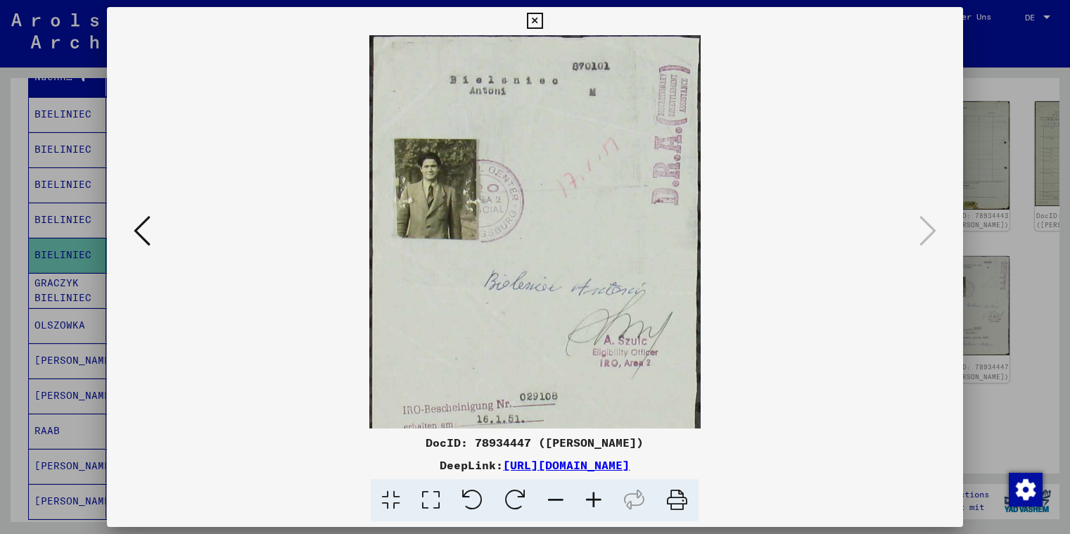
click at [597, 502] on icon at bounding box center [594, 500] width 38 height 43
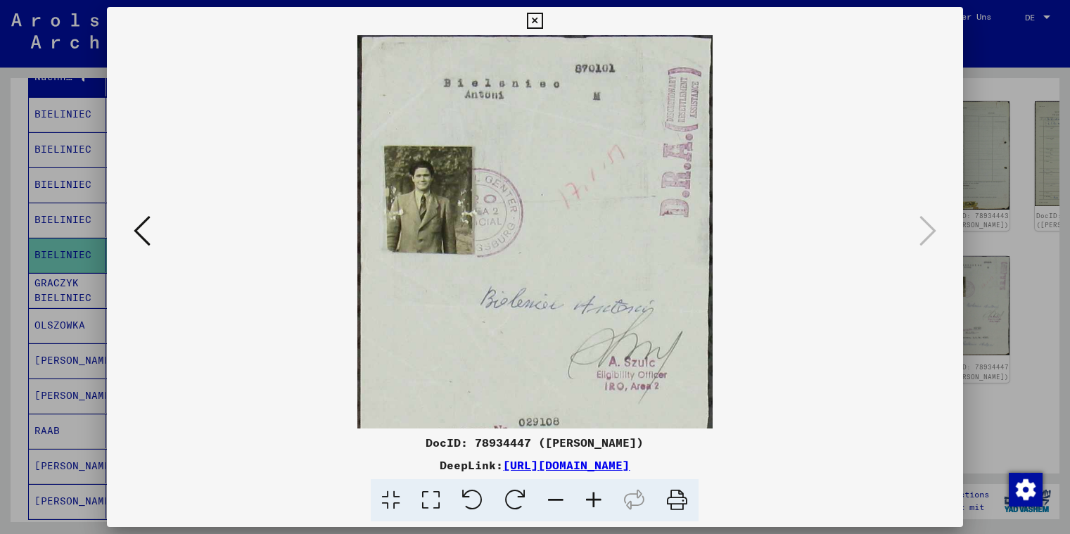
click at [597, 502] on icon at bounding box center [594, 500] width 38 height 43
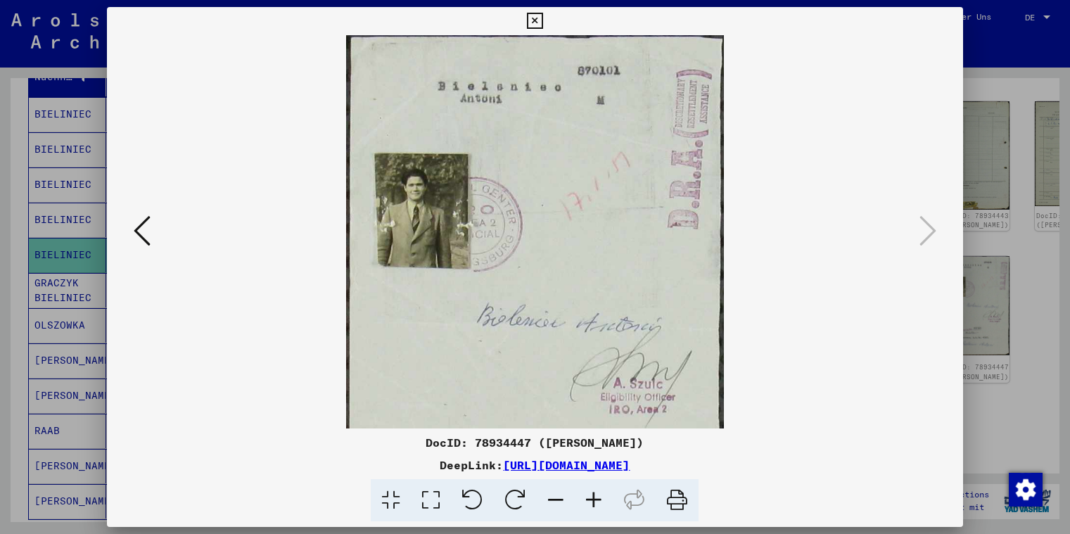
click at [597, 502] on icon at bounding box center [594, 500] width 38 height 43
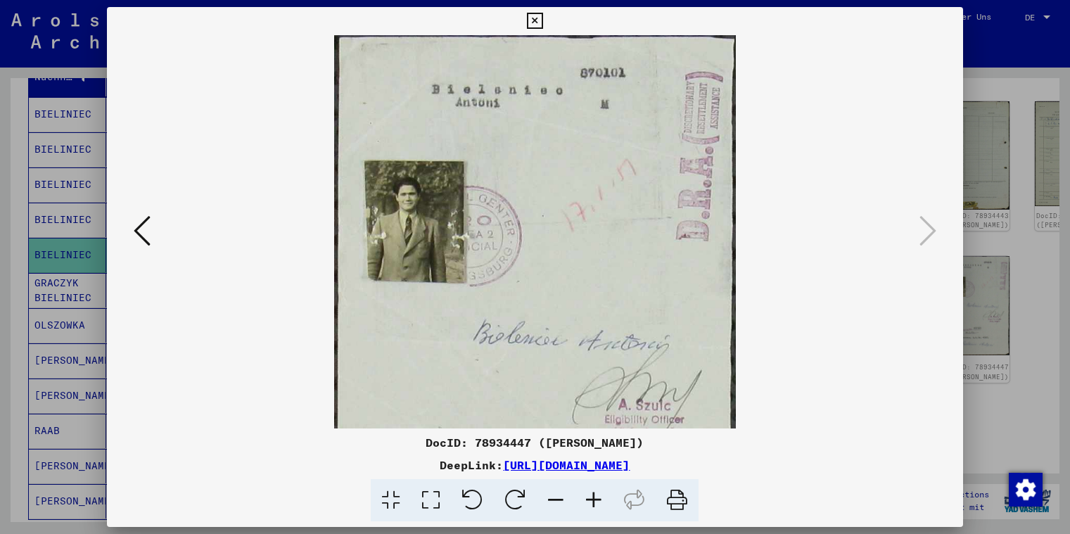
click at [597, 502] on icon at bounding box center [594, 500] width 38 height 43
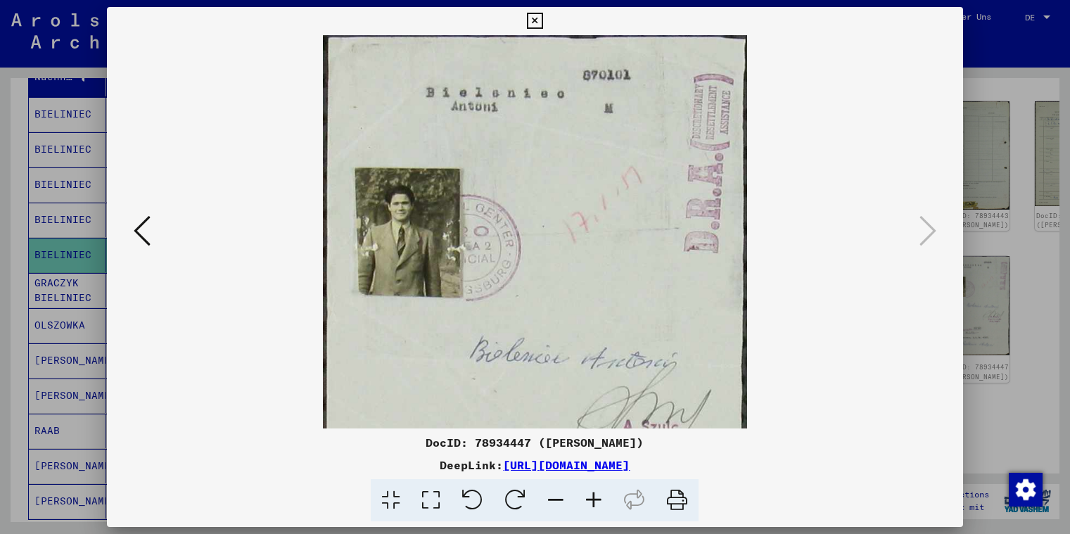
click at [597, 502] on icon at bounding box center [594, 500] width 38 height 43
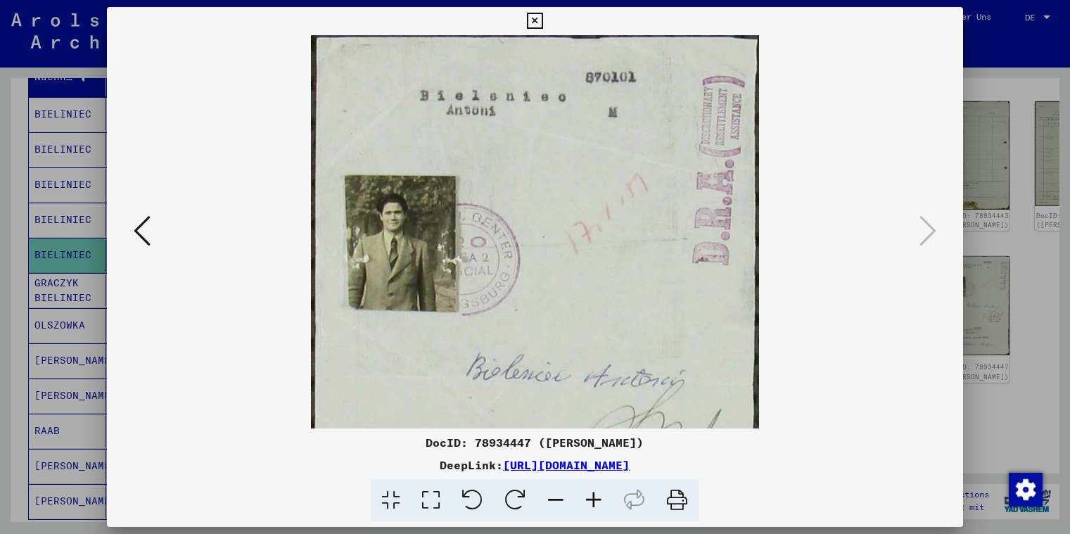
click at [597, 502] on icon at bounding box center [594, 500] width 38 height 43
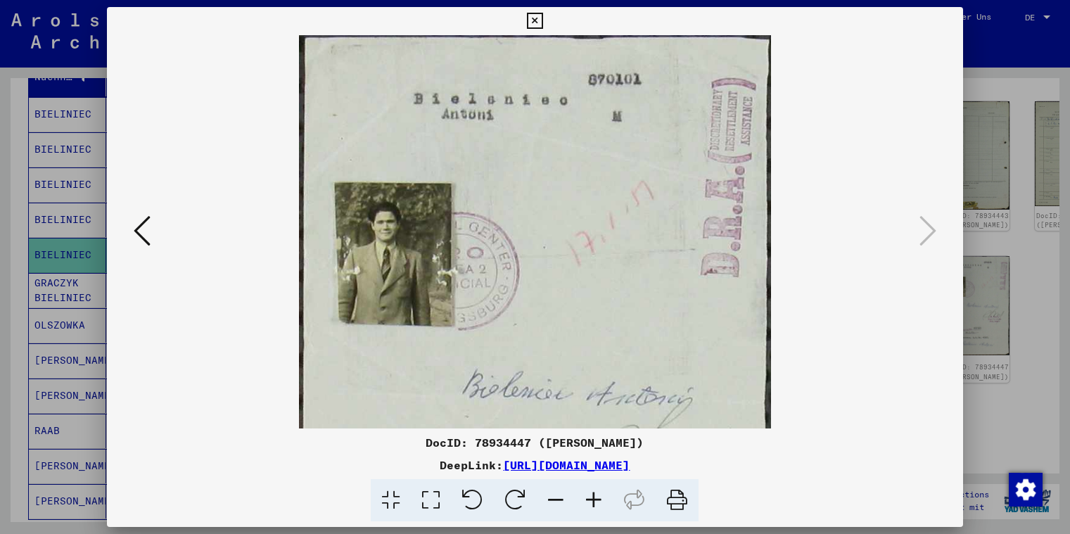
click at [597, 502] on icon at bounding box center [594, 500] width 38 height 43
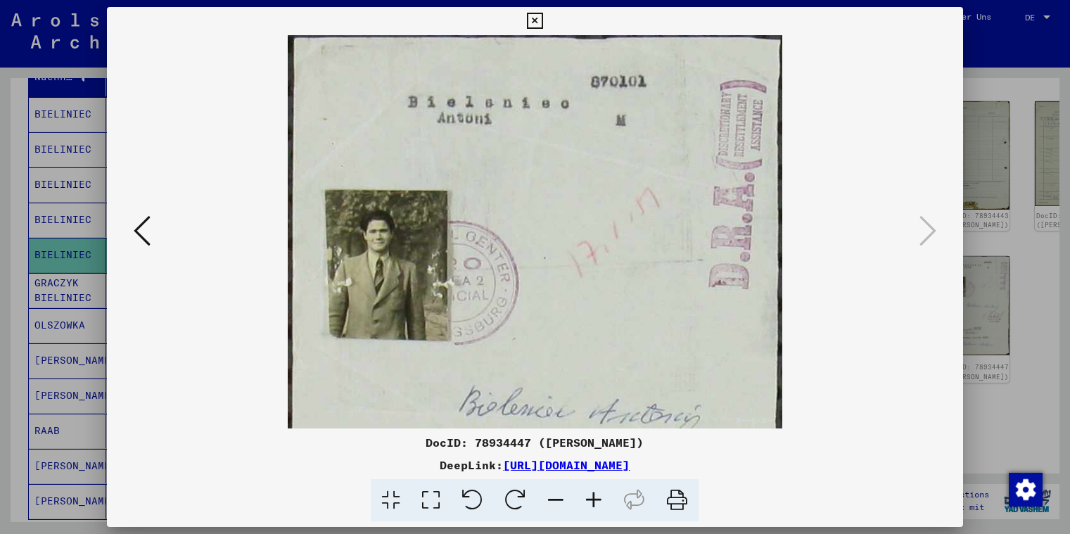
click at [597, 502] on icon at bounding box center [594, 500] width 38 height 43
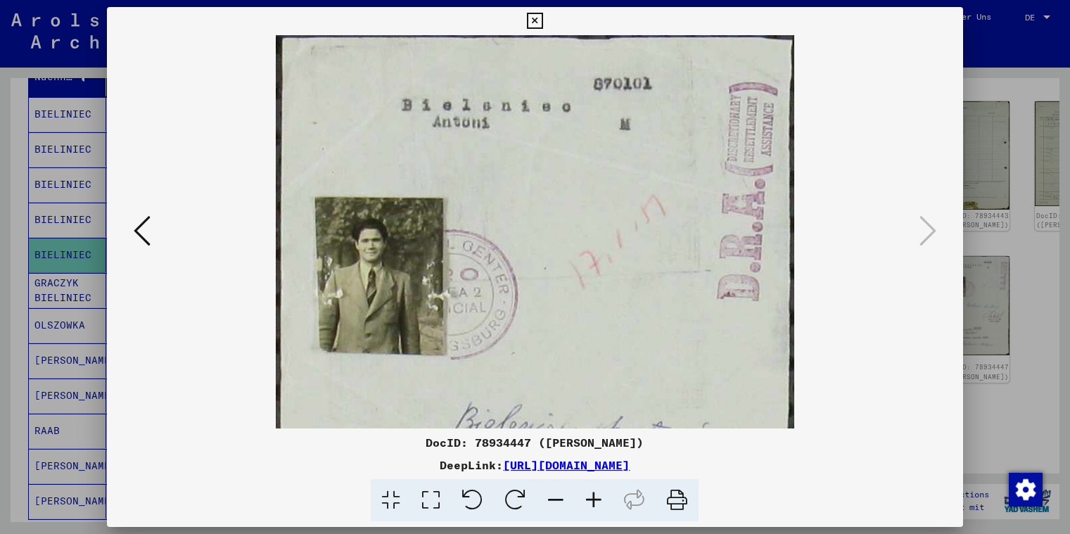
click at [597, 502] on icon at bounding box center [594, 500] width 38 height 43
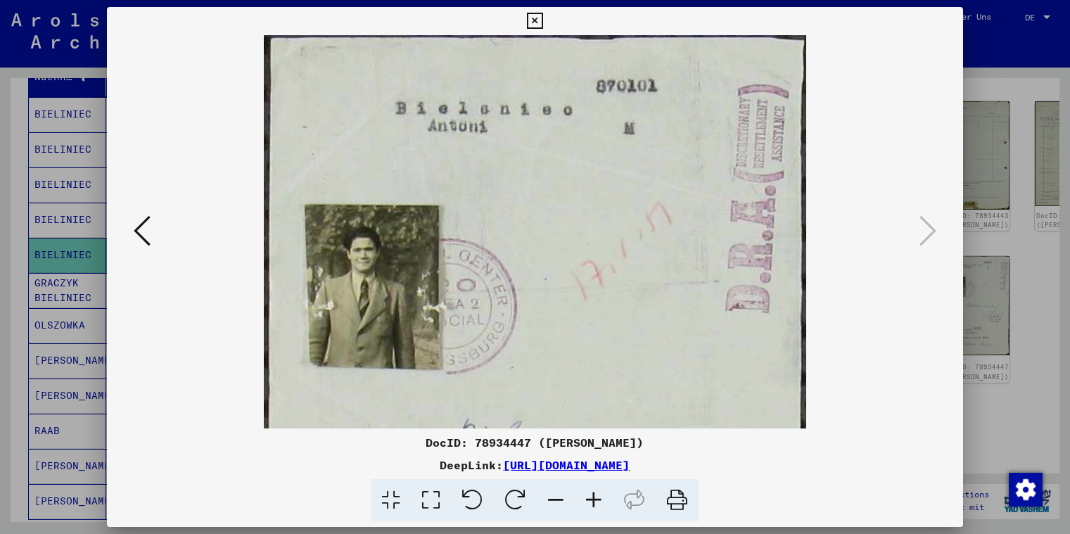
click at [592, 495] on icon at bounding box center [594, 500] width 38 height 43
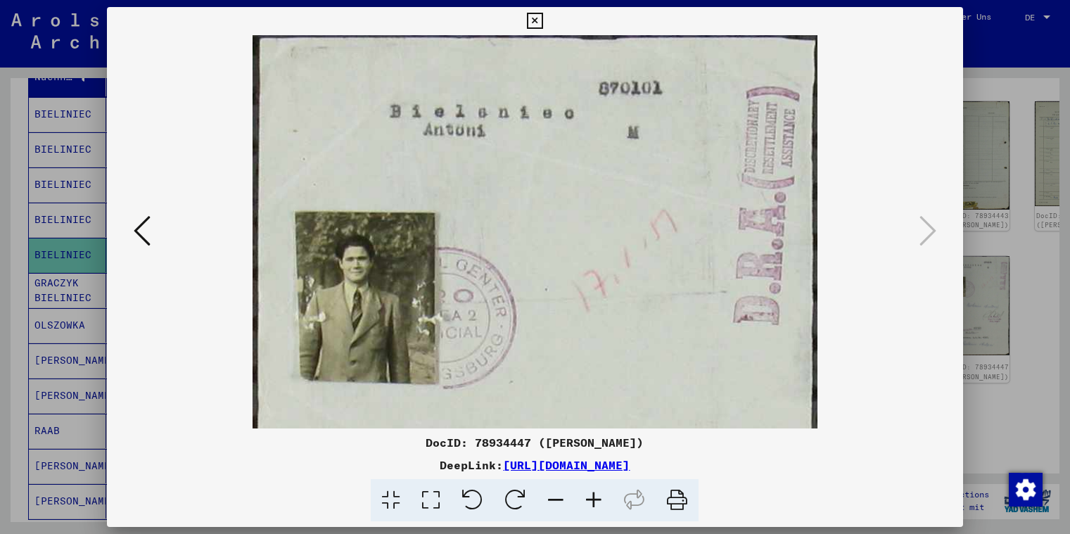
click at [592, 495] on icon at bounding box center [594, 500] width 38 height 43
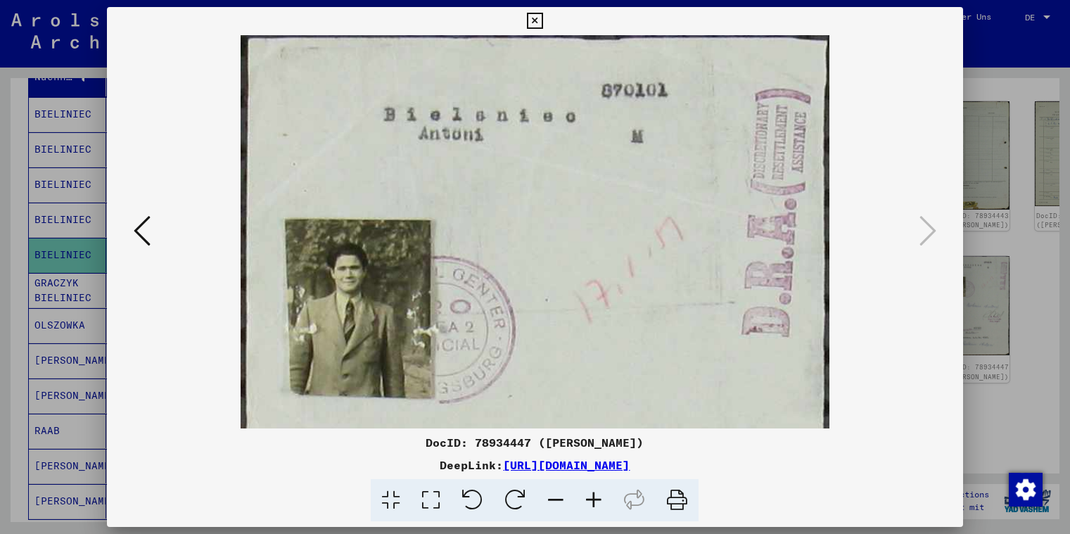
click at [543, 20] on icon at bounding box center [535, 21] width 16 height 17
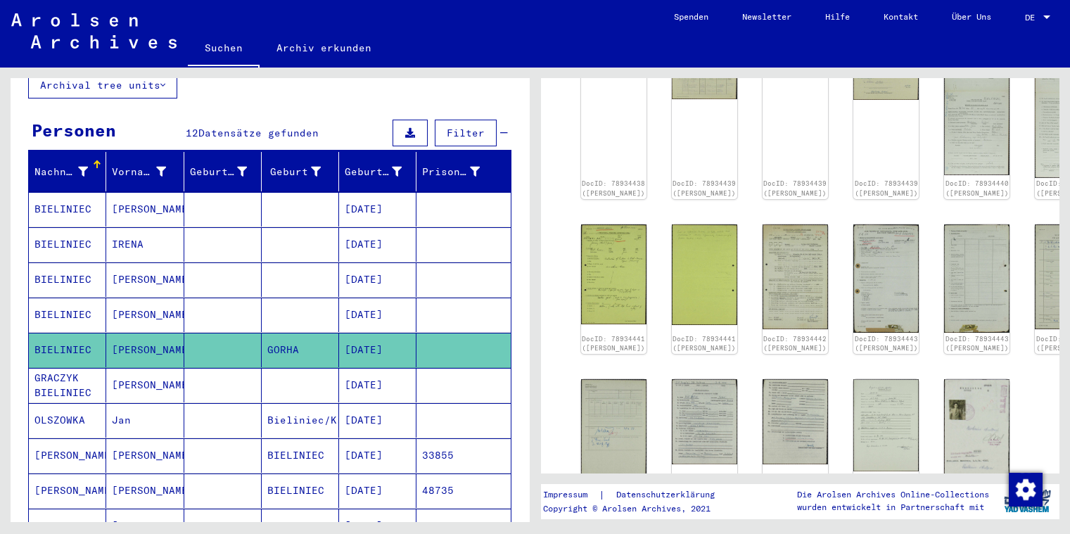
scroll to position [0, 0]
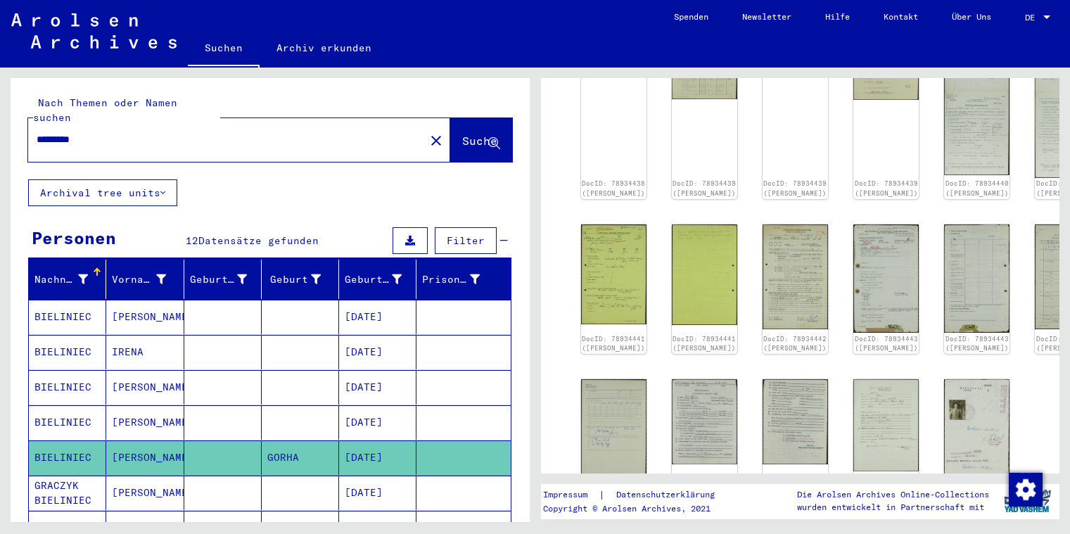
click at [155, 376] on mat-cell "[PERSON_NAME]" at bounding box center [144, 387] width 77 height 34
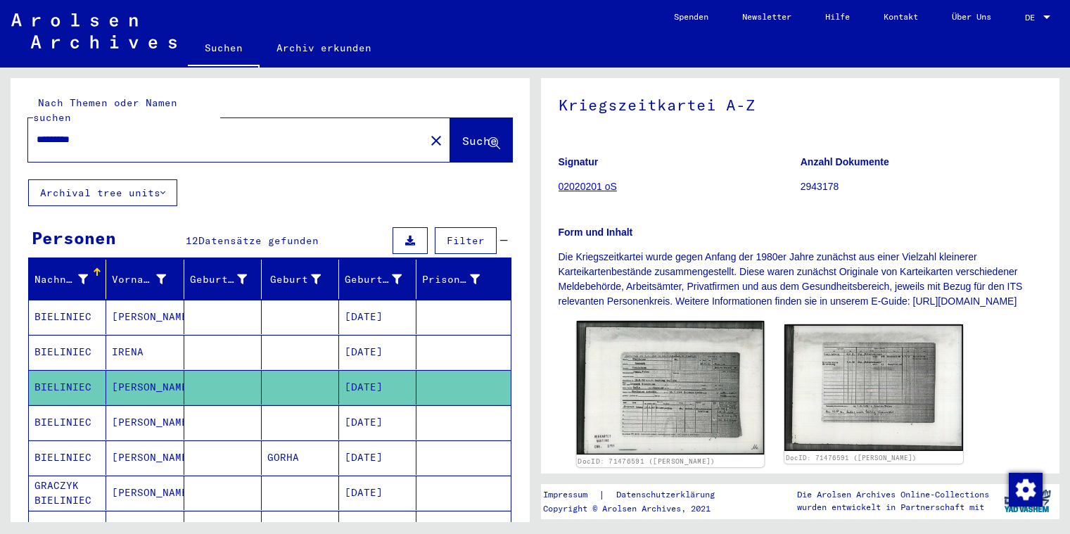
scroll to position [241, 0]
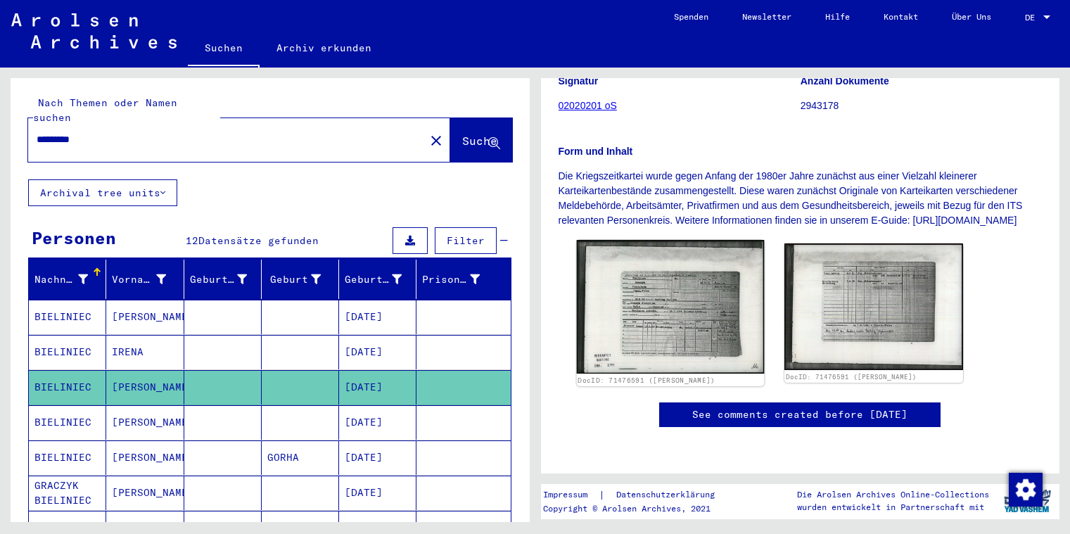
click at [661, 276] on img at bounding box center [669, 307] width 187 height 134
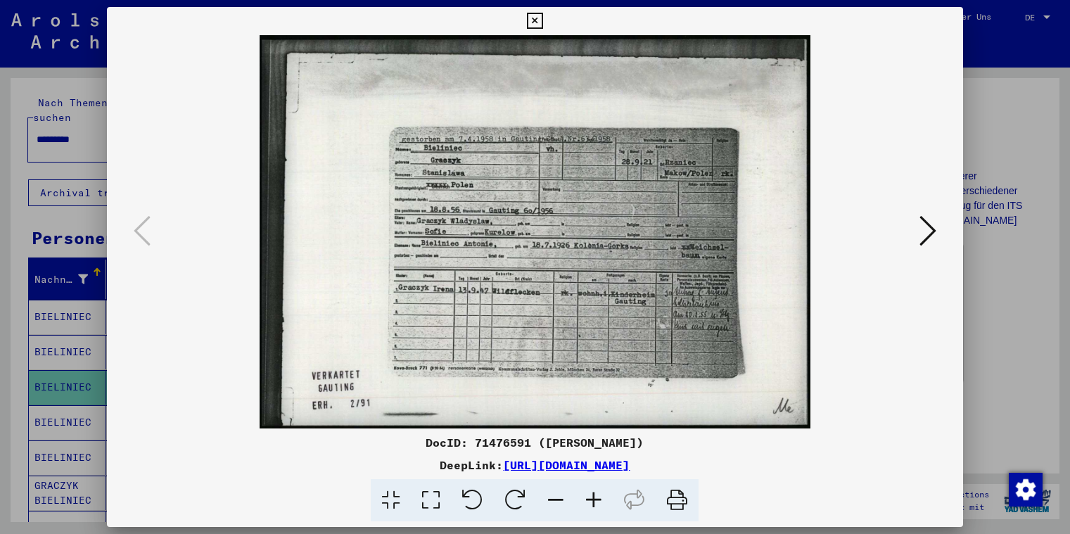
click at [543, 19] on icon at bounding box center [535, 21] width 16 height 17
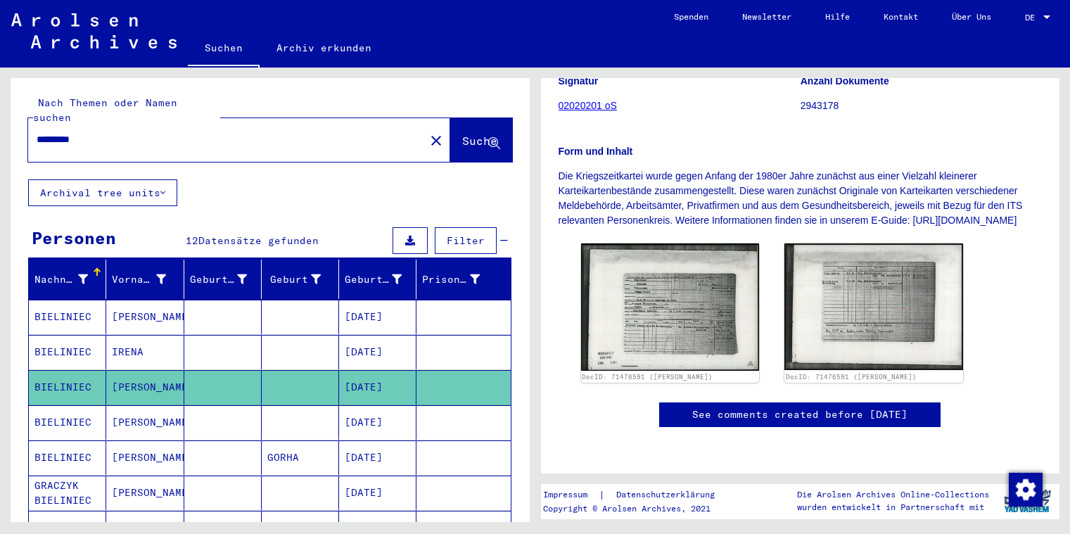
click at [119, 133] on div "*********" at bounding box center [222, 140] width 388 height 32
click at [115, 132] on input "*********" at bounding box center [227, 139] width 380 height 15
type input "*"
type input "*******"
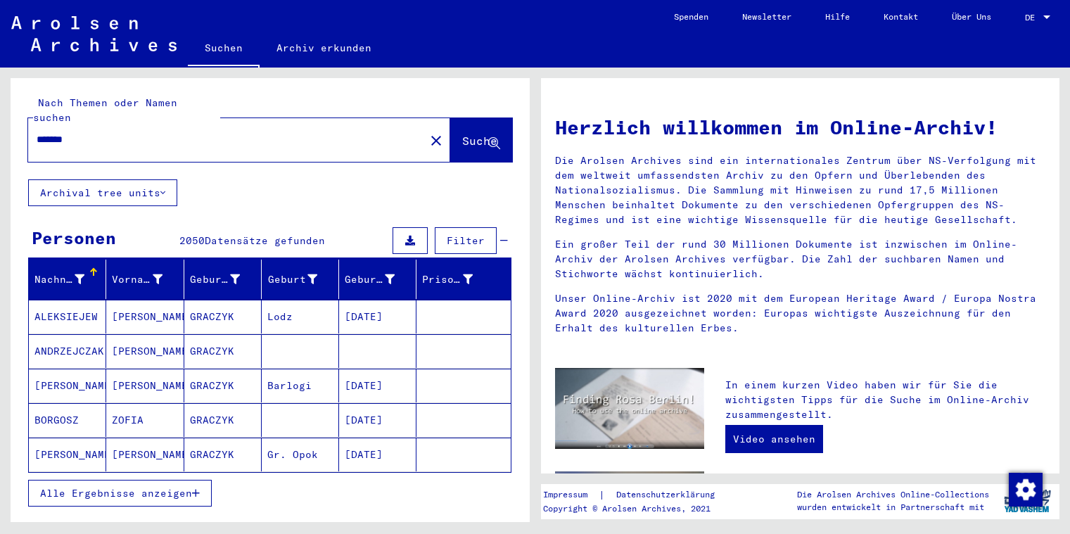
click at [198, 488] on icon "button" at bounding box center [196, 493] width 8 height 10
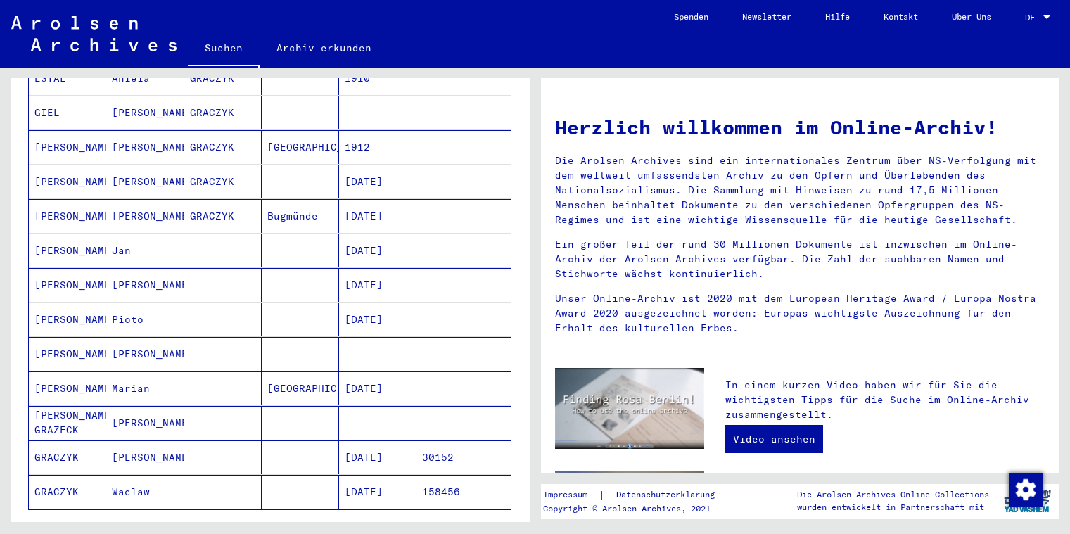
scroll to position [696, 0]
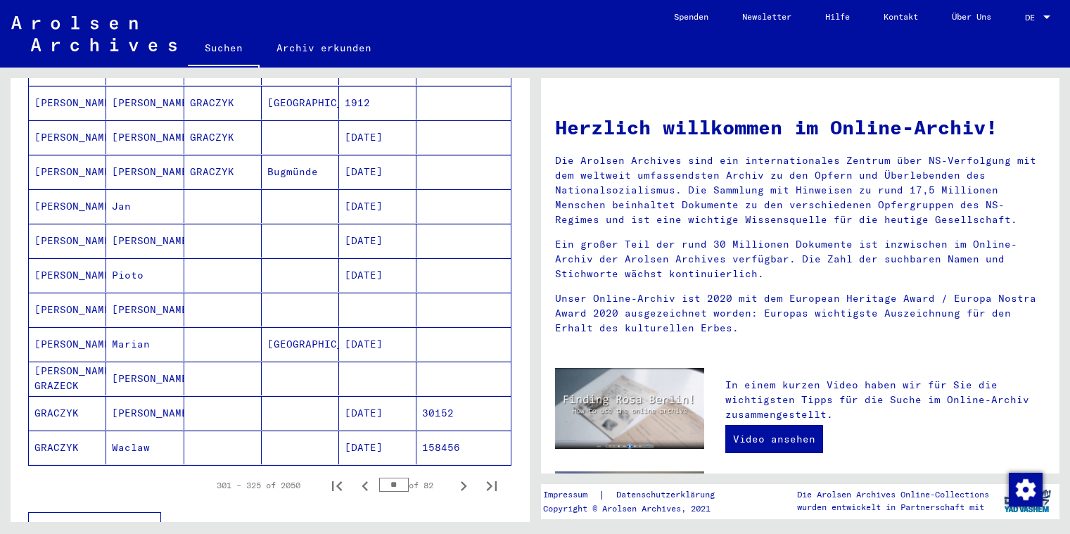
click at [58, 362] on mat-cell "[PERSON_NAME] GRAZECK" at bounding box center [67, 379] width 77 height 34
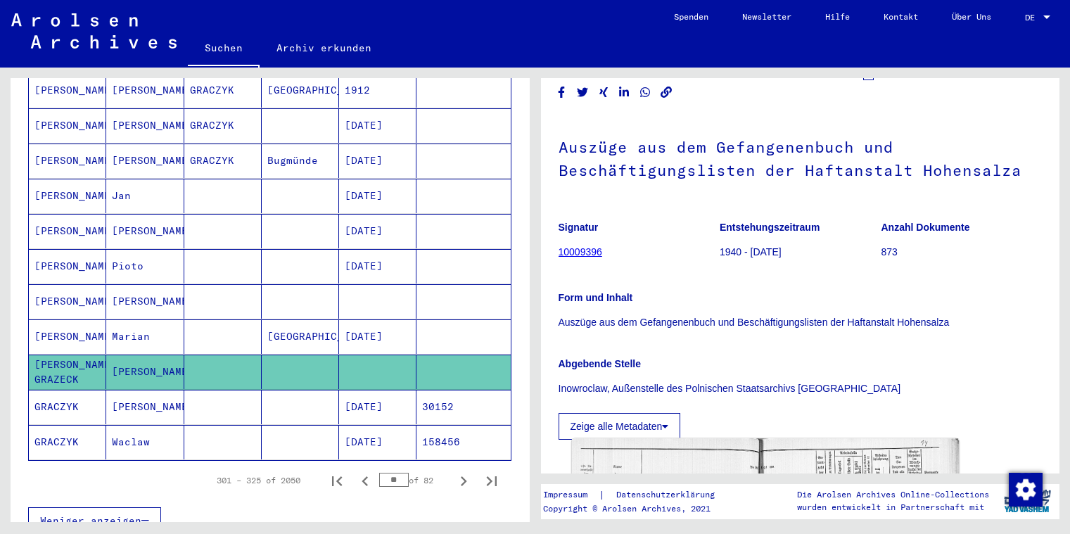
scroll to position [203, 0]
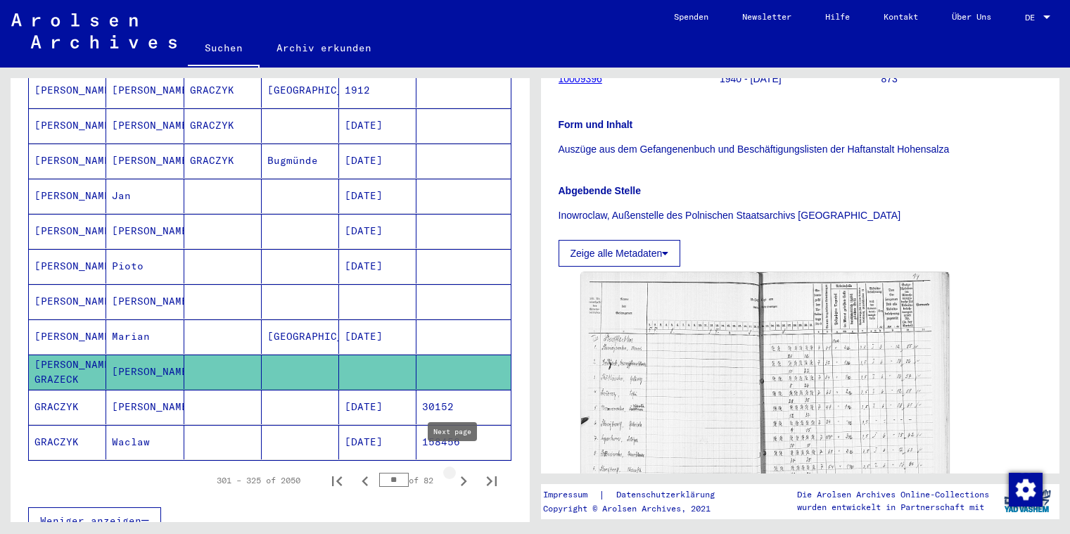
click at [454, 471] on icon "Next page" at bounding box center [464, 481] width 20 height 20
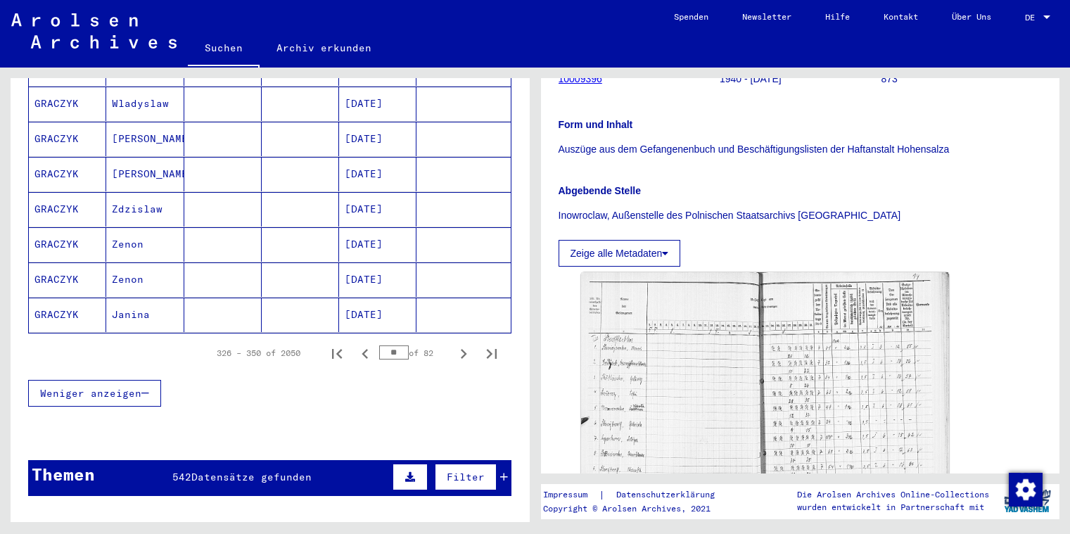
scroll to position [972, 0]
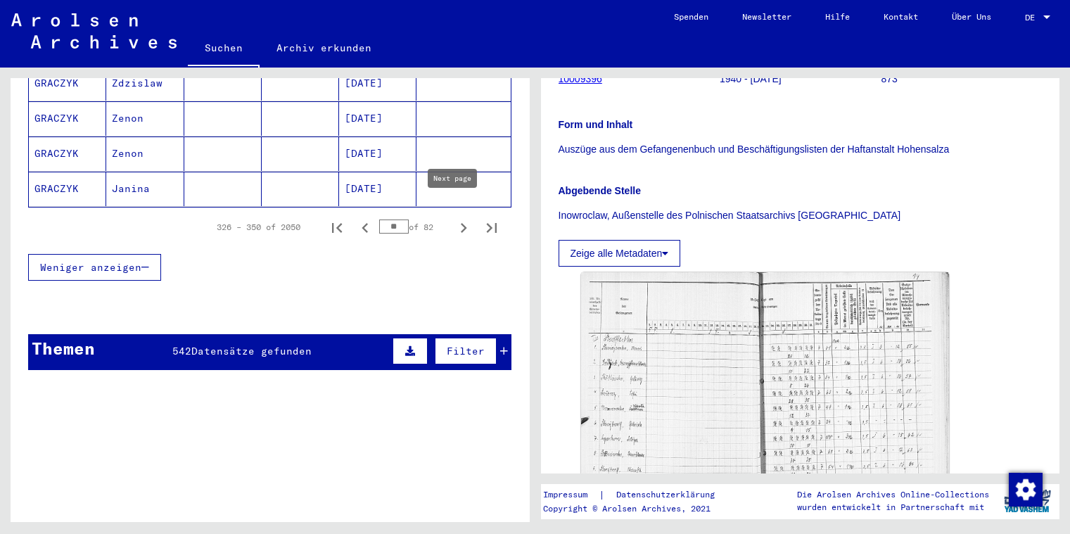
click at [454, 218] on icon "Next page" at bounding box center [464, 228] width 20 height 20
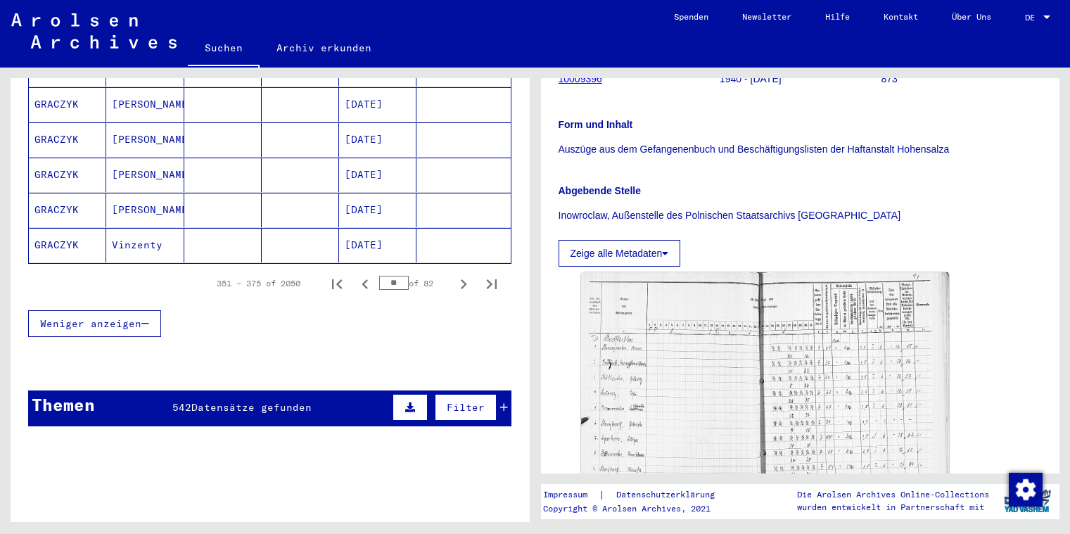
scroll to position [947, 0]
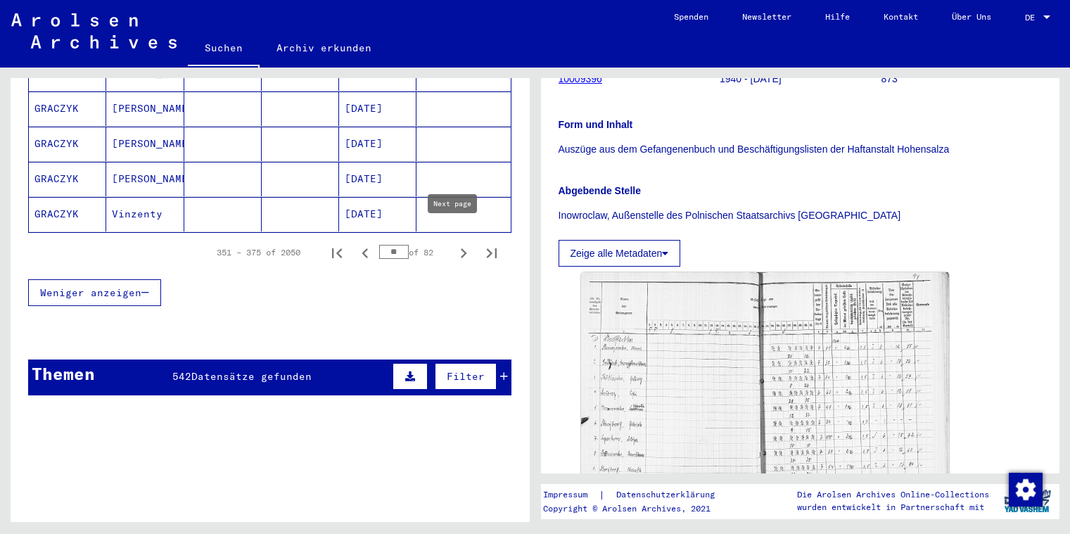
click at [454, 243] on icon "Next page" at bounding box center [464, 253] width 20 height 20
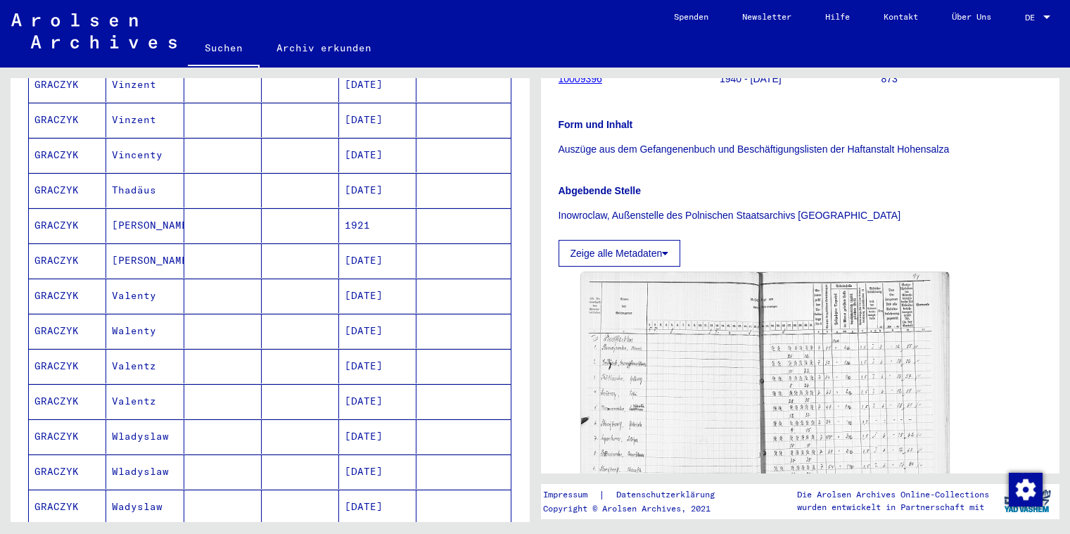
scroll to position [934, 0]
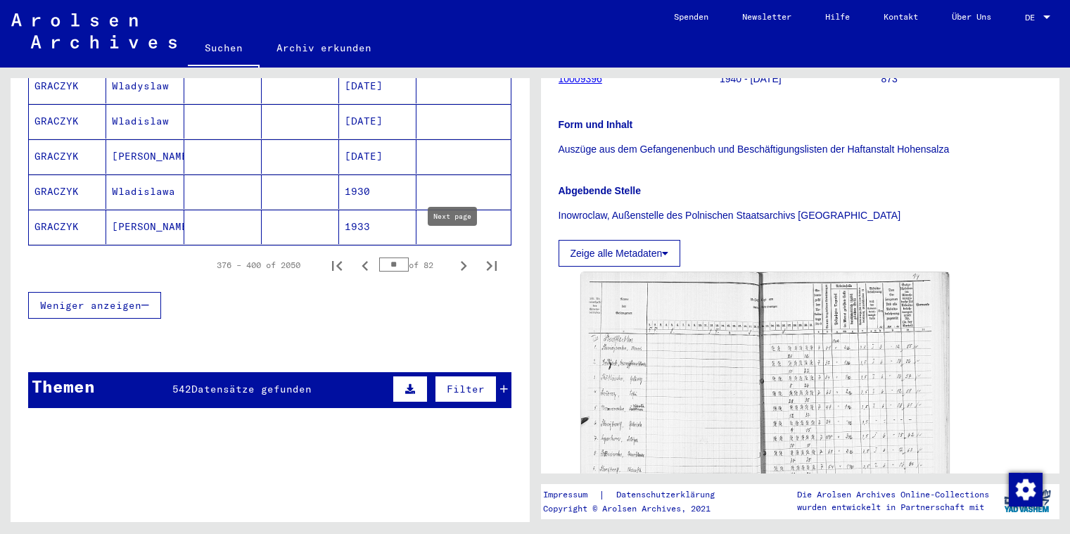
click at [456, 256] on icon "Next page" at bounding box center [464, 266] width 20 height 20
type input "**"
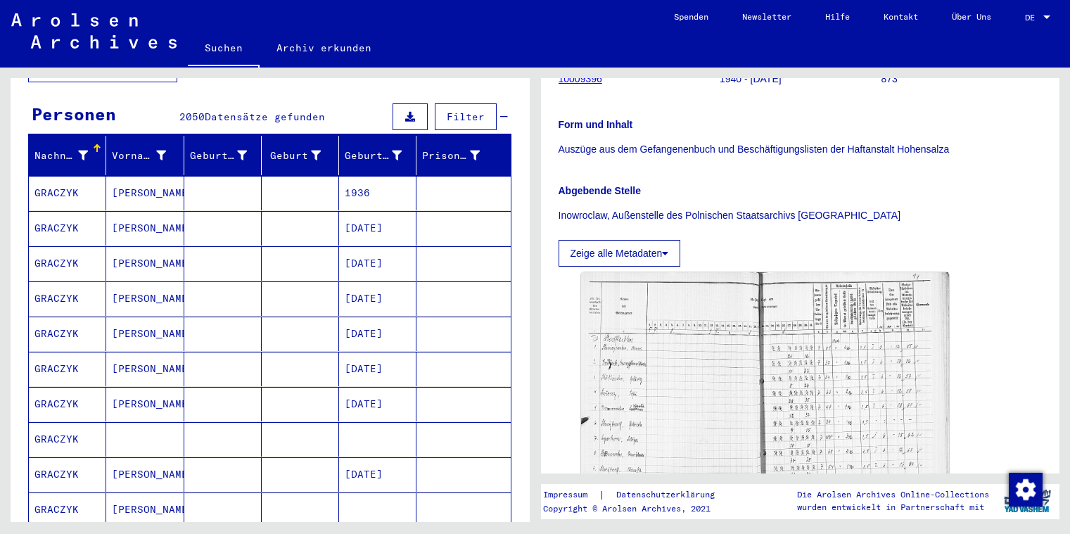
scroll to position [0, 0]
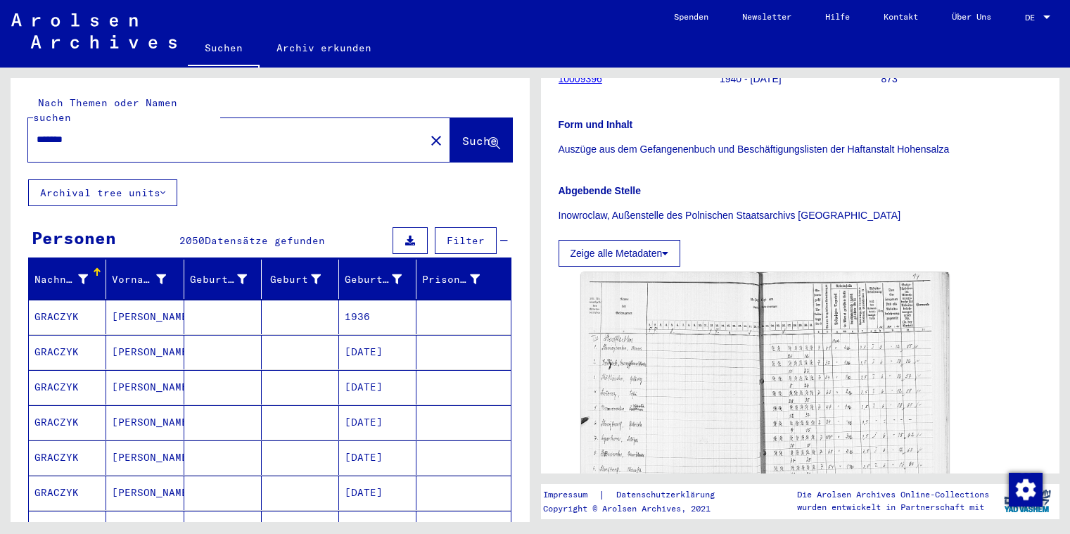
click at [113, 132] on input "*******" at bounding box center [227, 139] width 380 height 15
type input "**********"
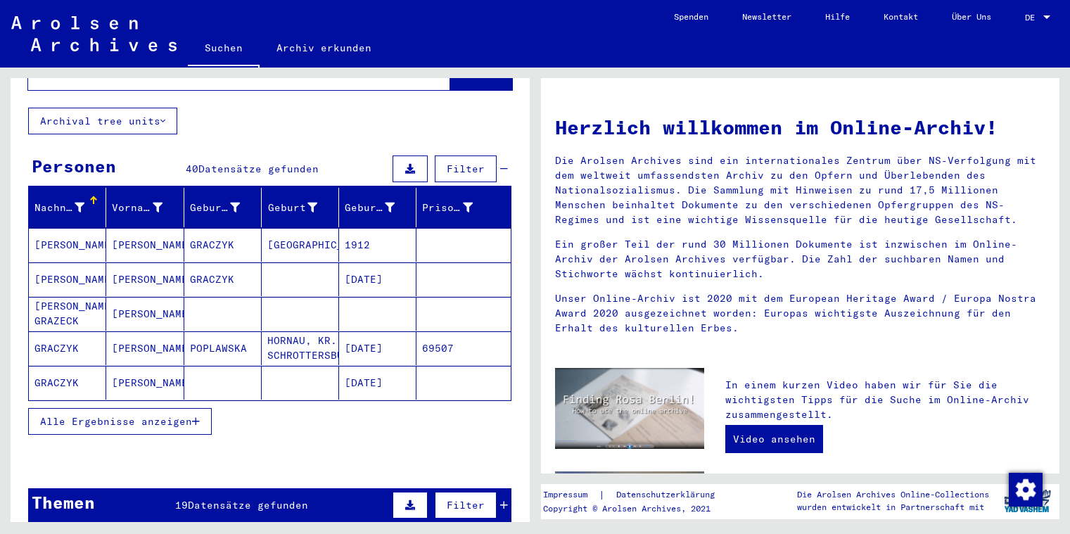
scroll to position [76, 0]
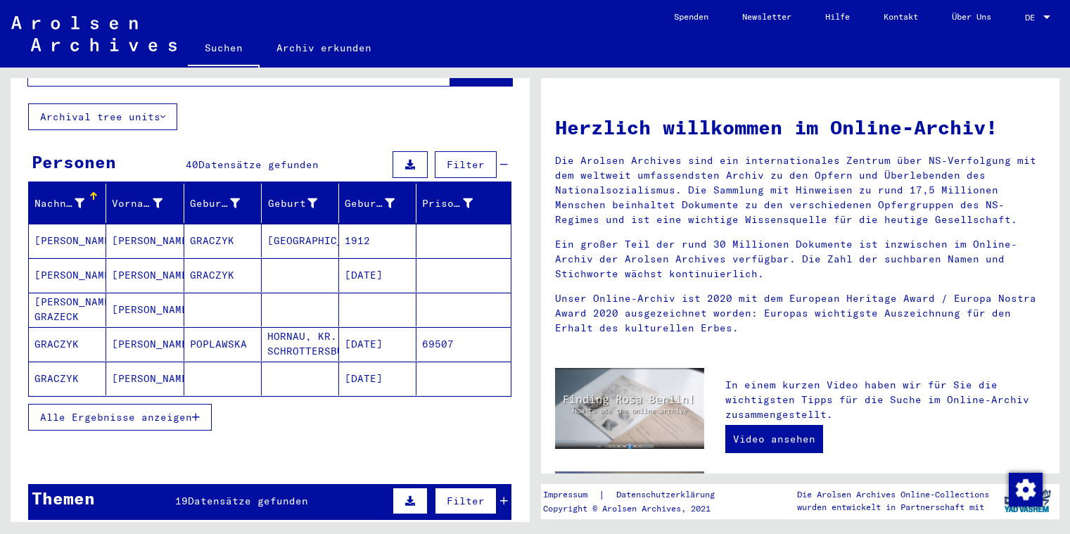
click at [200, 412] on icon "button" at bounding box center [196, 417] width 8 height 10
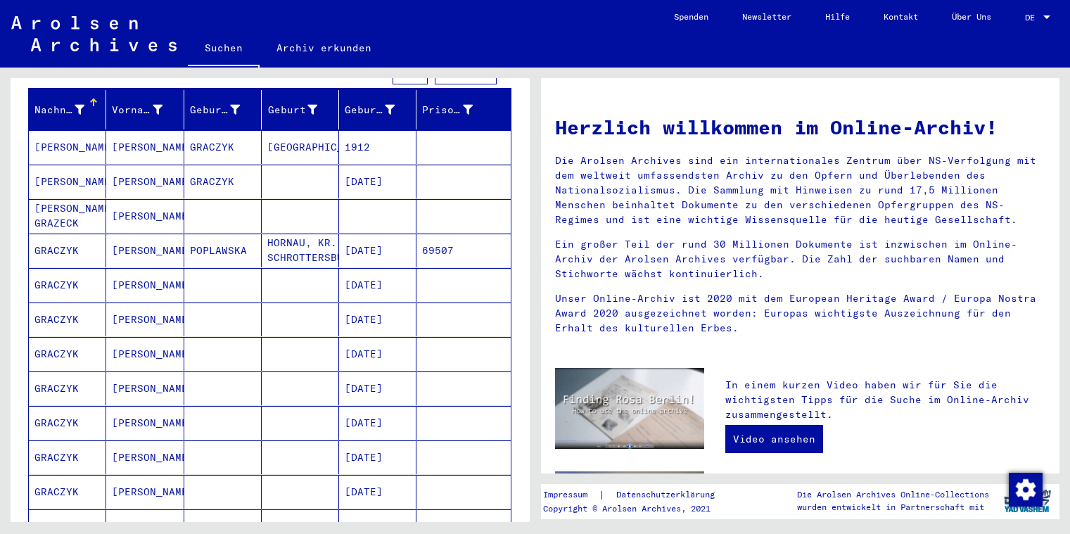
scroll to position [190, 0]
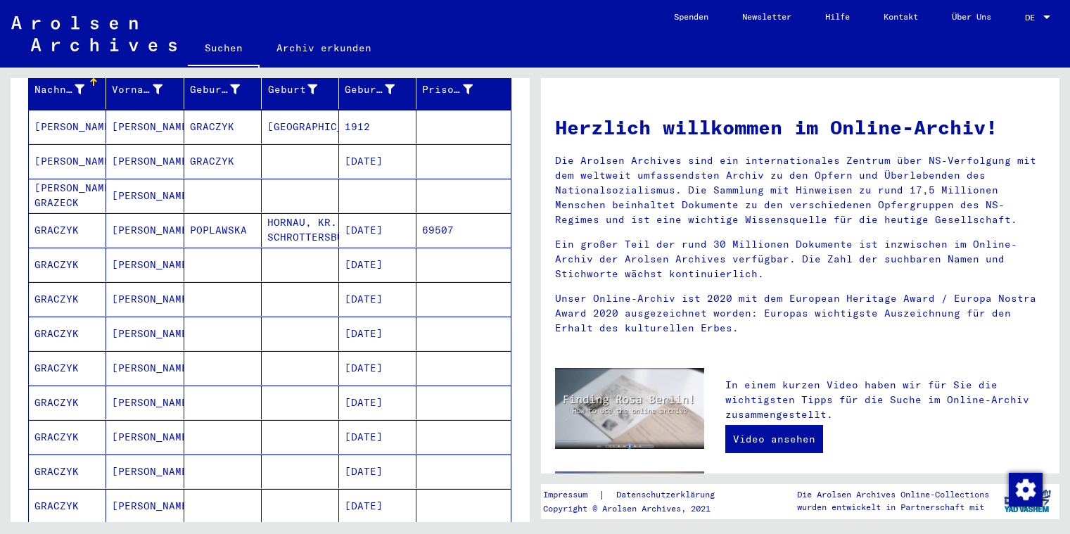
click at [153, 389] on mat-cell "[PERSON_NAME]" at bounding box center [144, 403] width 77 height 34
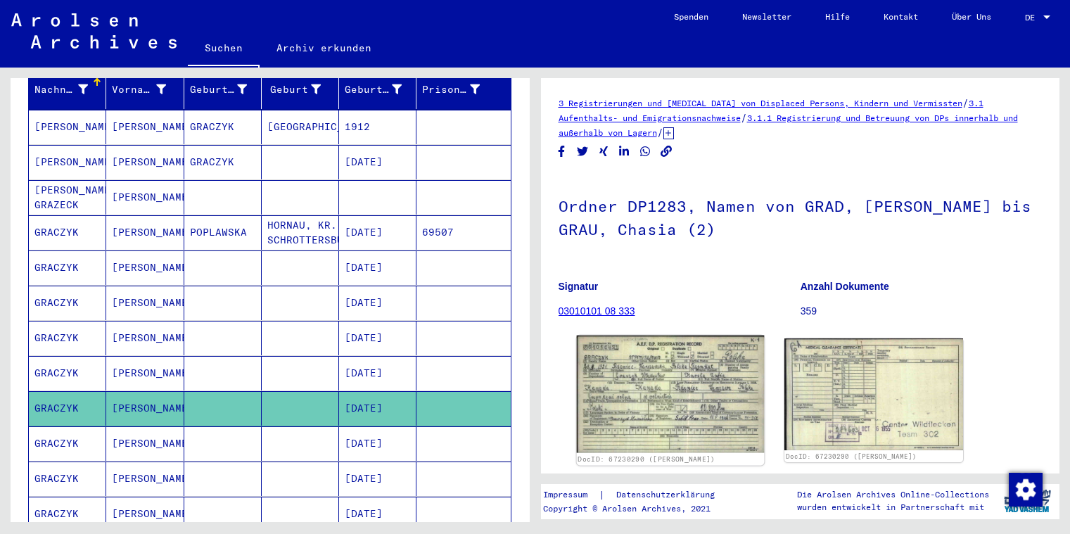
click at [635, 382] on img at bounding box center [669, 394] width 187 height 117
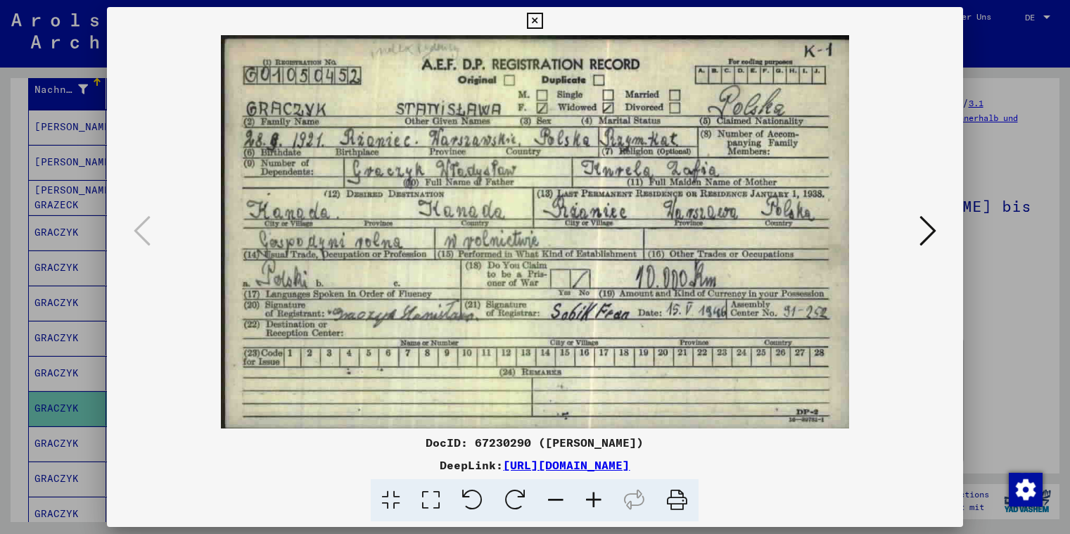
click at [543, 18] on icon at bounding box center [535, 21] width 16 height 17
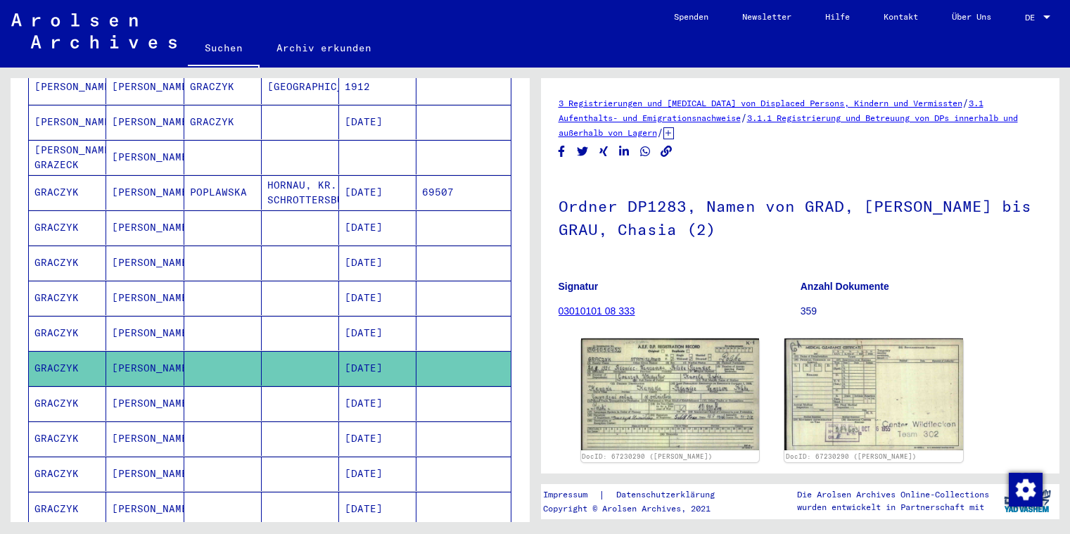
scroll to position [241, 0]
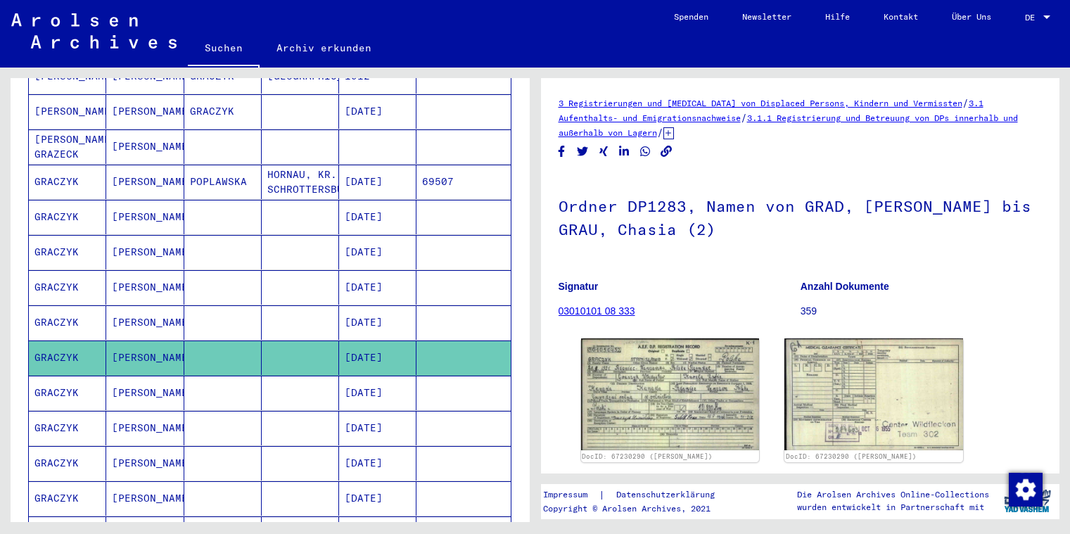
click at [142, 446] on mat-cell "[PERSON_NAME]" at bounding box center [144, 463] width 77 height 34
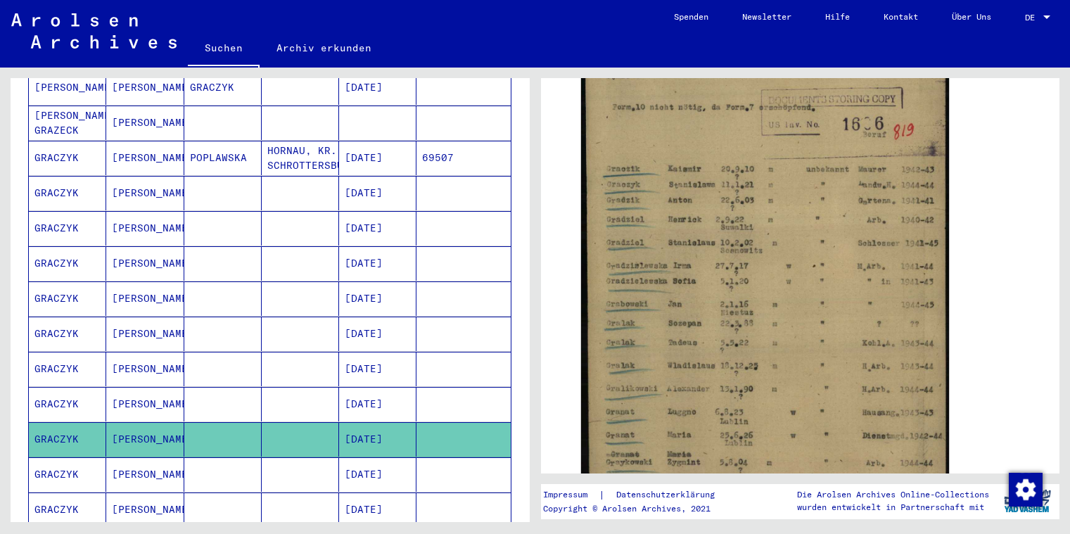
scroll to position [266, 0]
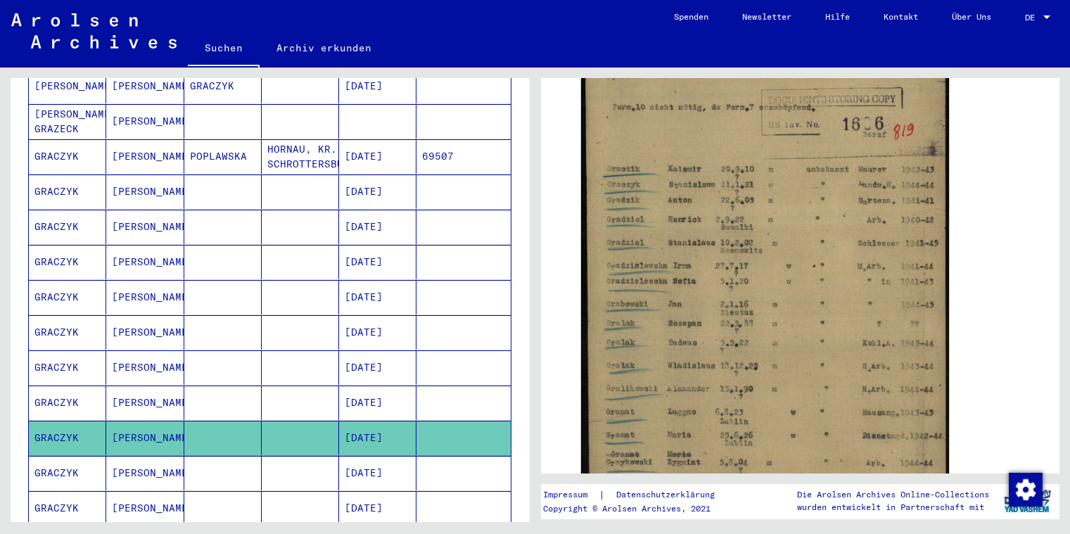
click at [163, 491] on mat-cell "[PERSON_NAME]" at bounding box center [144, 508] width 77 height 34
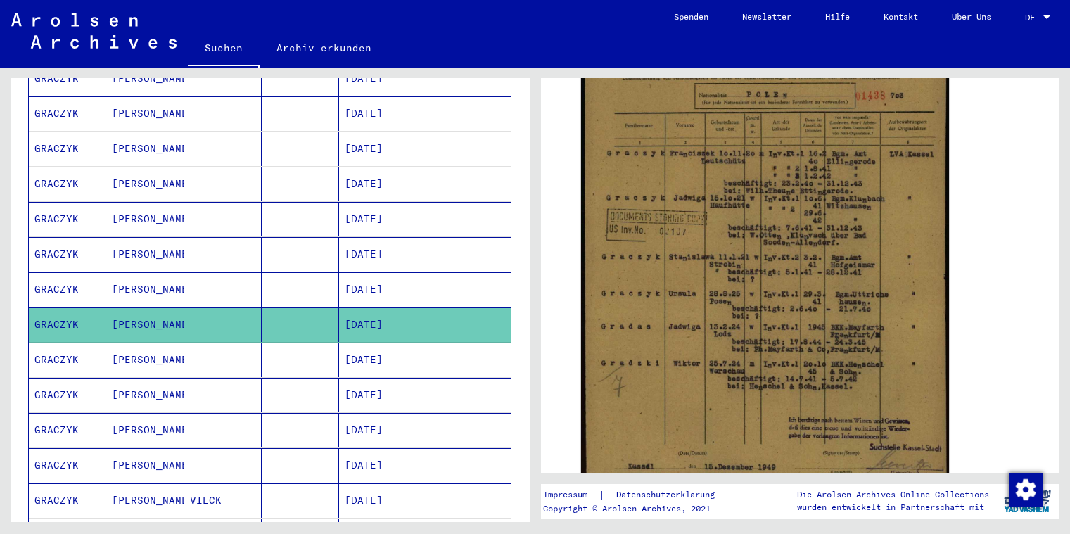
scroll to position [469, 0]
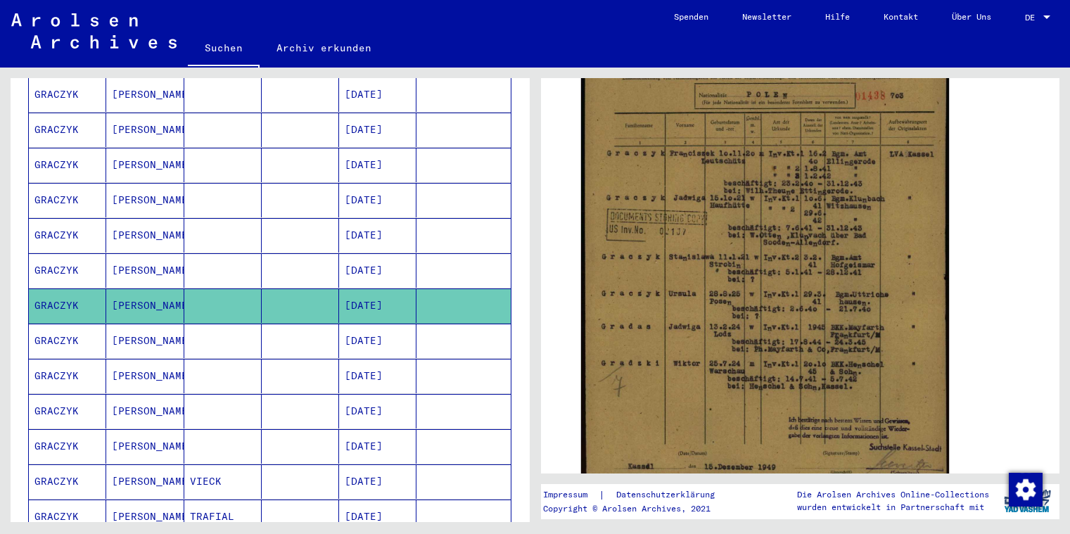
click at [155, 328] on mat-cell "[PERSON_NAME]" at bounding box center [144, 341] width 77 height 34
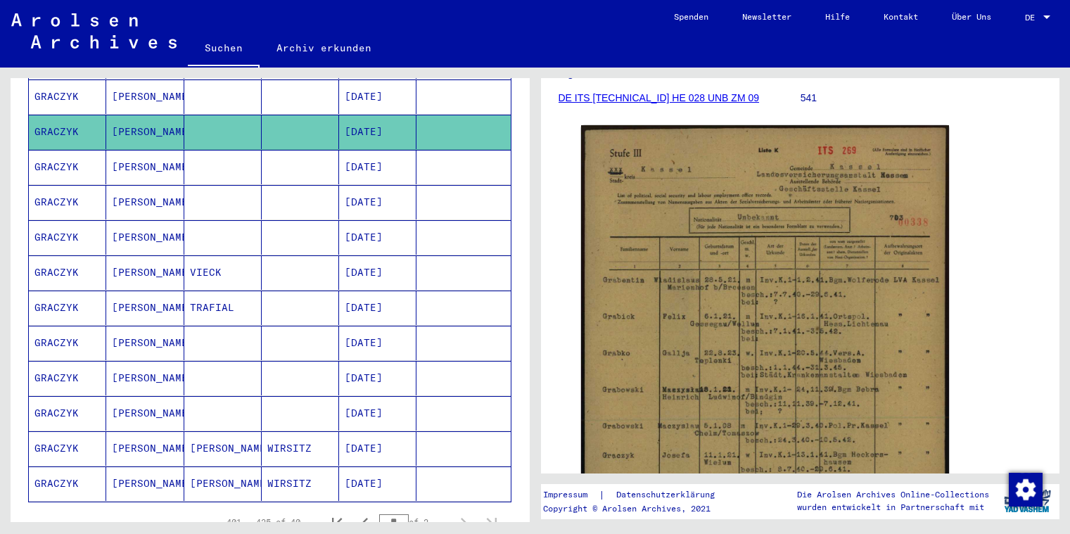
scroll to position [646, 0]
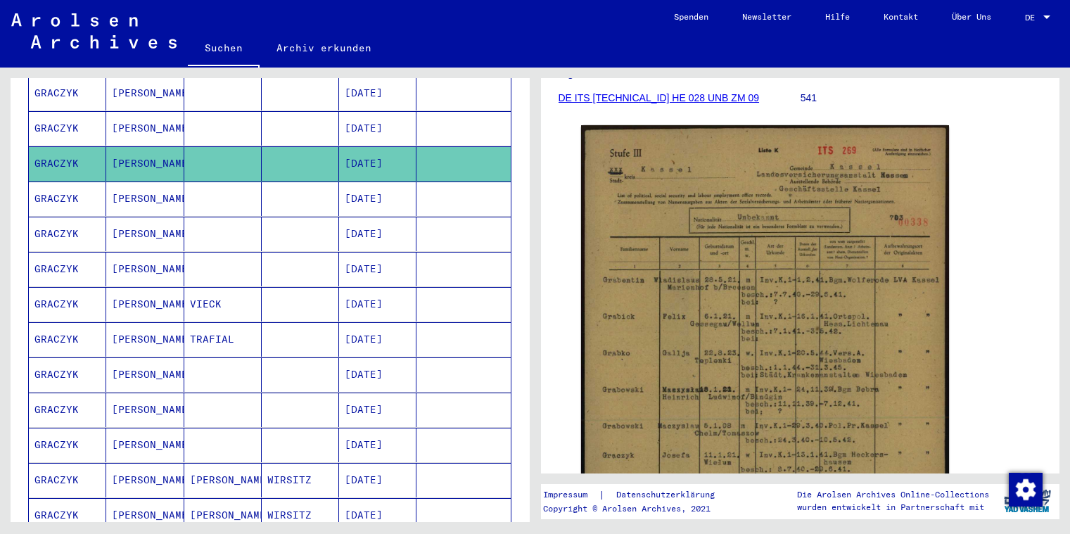
click at [141, 254] on mat-cell "[PERSON_NAME]" at bounding box center [144, 269] width 77 height 34
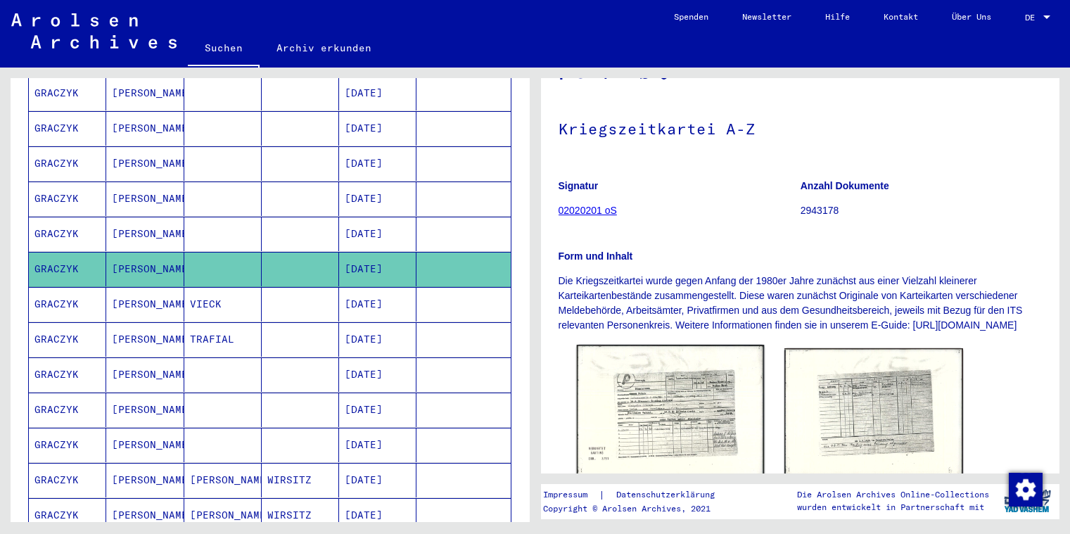
scroll to position [215, 0]
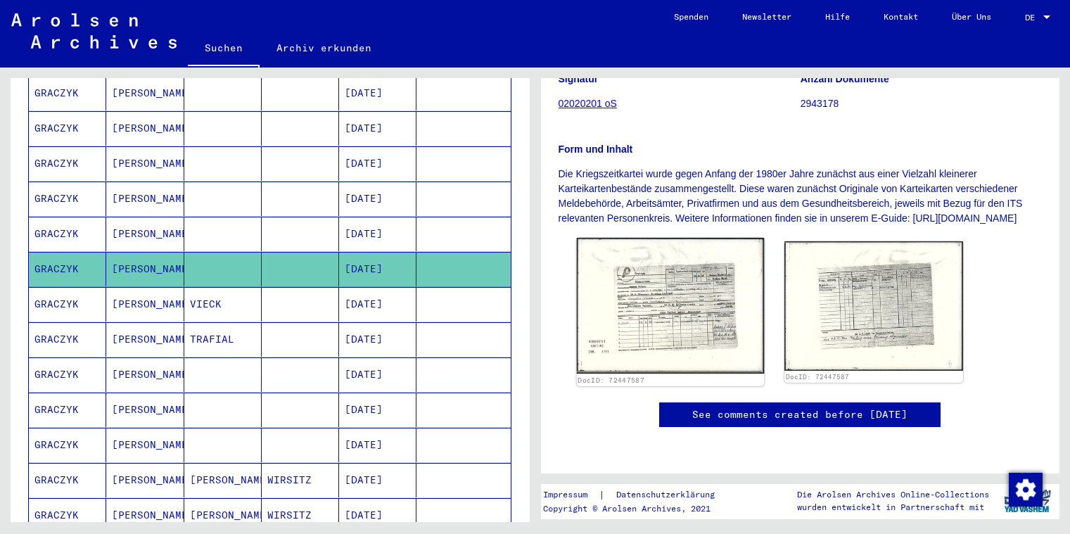
click at [656, 313] on img at bounding box center [669, 306] width 187 height 136
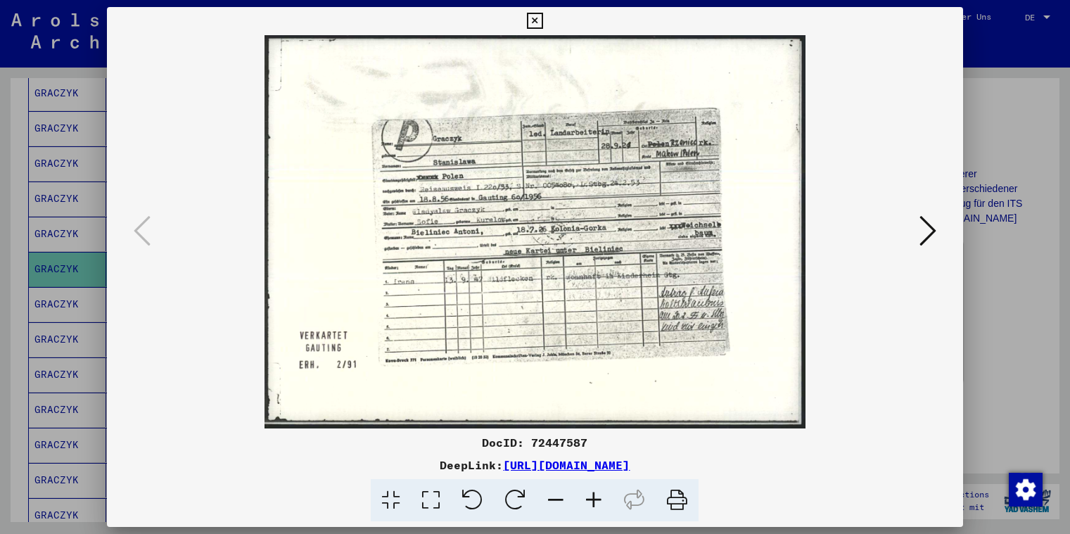
click at [592, 497] on icon at bounding box center [594, 500] width 38 height 43
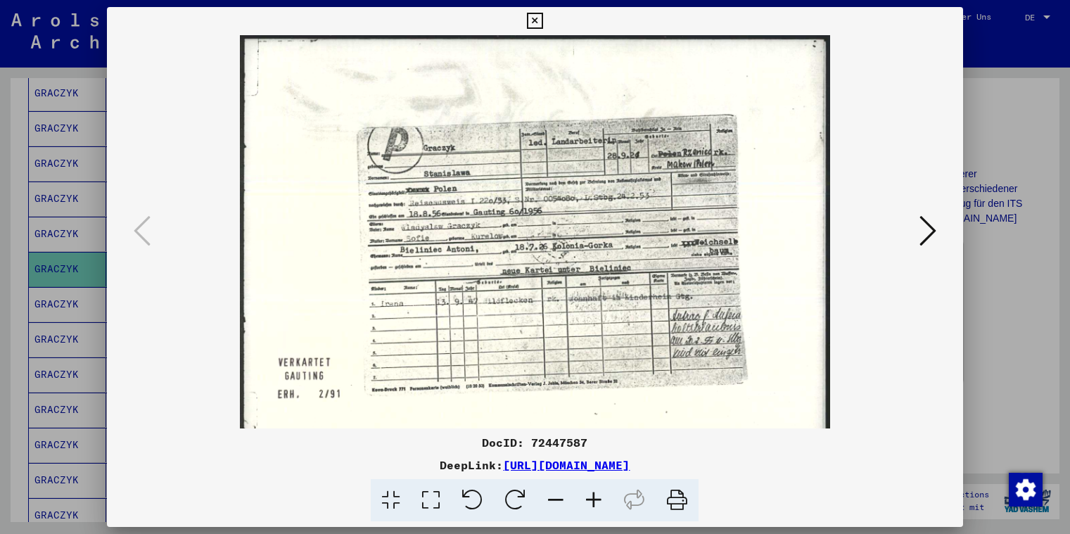
click at [592, 497] on icon at bounding box center [594, 500] width 38 height 43
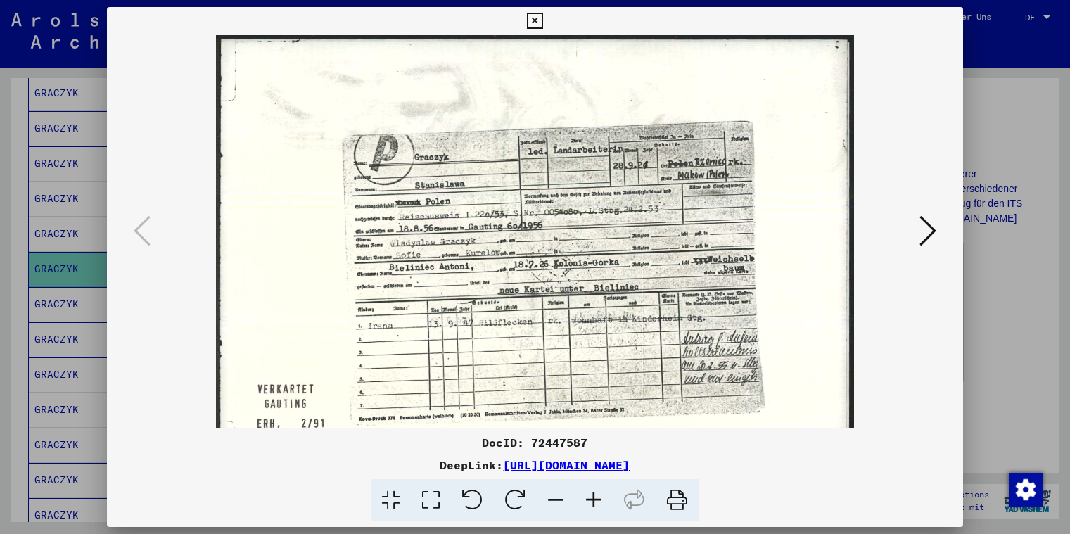
click at [592, 497] on icon at bounding box center [594, 500] width 38 height 43
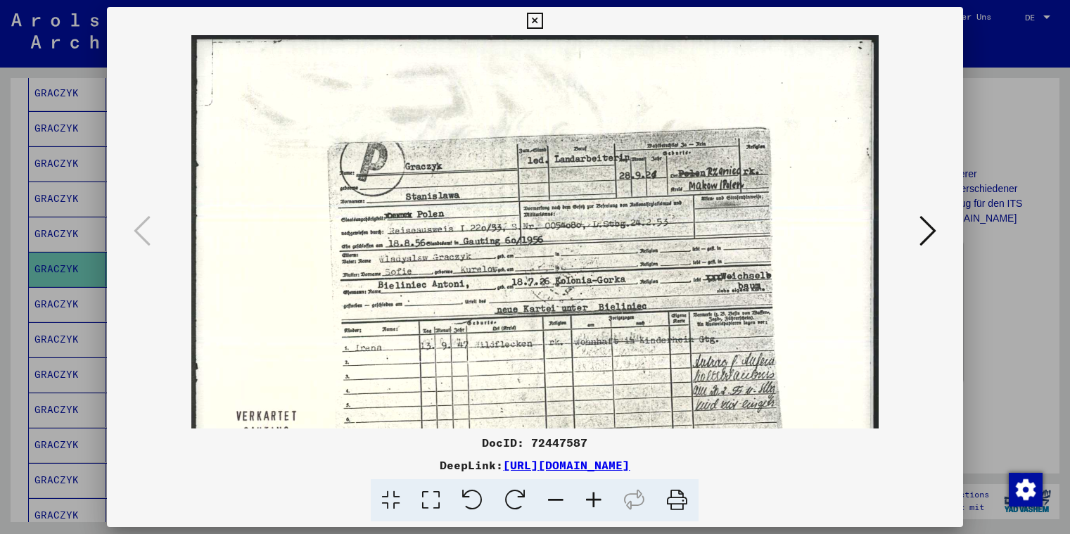
click at [592, 497] on icon at bounding box center [594, 500] width 38 height 43
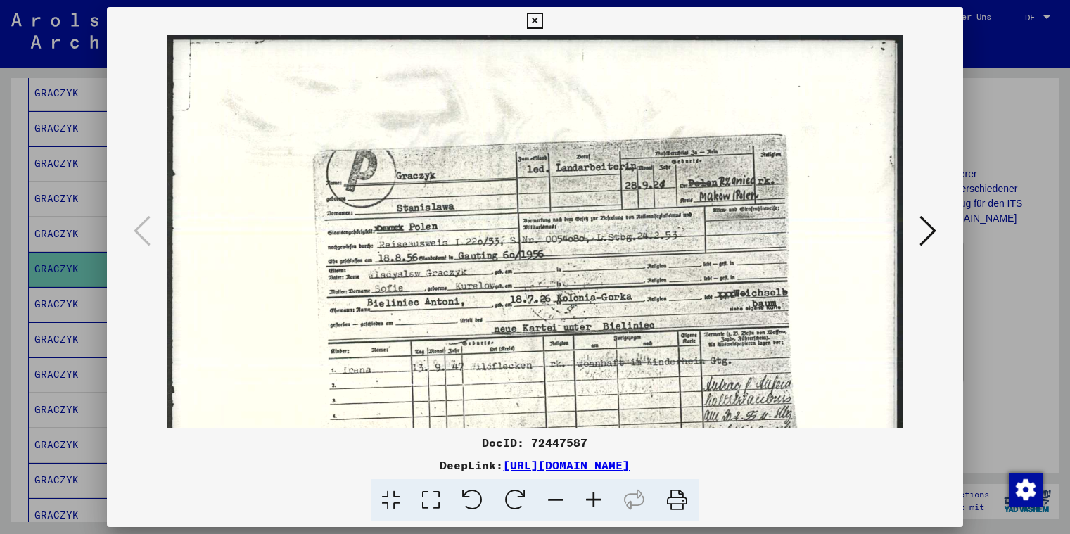
click at [592, 497] on icon at bounding box center [594, 500] width 38 height 43
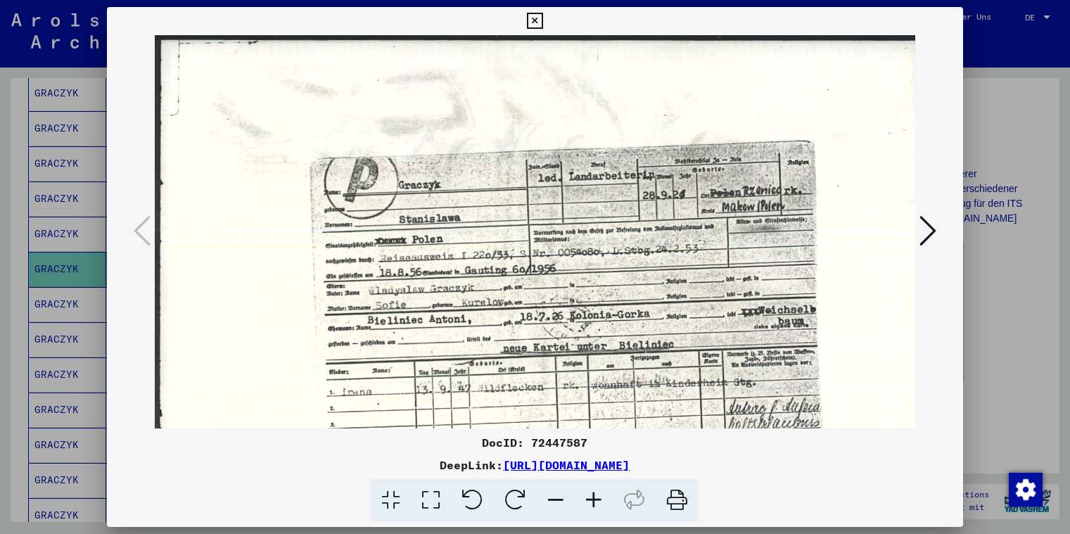
click at [543, 23] on icon at bounding box center [535, 21] width 16 height 17
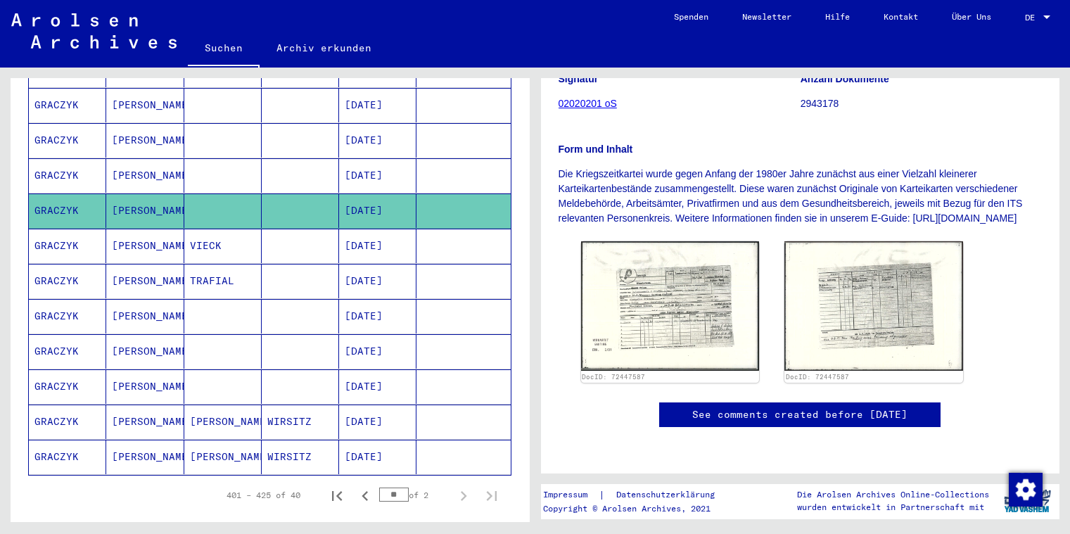
scroll to position [747, 0]
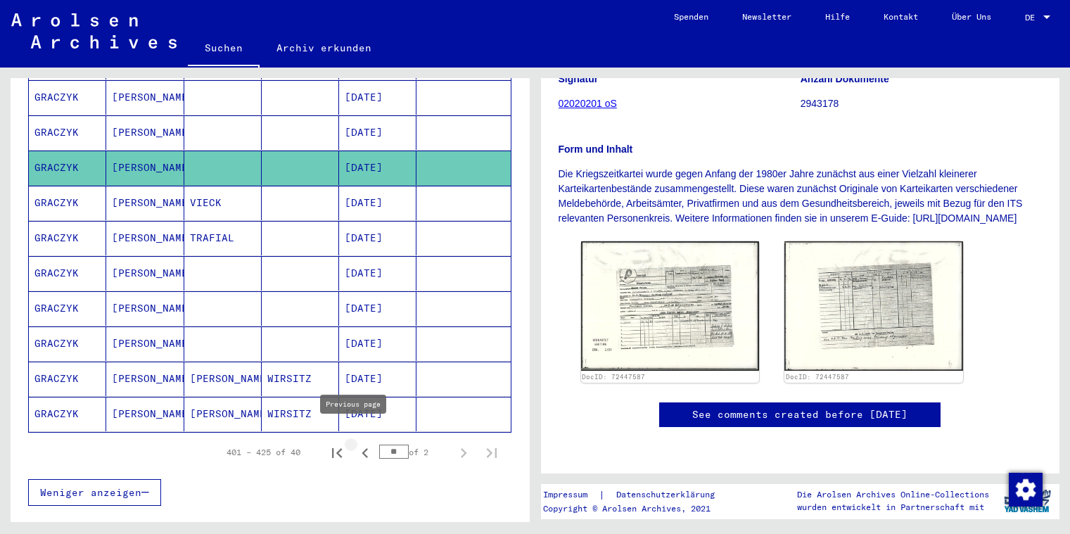
click at [355, 443] on icon "Previous page" at bounding box center [365, 453] width 20 height 20
type input "**"
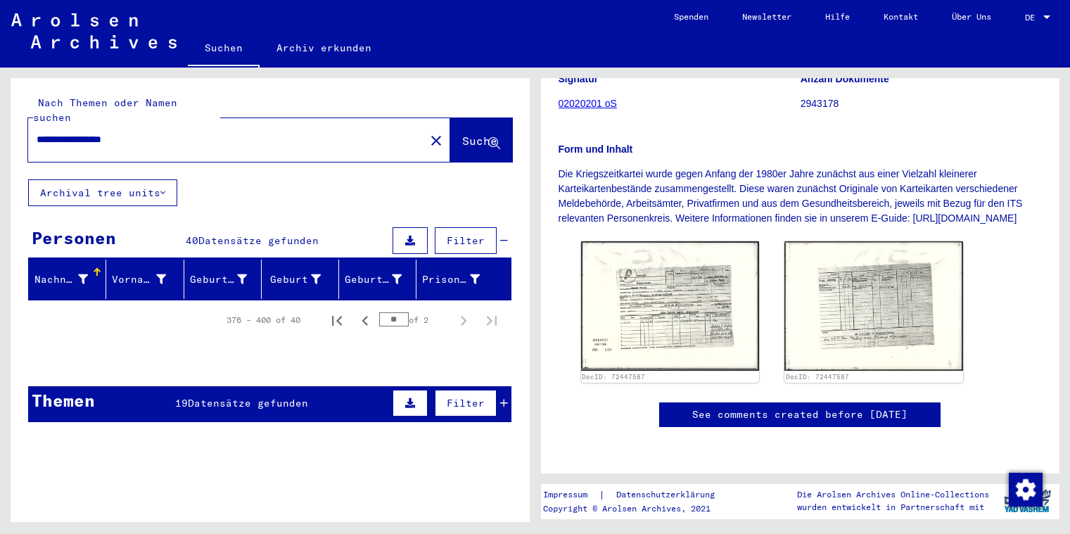
click at [175, 132] on input "**********" at bounding box center [227, 139] width 380 height 15
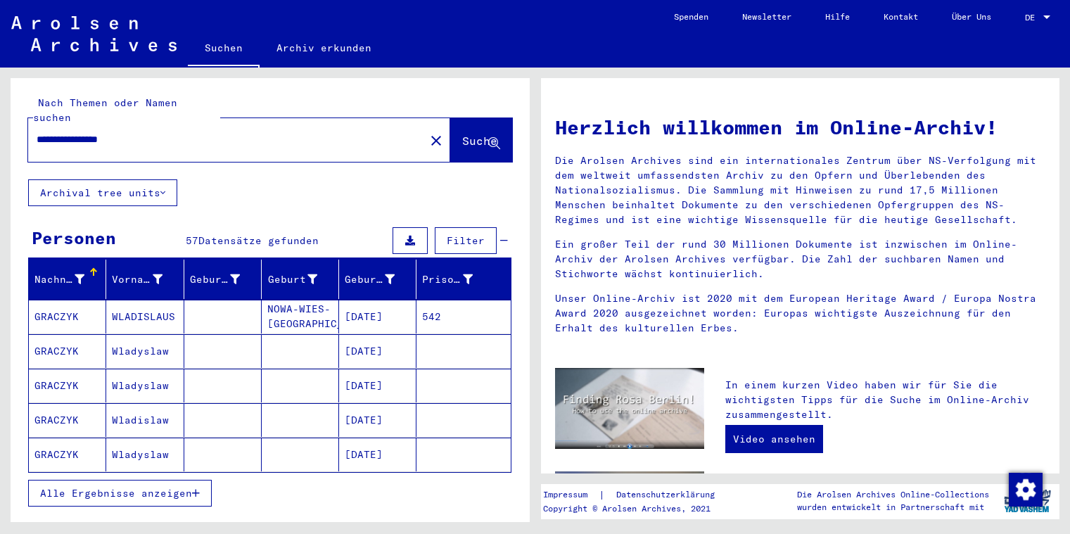
click at [145, 334] on mat-cell "Wladyslaw" at bounding box center [144, 351] width 77 height 34
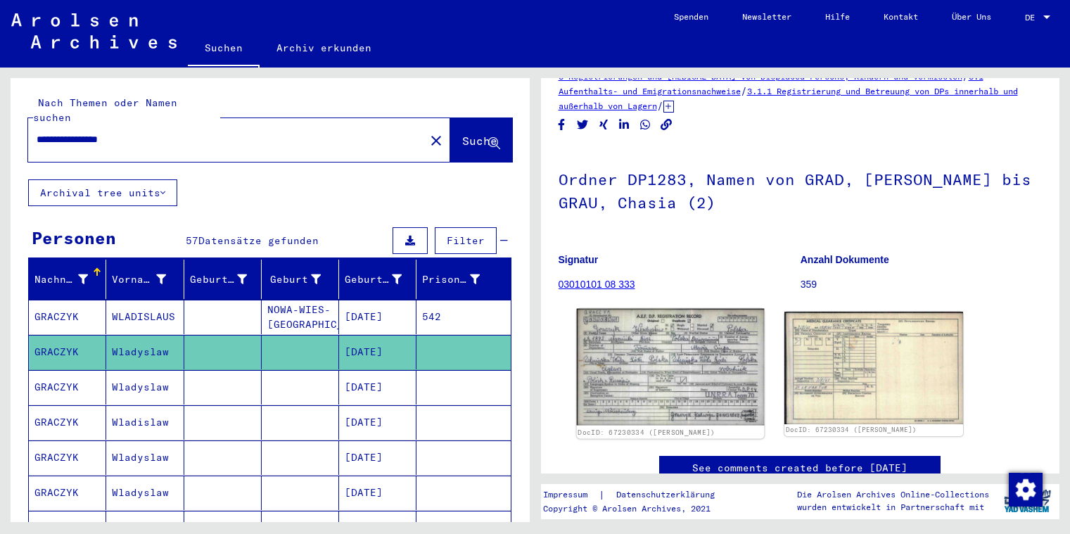
scroll to position [127, 0]
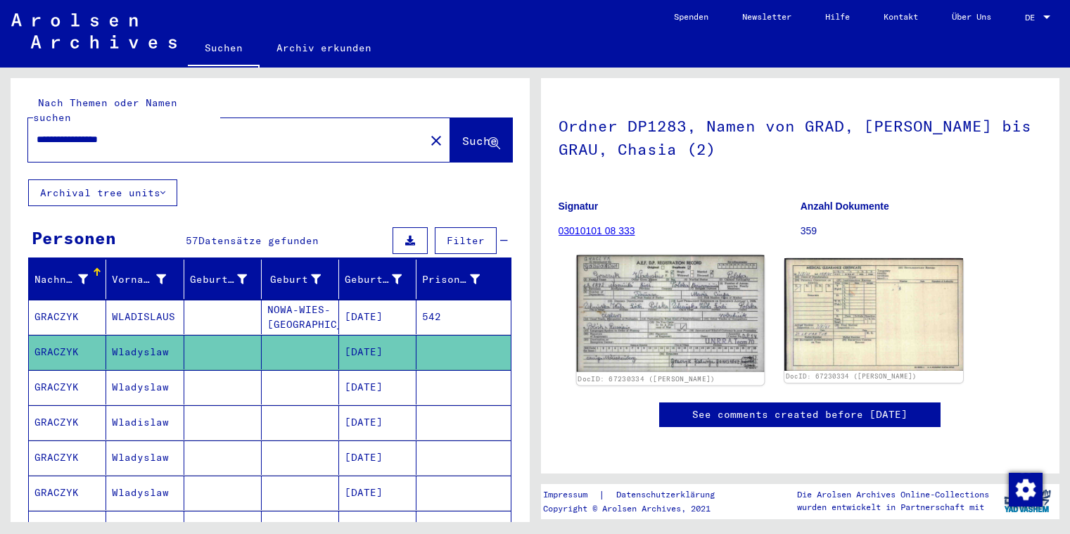
click at [660, 274] on img at bounding box center [669, 313] width 187 height 117
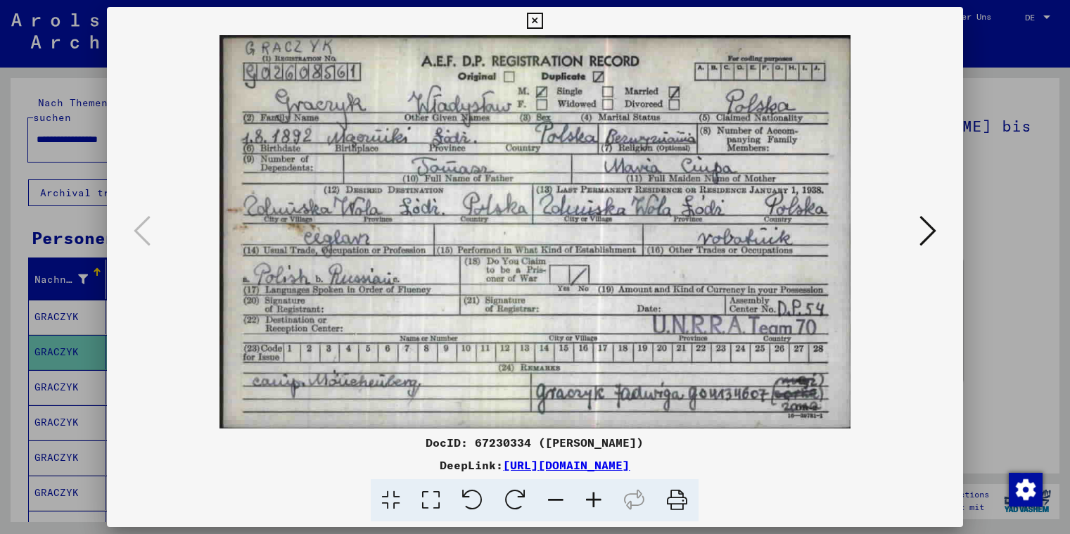
click at [543, 21] on icon at bounding box center [535, 21] width 16 height 17
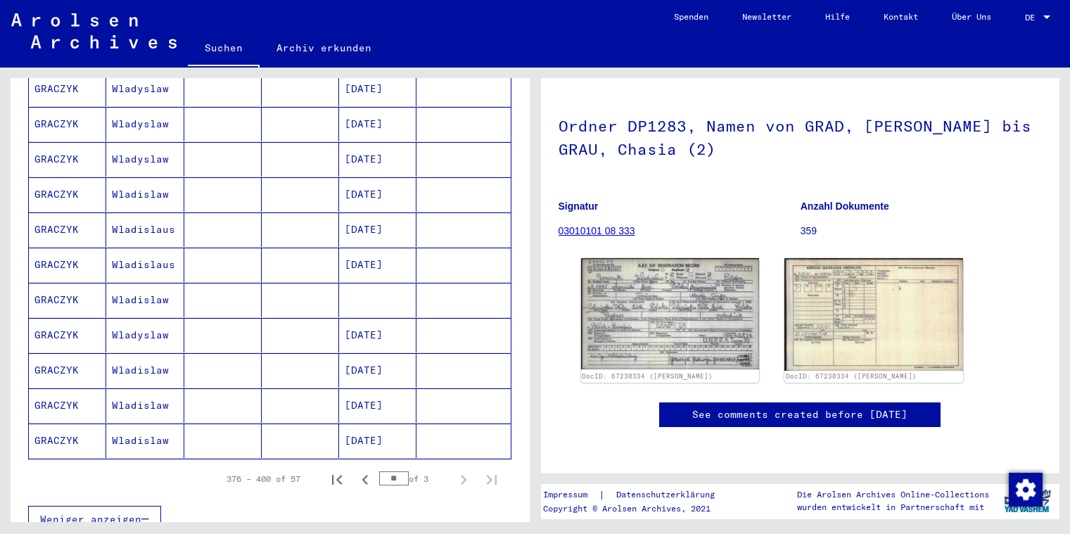
scroll to position [798, 0]
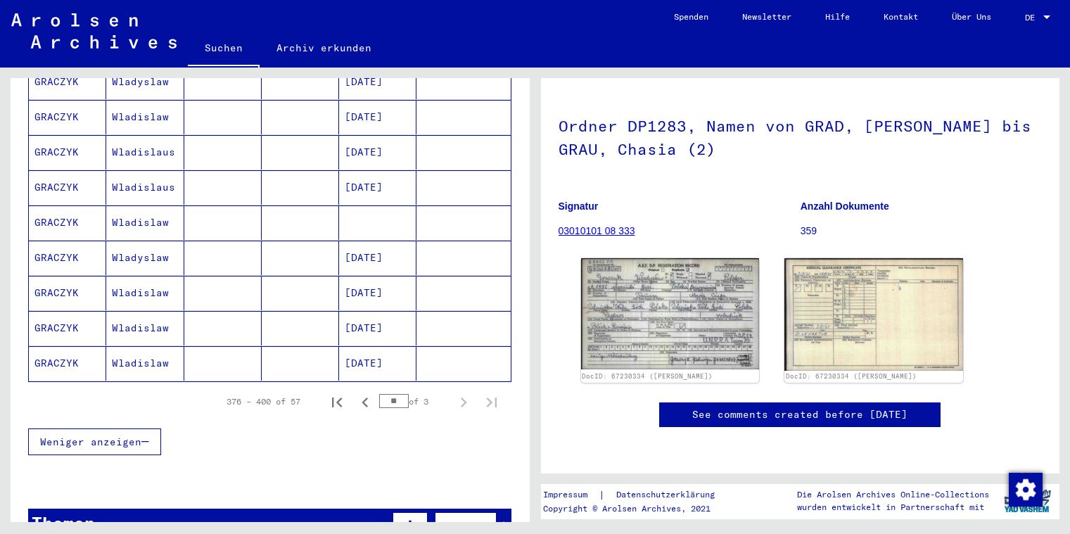
click at [68, 282] on mat-cell "GRACZYK" at bounding box center [67, 293] width 77 height 34
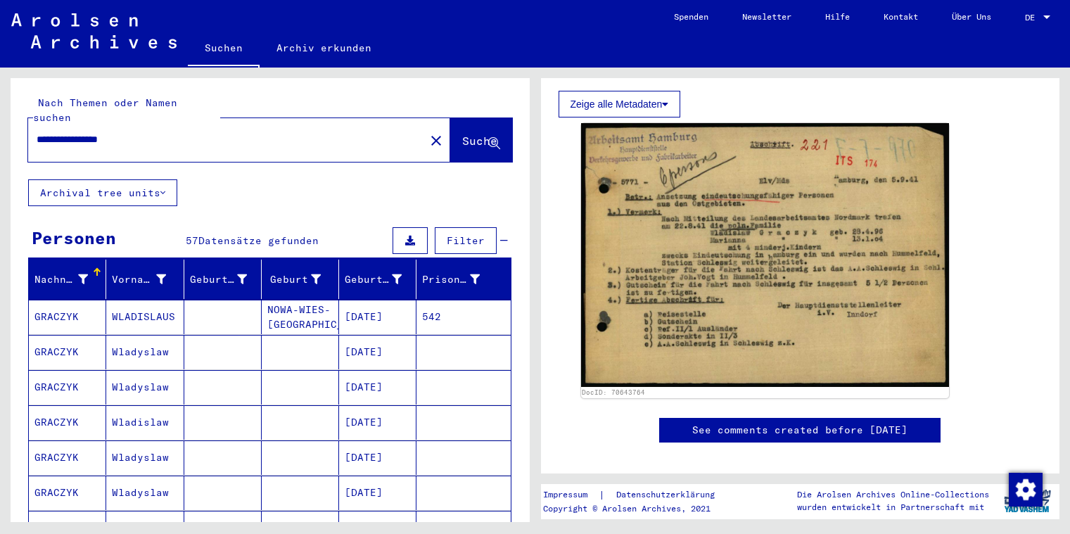
click at [164, 132] on input "**********" at bounding box center [227, 139] width 380 height 15
type input "**********"
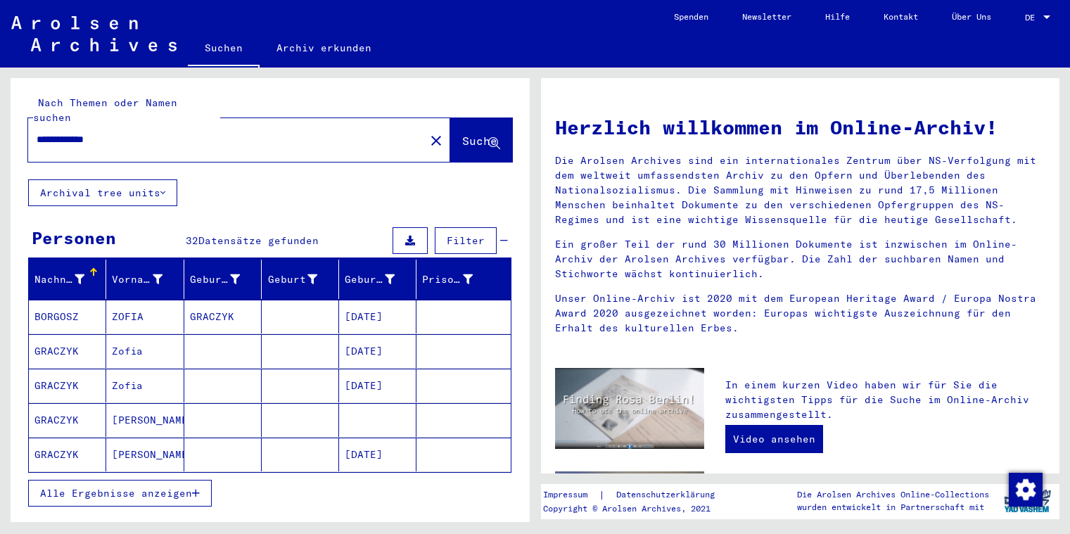
click at [75, 334] on mat-cell "GRACZYK" at bounding box center [67, 351] width 77 height 34
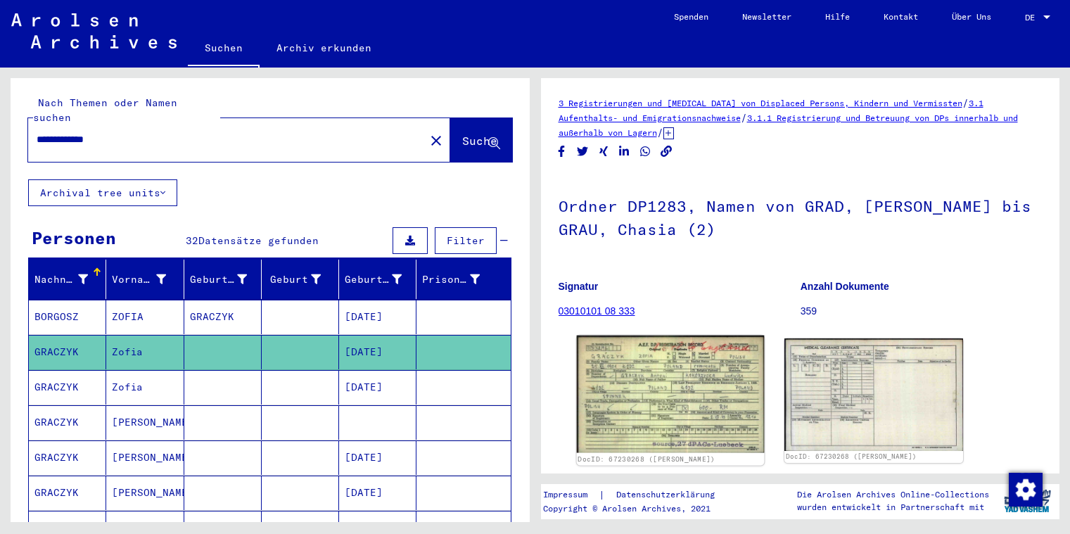
click at [647, 373] on img at bounding box center [669, 394] width 187 height 117
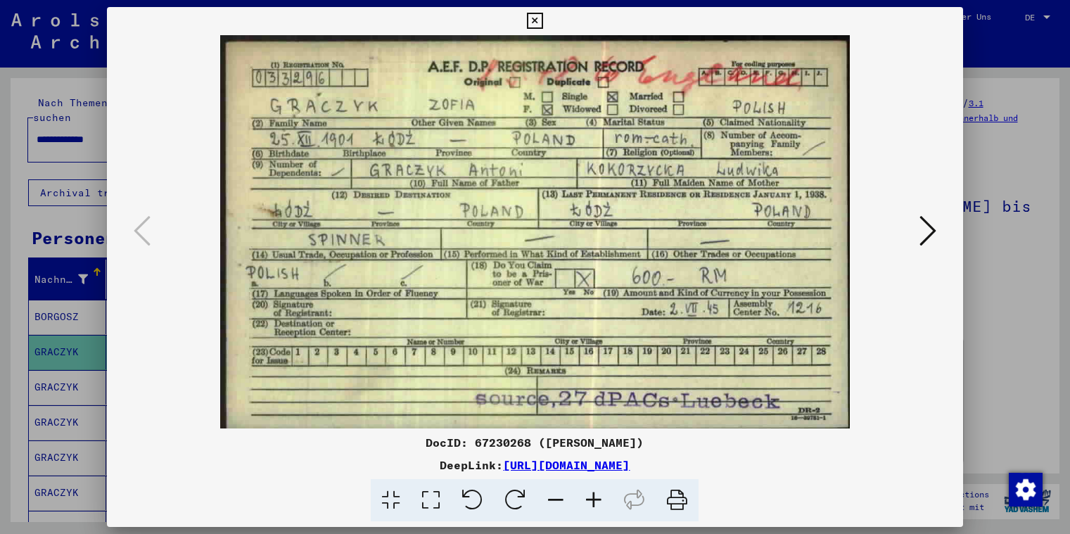
click at [543, 21] on icon at bounding box center [535, 21] width 16 height 17
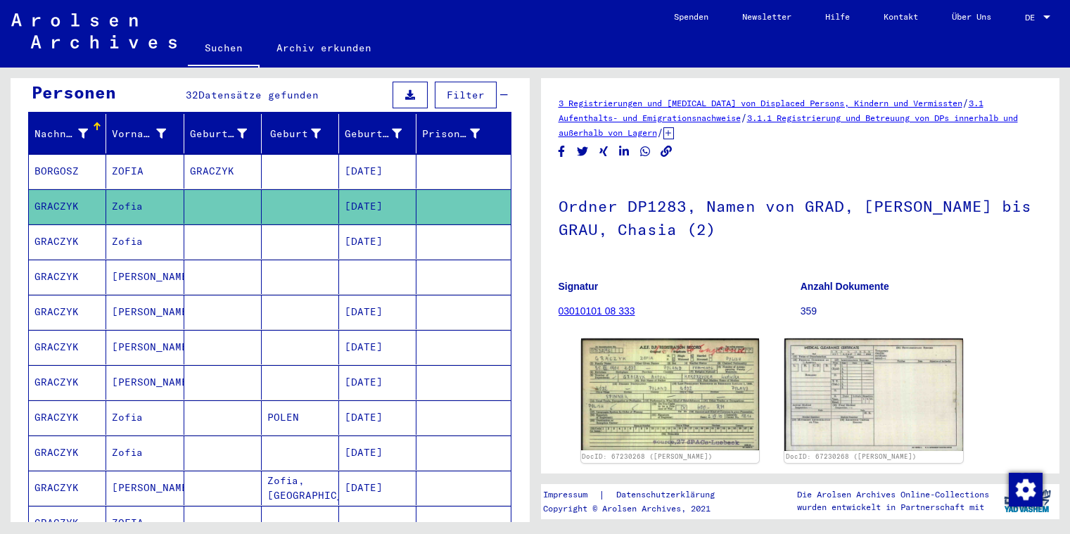
scroll to position [152, 0]
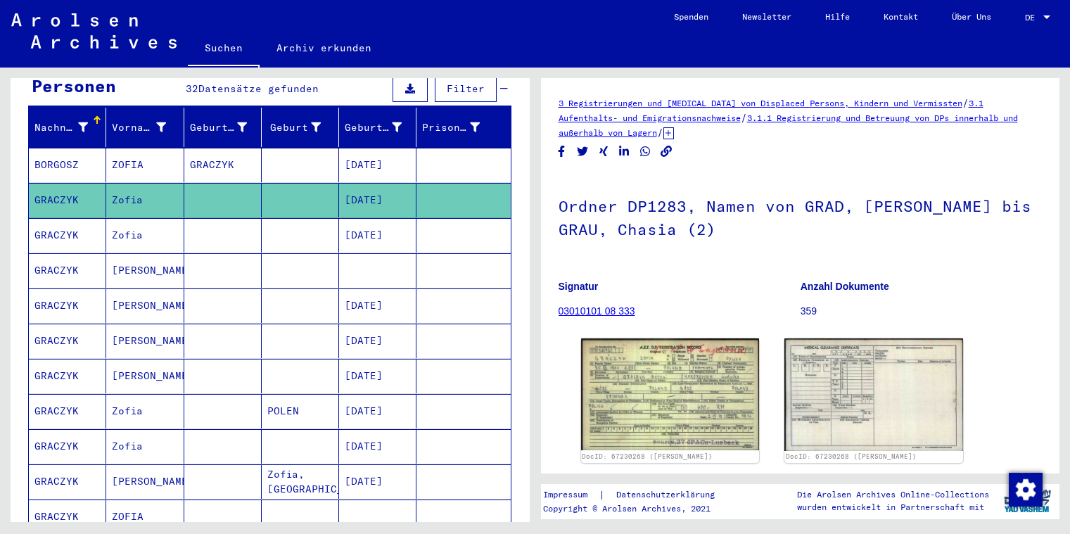
click at [62, 508] on mat-cell "GRACZYK" at bounding box center [67, 516] width 77 height 34
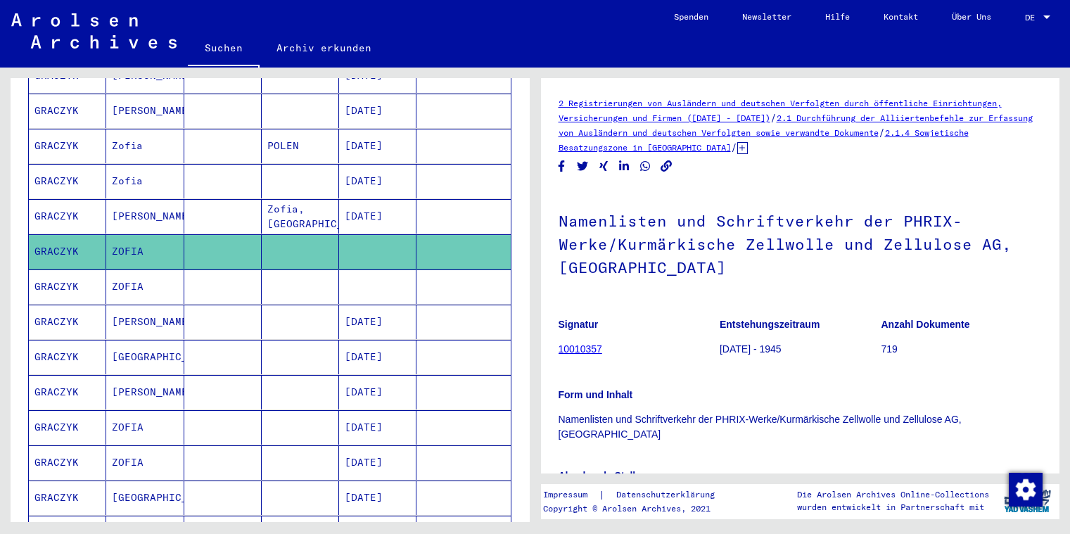
scroll to position [367, 0]
